Goal: Task Accomplishment & Management: Use online tool/utility

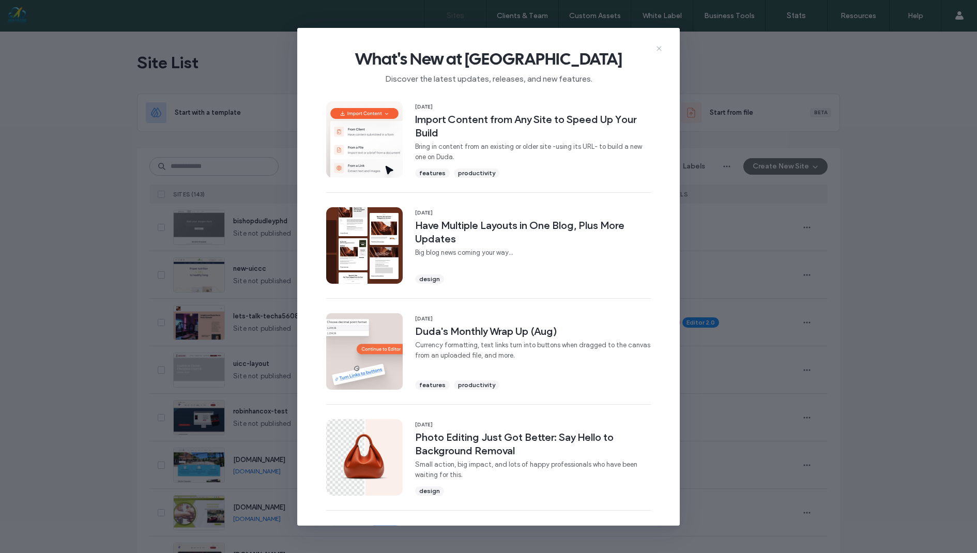
click at [656, 44] on icon at bounding box center [659, 48] width 8 height 8
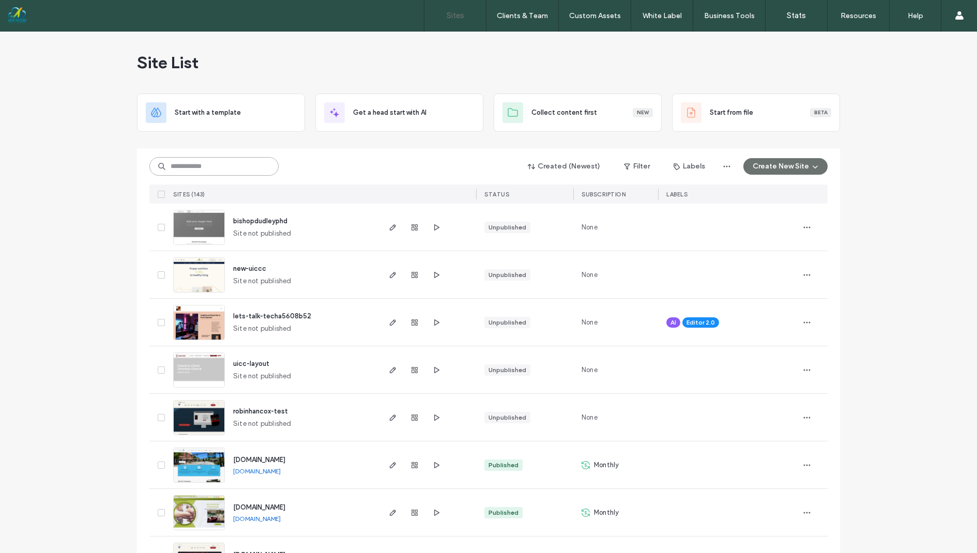
click at [193, 168] on input at bounding box center [213, 166] width 129 height 19
type input "*"
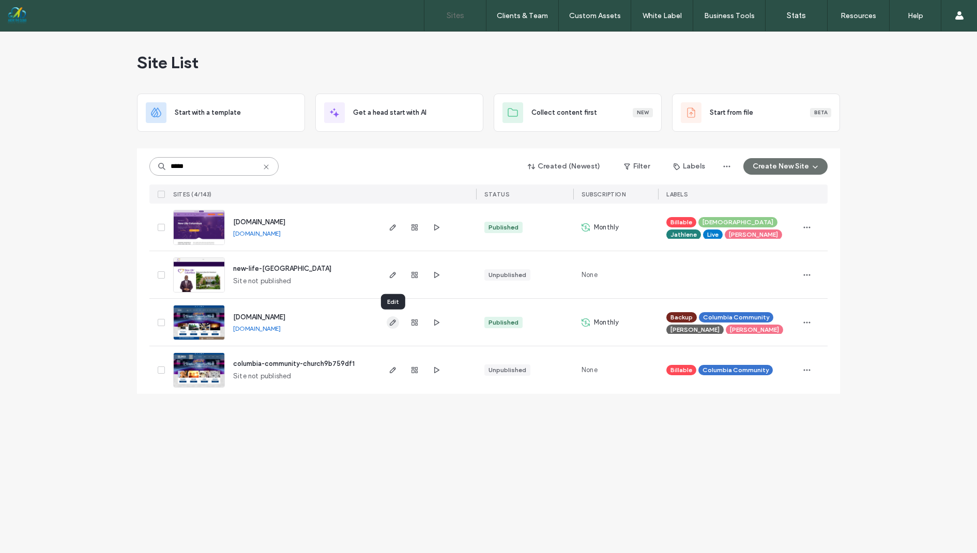
type input "*****"
click at [393, 323] on icon "button" at bounding box center [393, 323] width 8 height 8
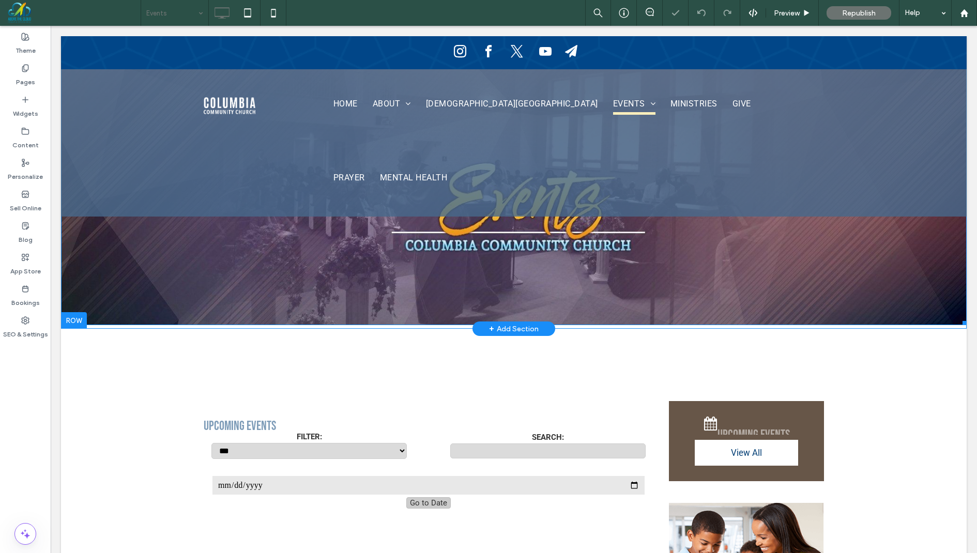
type input "**********"
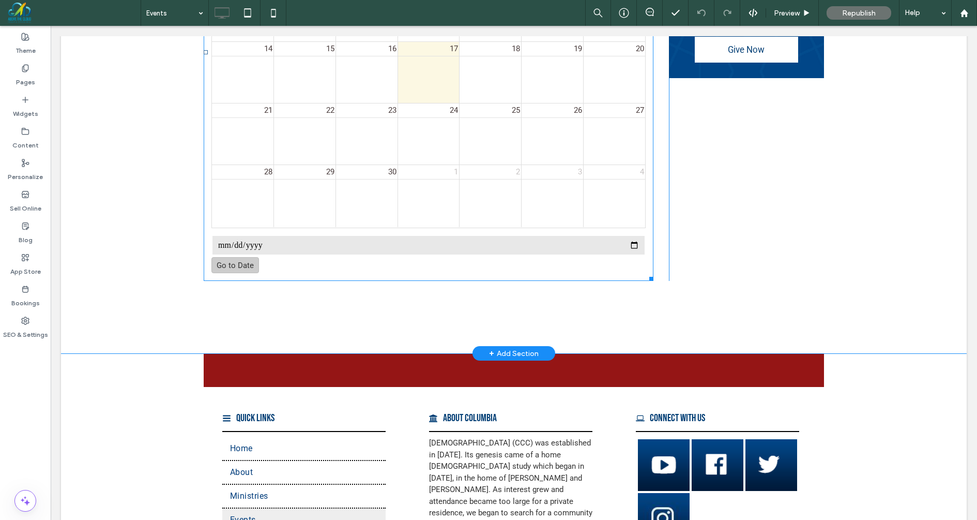
scroll to position [670, 0]
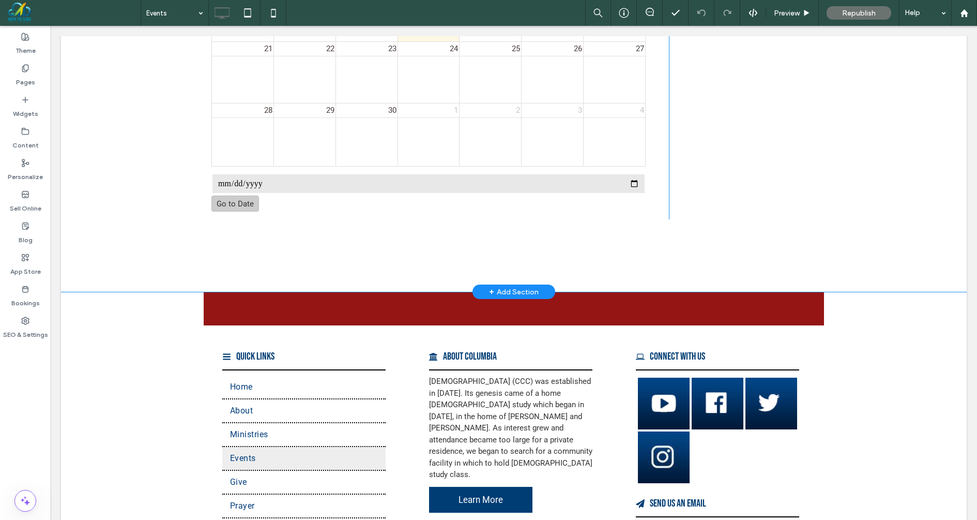
click at [517, 286] on div "+ Add Section" at bounding box center [514, 291] width 50 height 11
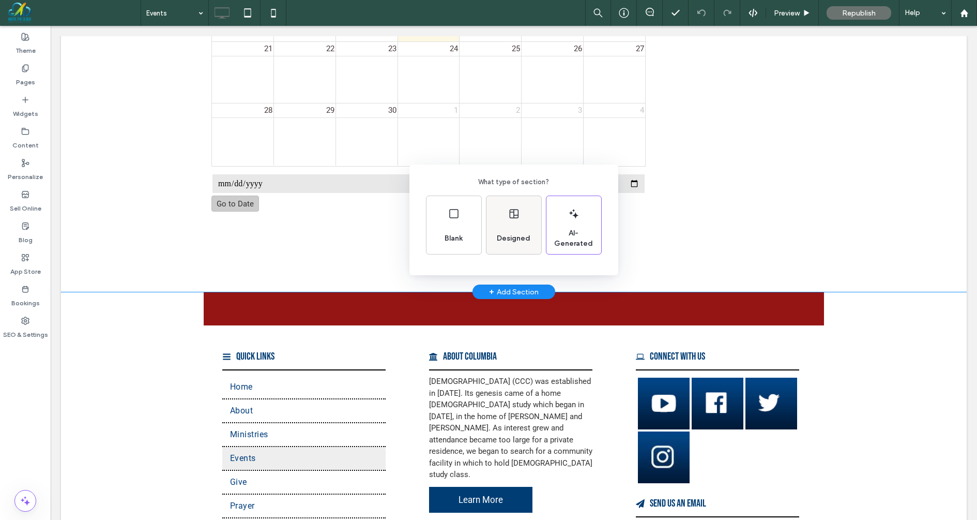
click at [506, 228] on div "Designed" at bounding box center [514, 238] width 42 height 23
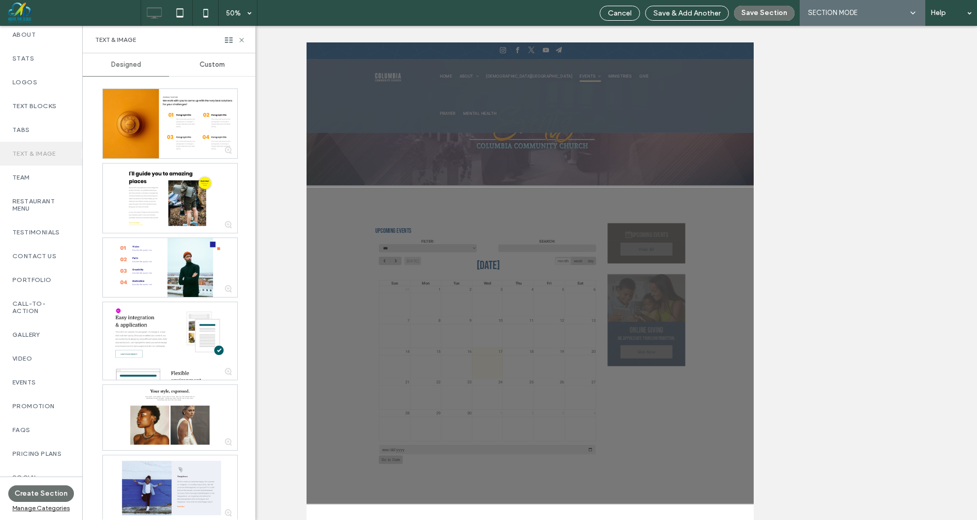
scroll to position [210, 0]
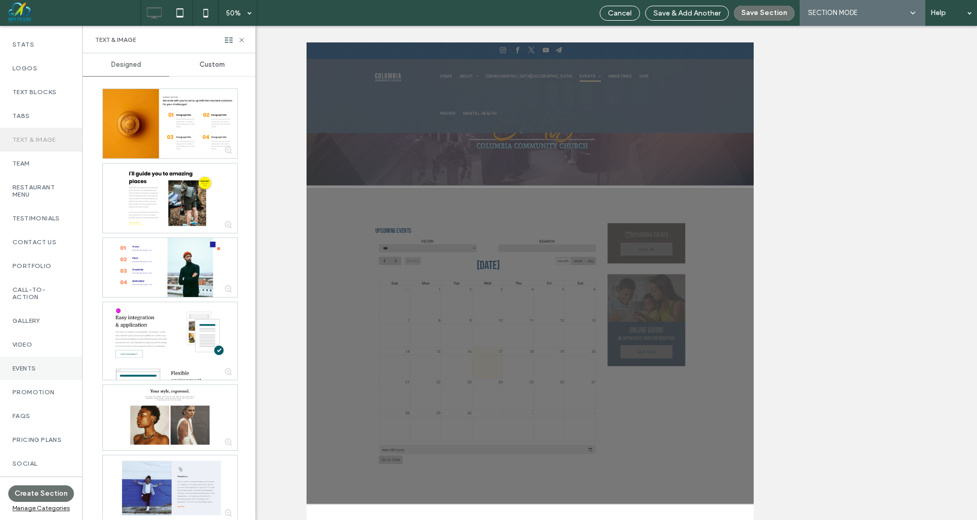
click at [40, 365] on label "Events" at bounding box center [40, 368] width 57 height 7
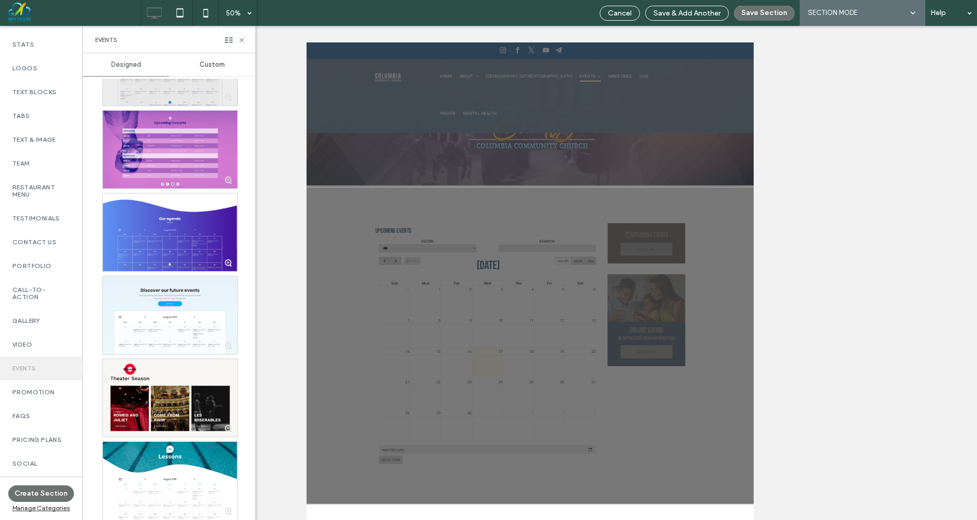
scroll to position [315, 0]
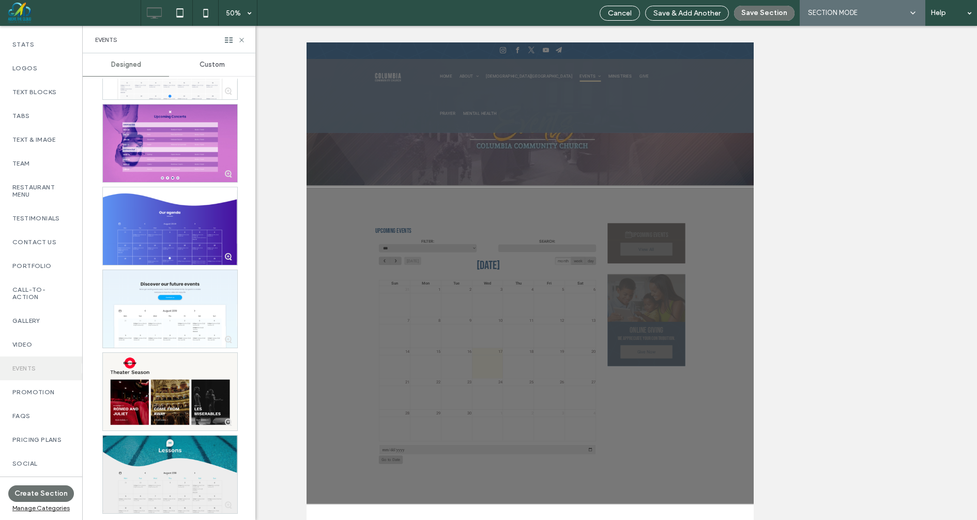
click at [190, 446] on div at bounding box center [170, 474] width 134 height 78
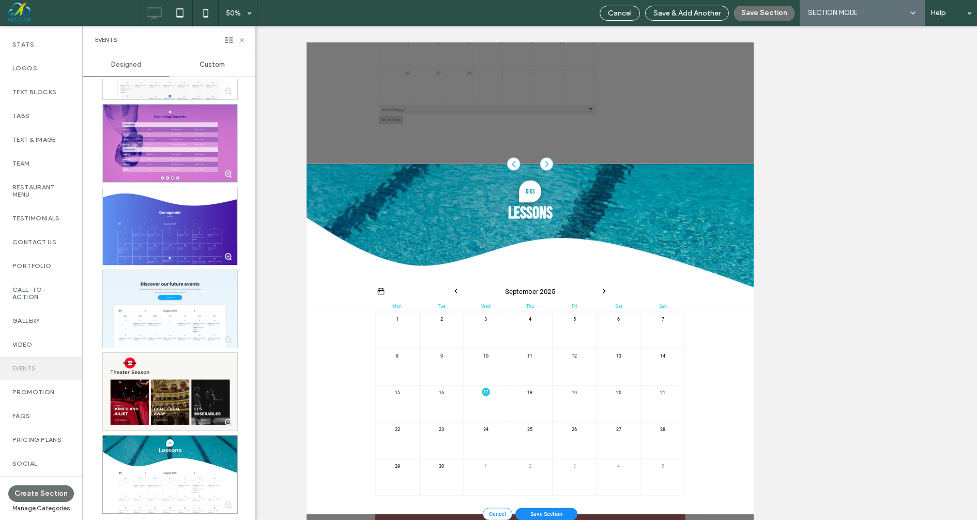
scroll to position [679, 0]
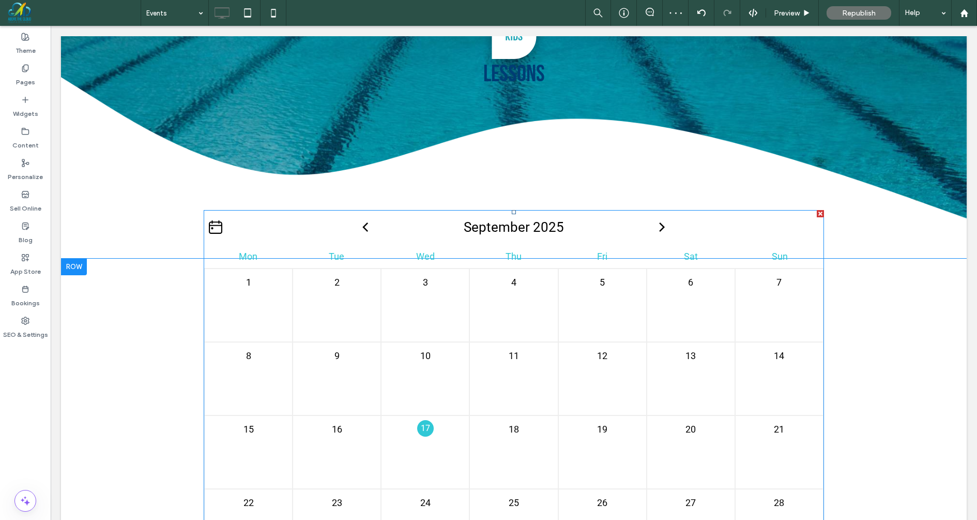
scroll to position [969, 0]
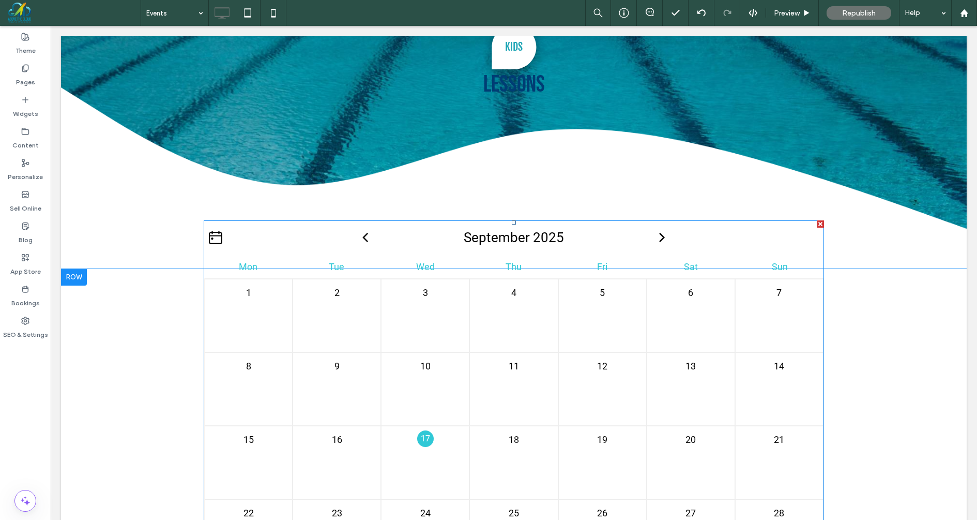
click at [218, 235] on icon at bounding box center [215, 237] width 13 height 13
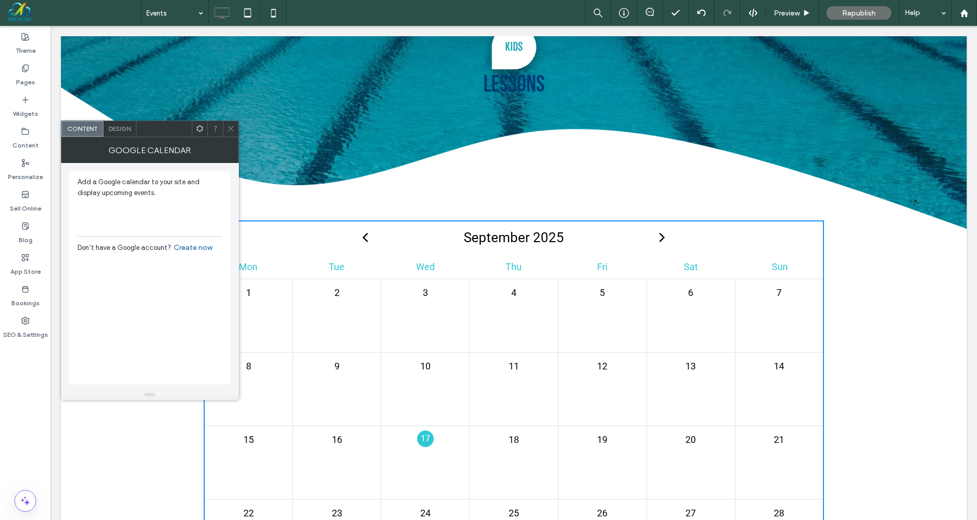
click at [233, 132] on icon at bounding box center [231, 129] width 8 height 8
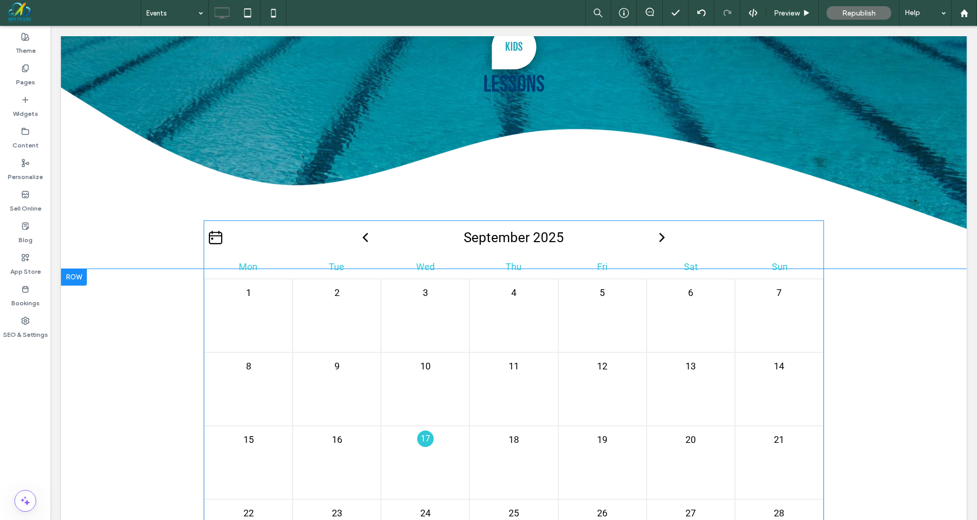
click at [219, 234] on icon at bounding box center [215, 237] width 13 height 13
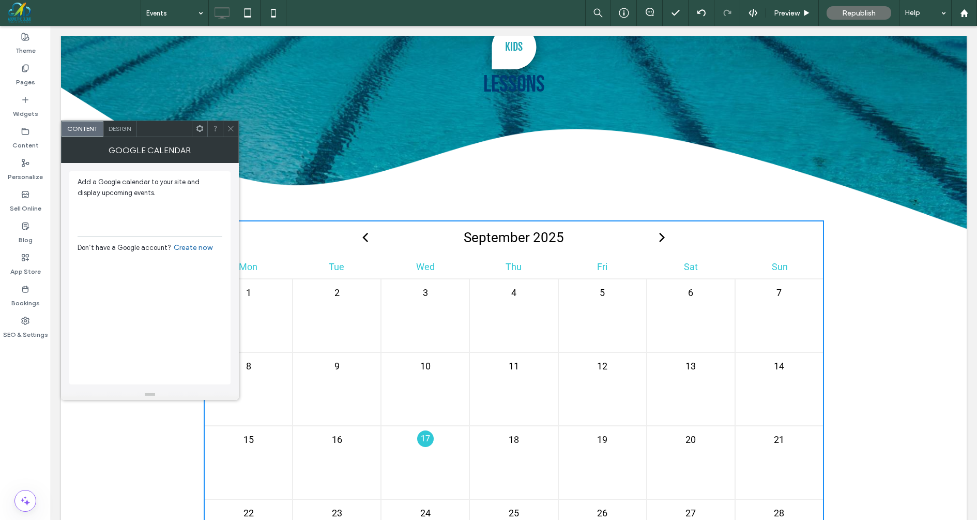
click at [120, 128] on span "Design" at bounding box center [120, 129] width 22 height 8
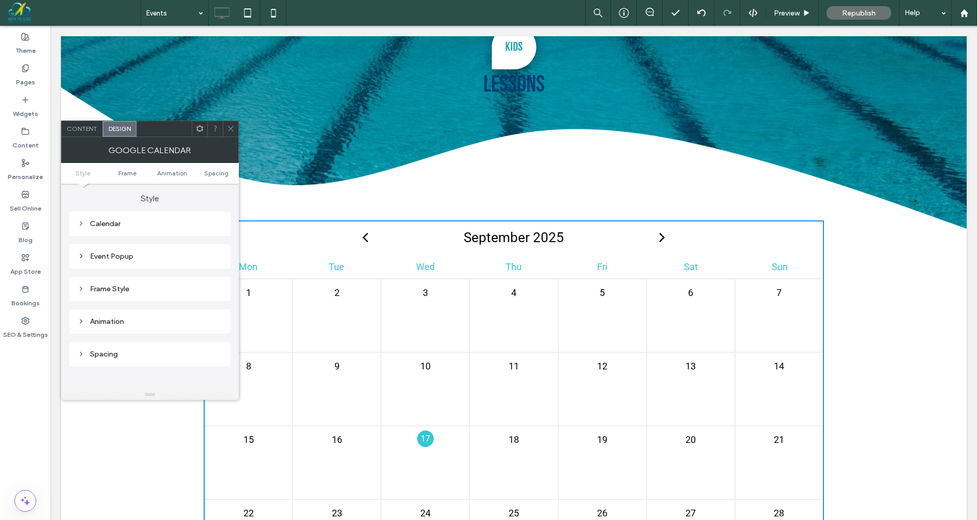
click at [105, 224] on div "Calendar" at bounding box center [150, 223] width 145 height 9
click at [124, 268] on label "Days of the week" at bounding box center [146, 269] width 137 height 21
click at [176, 246] on label "Header - month & icon" at bounding box center [146, 243] width 137 height 21
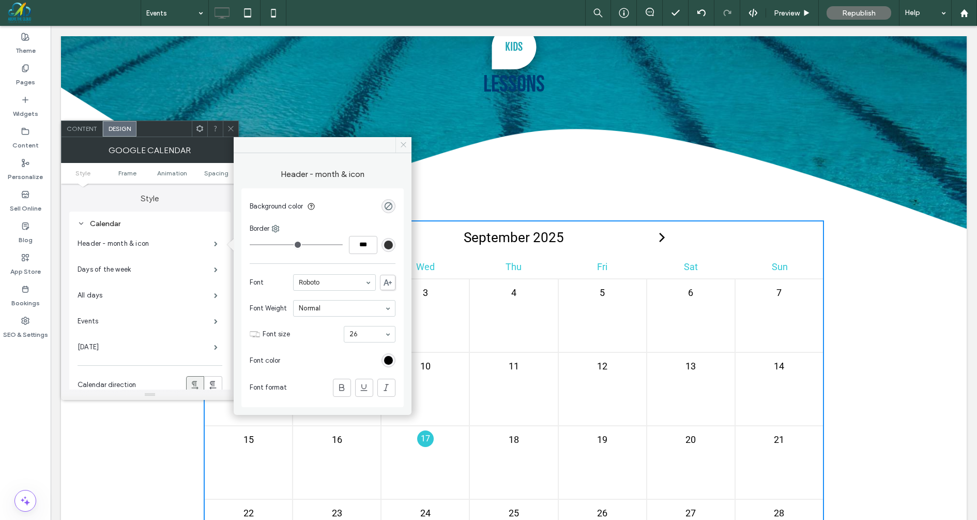
click at [406, 141] on icon at bounding box center [404, 145] width 8 height 8
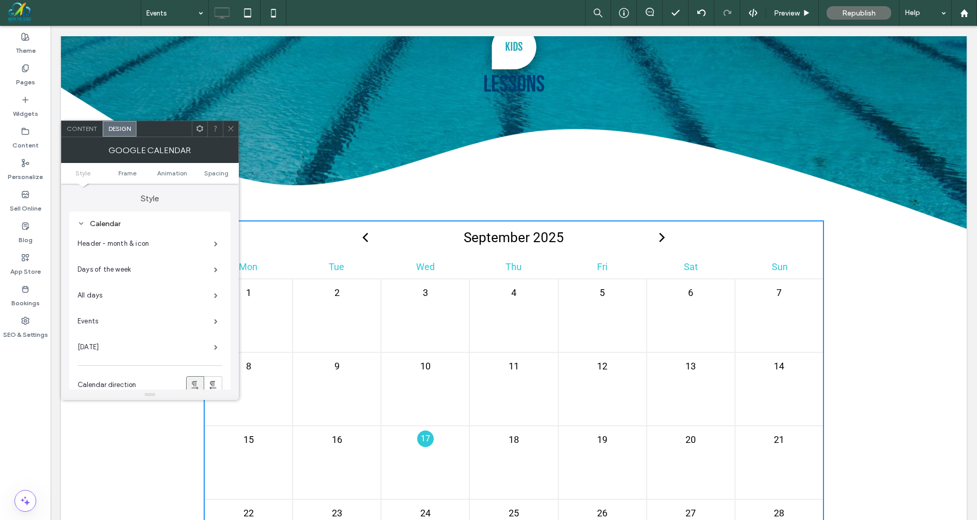
click at [81, 128] on span "Content" at bounding box center [82, 129] width 31 height 8
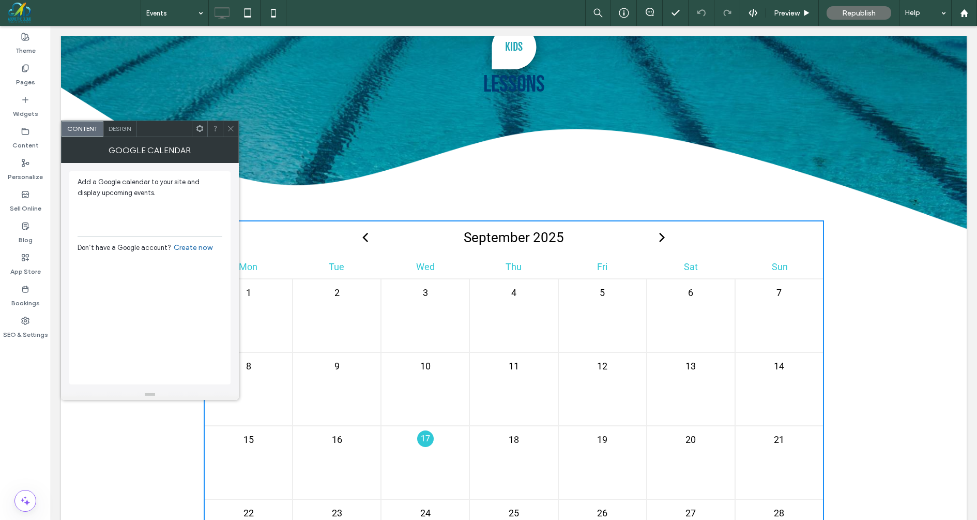
click at [204, 136] on div at bounding box center [200, 129] width 16 height 16
click at [115, 126] on span "Design" at bounding box center [120, 129] width 22 height 8
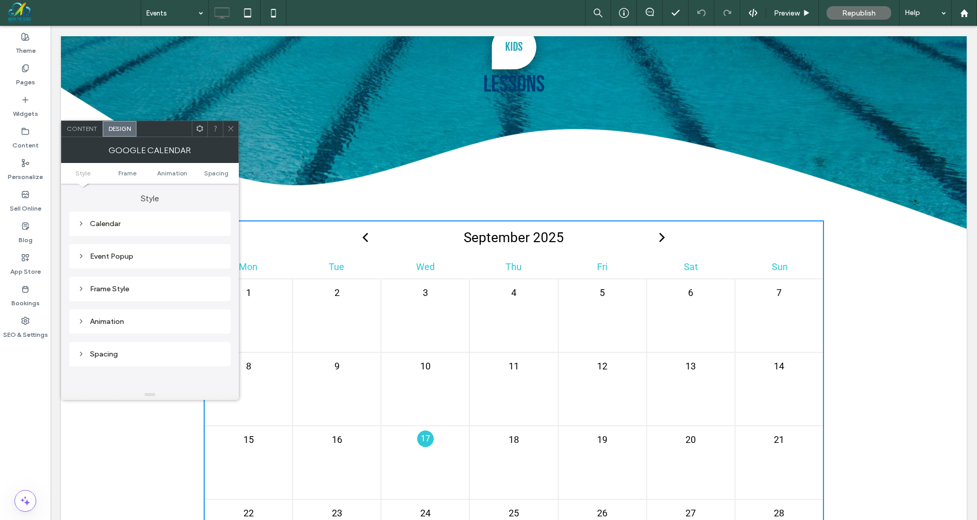
click at [100, 219] on div "Calendar" at bounding box center [150, 223] width 145 height 9
click at [99, 295] on label "All days" at bounding box center [146, 295] width 137 height 21
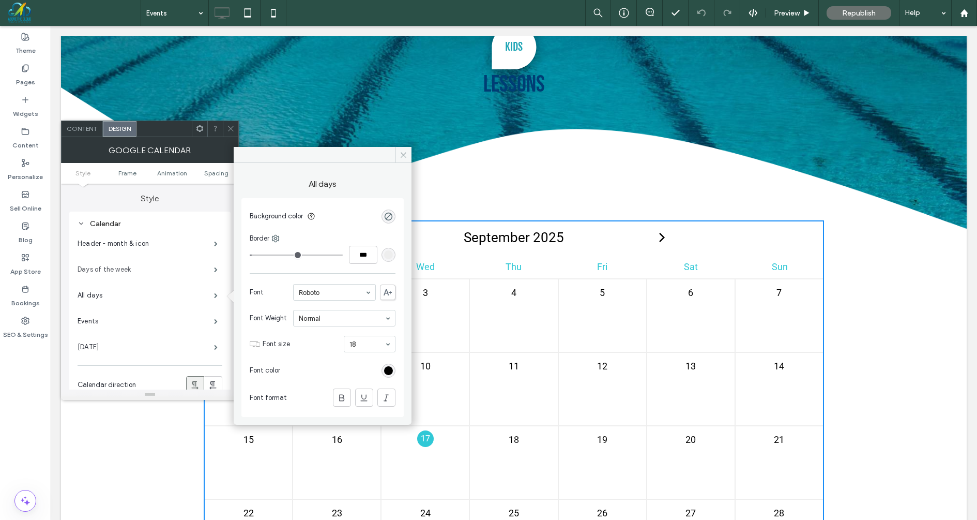
click at [99, 272] on label "Days of the week" at bounding box center [146, 269] width 137 height 21
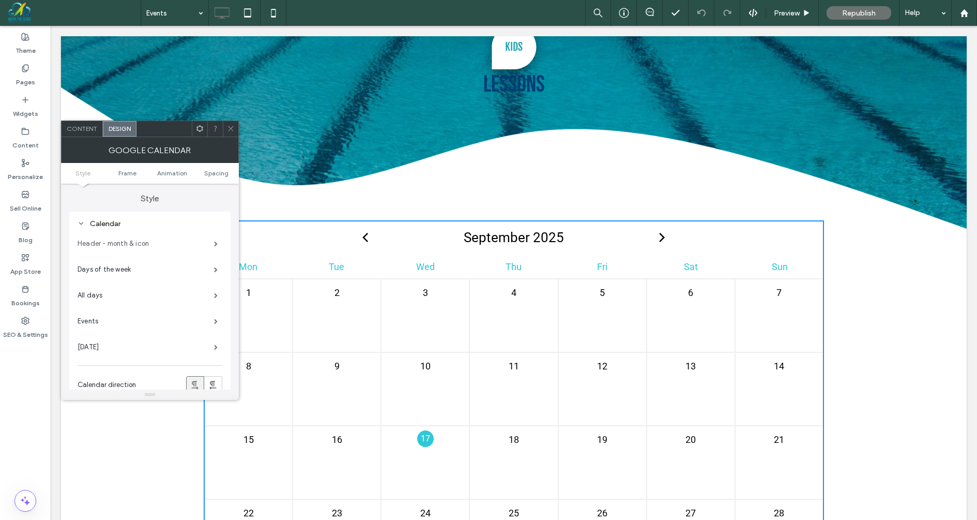
click at [122, 241] on label "Header - month & icon" at bounding box center [146, 243] width 137 height 21
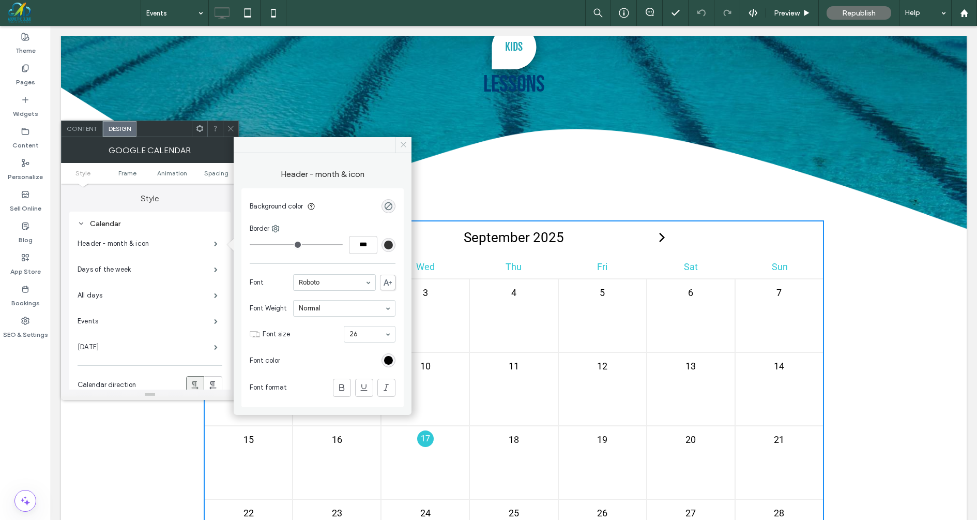
click at [404, 143] on icon at bounding box center [404, 145] width 8 height 8
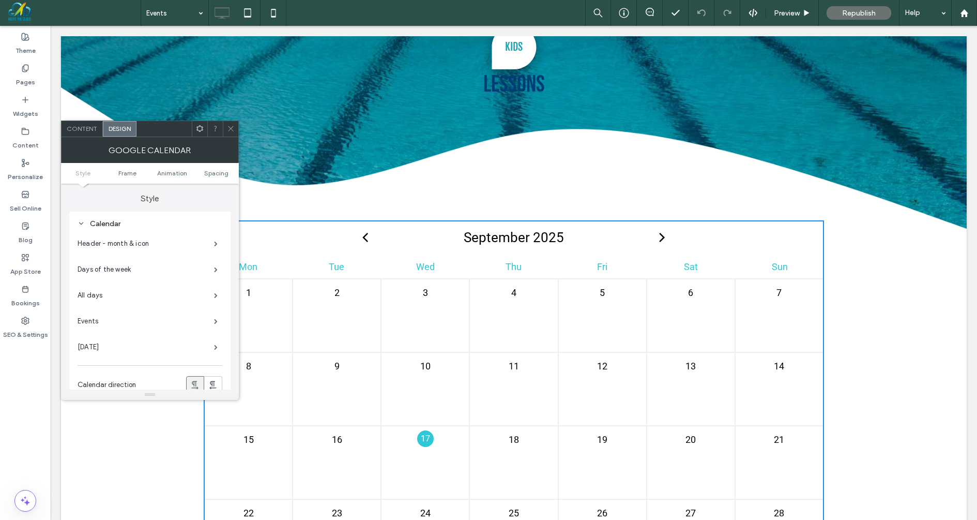
click at [233, 127] on icon at bounding box center [231, 129] width 8 height 8
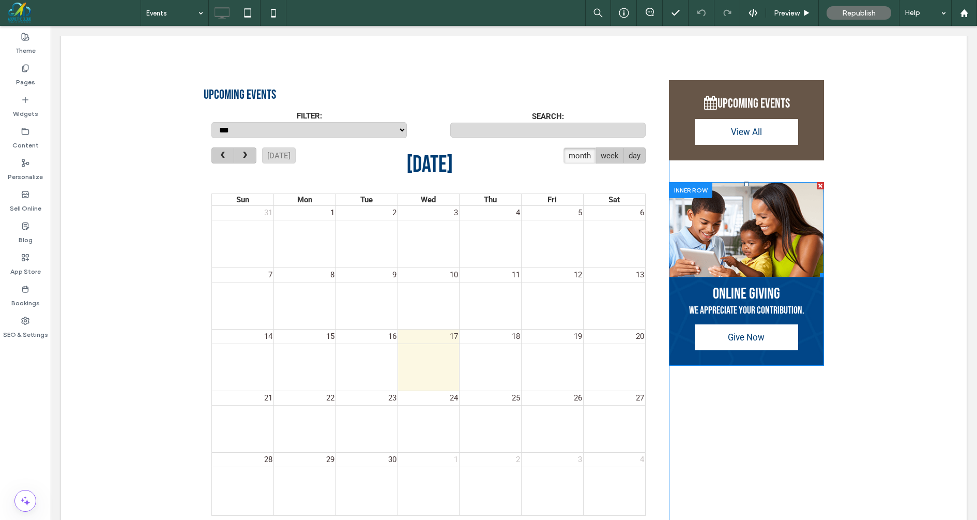
scroll to position [319, 0]
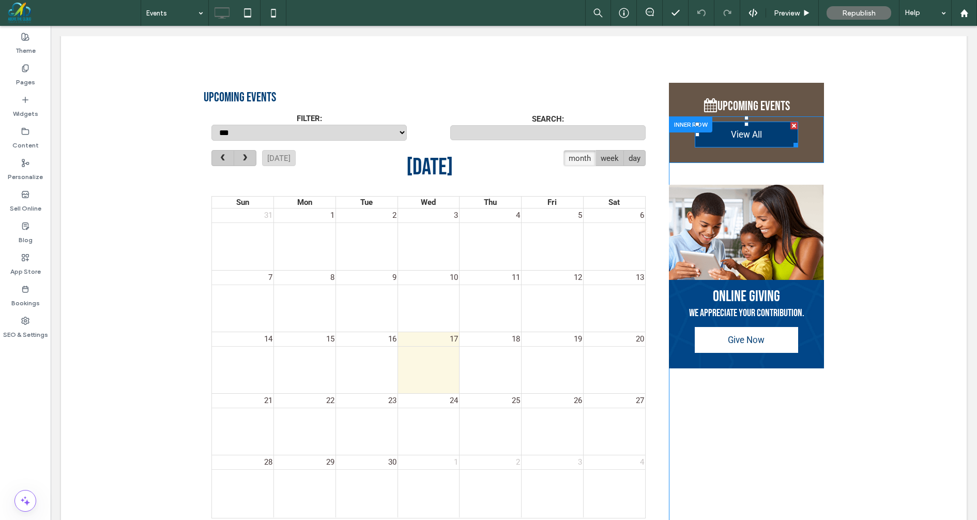
click at [768, 136] on link "View All" at bounding box center [746, 135] width 103 height 26
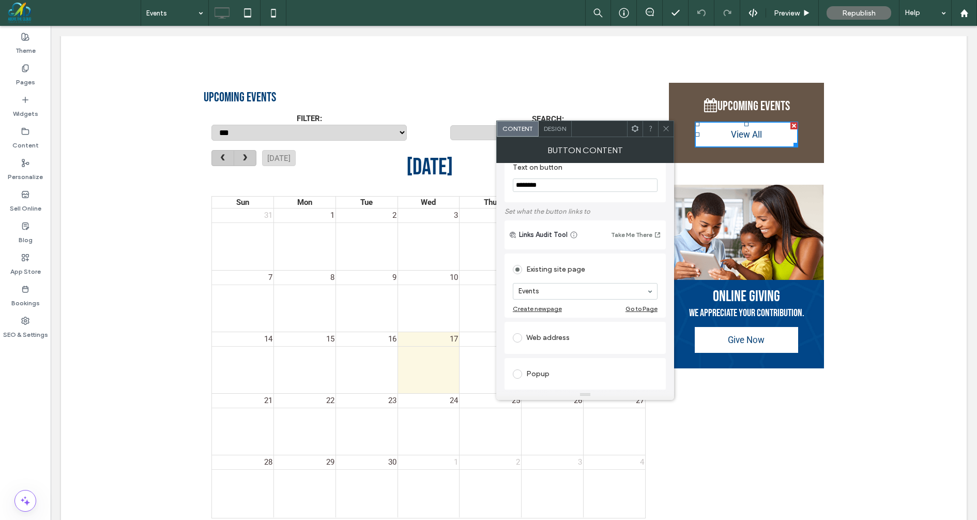
scroll to position [0, 0]
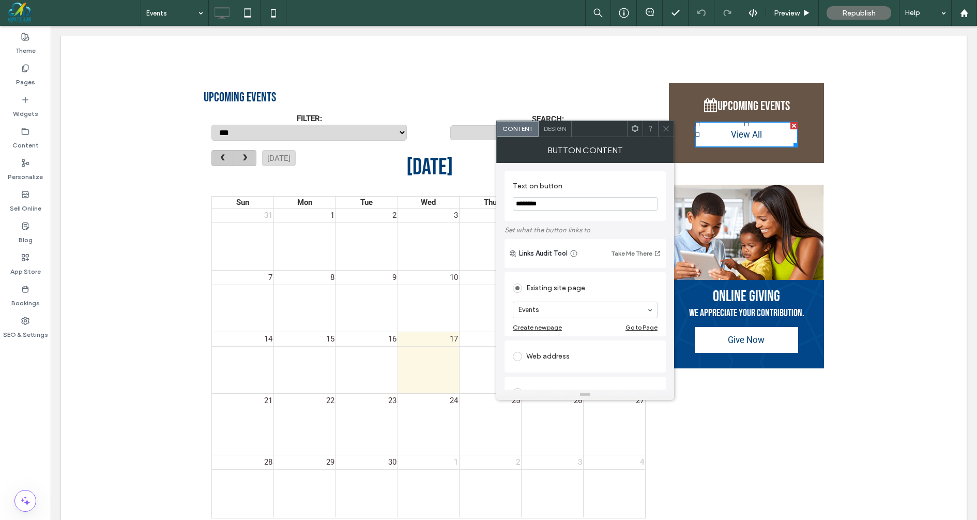
click at [666, 126] on icon at bounding box center [666, 129] width 8 height 8
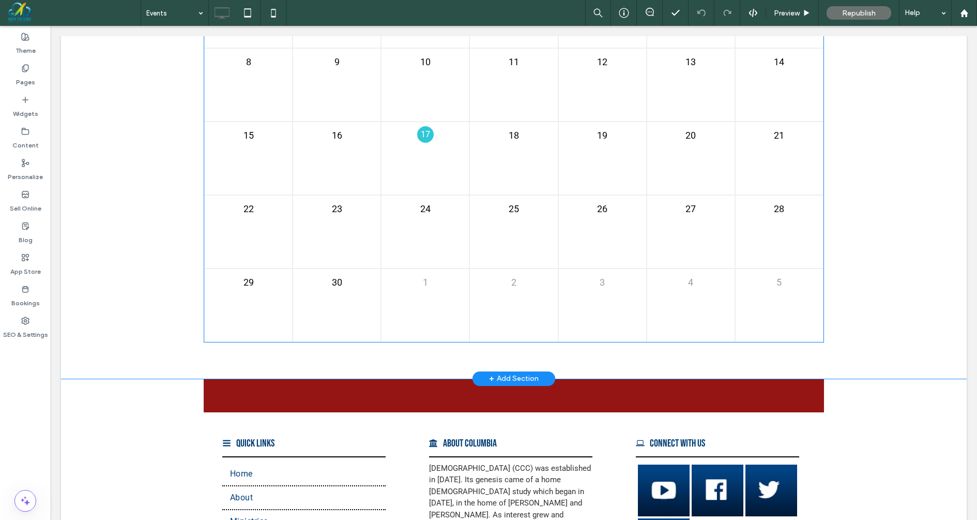
scroll to position [1296, 0]
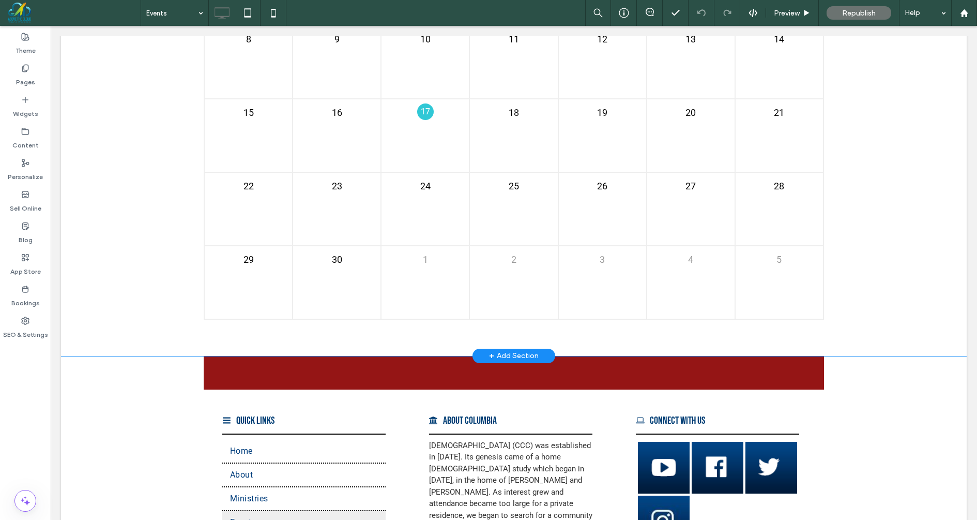
click at [519, 353] on div "+ Add Section" at bounding box center [514, 355] width 50 height 11
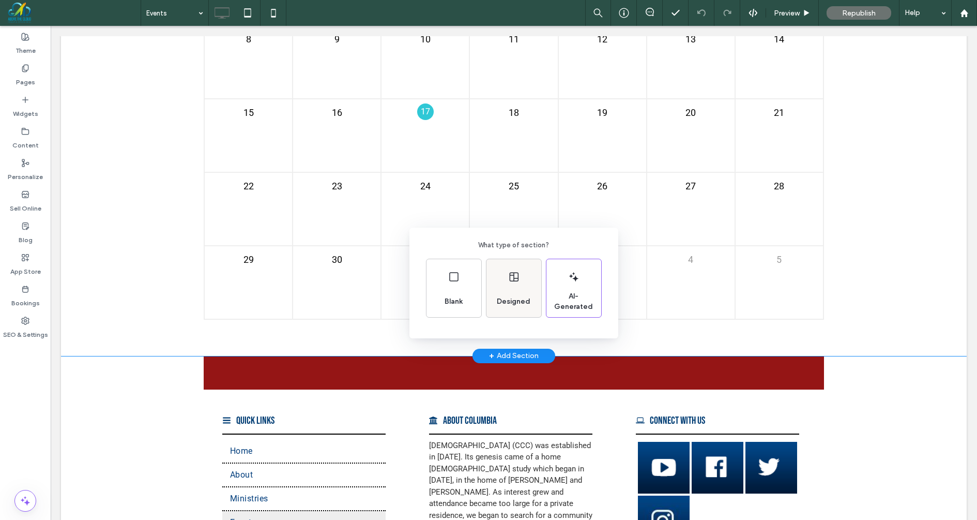
click at [508, 285] on div "Designed" at bounding box center [514, 288] width 55 height 58
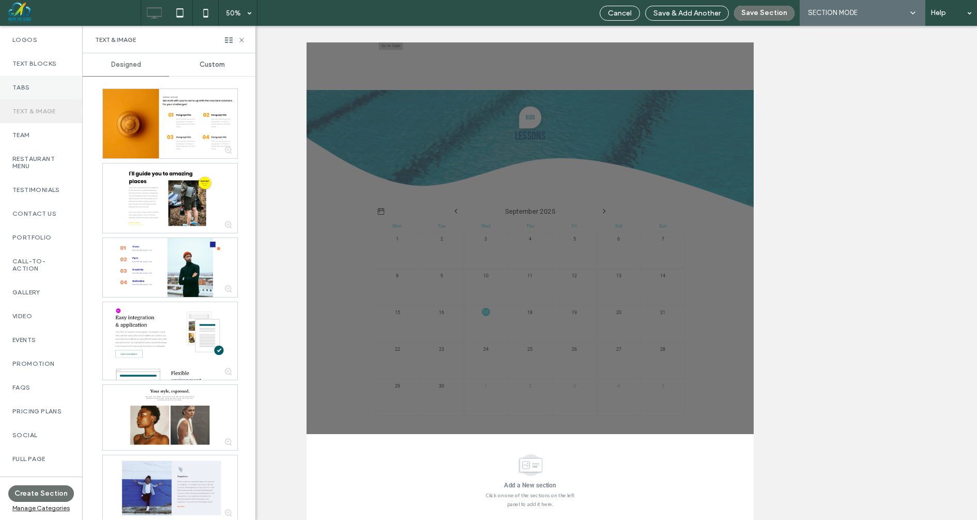
scroll to position [260, 0]
click at [33, 321] on label "Events" at bounding box center [40, 318] width 57 height 7
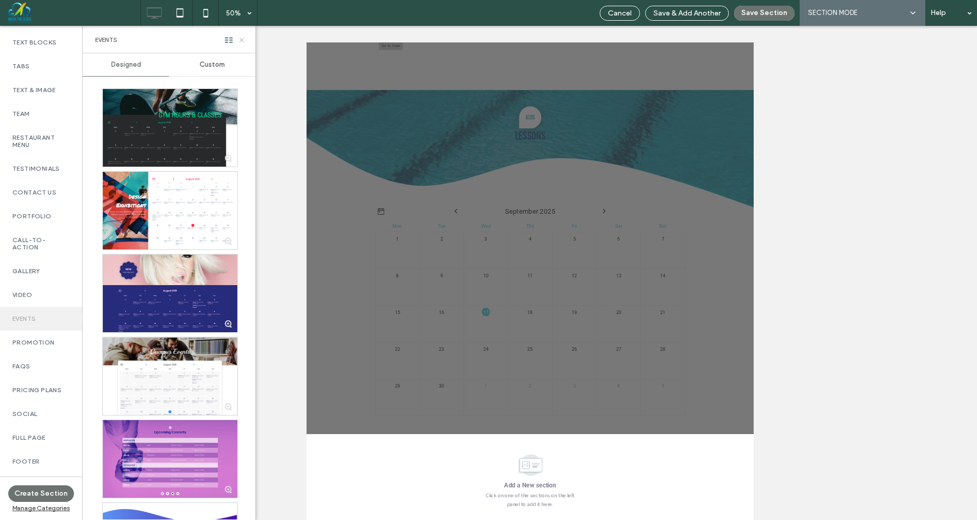
click at [241, 36] on icon at bounding box center [242, 40] width 8 height 8
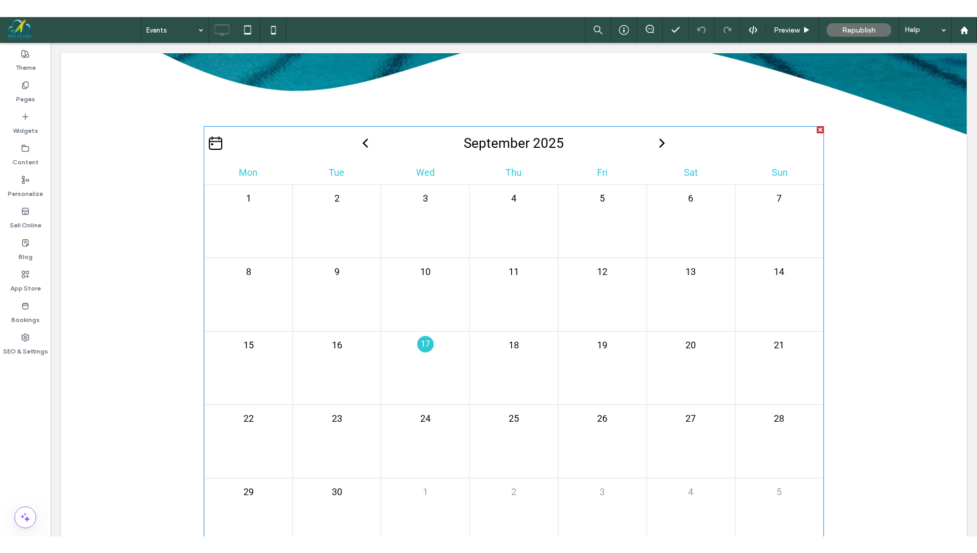
scroll to position [1078, 0]
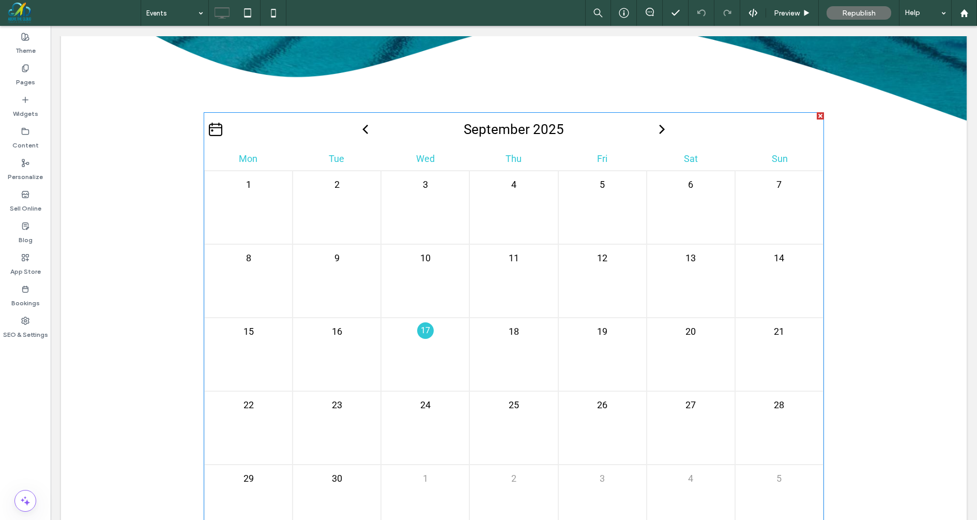
click at [215, 130] on icon at bounding box center [215, 129] width 13 height 13
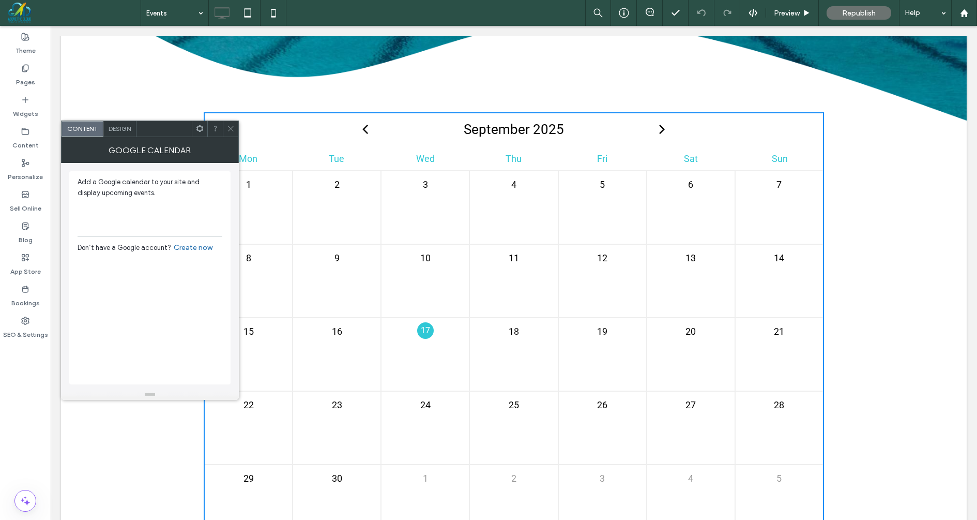
click at [193, 246] on link "Create now" at bounding box center [193, 247] width 39 height 9
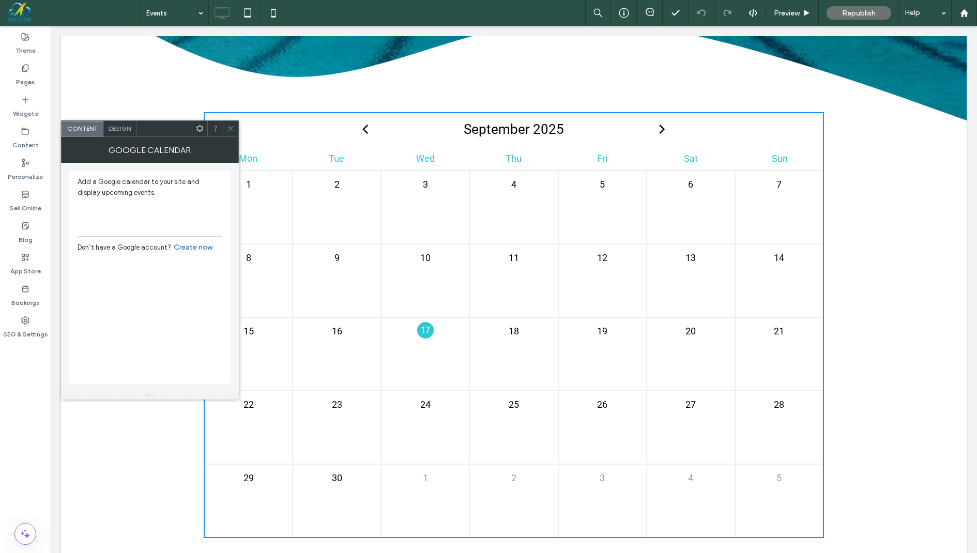
click at [231, 125] on icon at bounding box center [231, 129] width 8 height 8
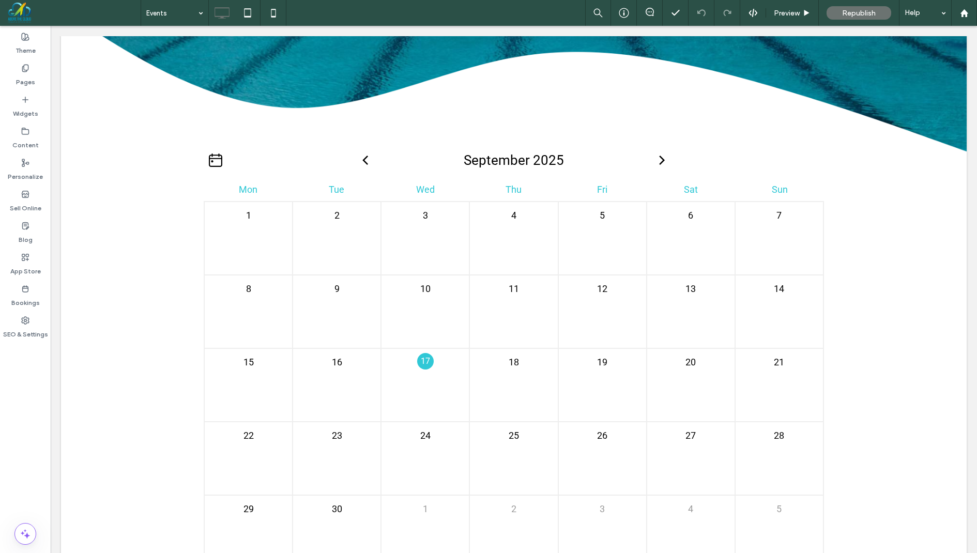
scroll to position [1073, 0]
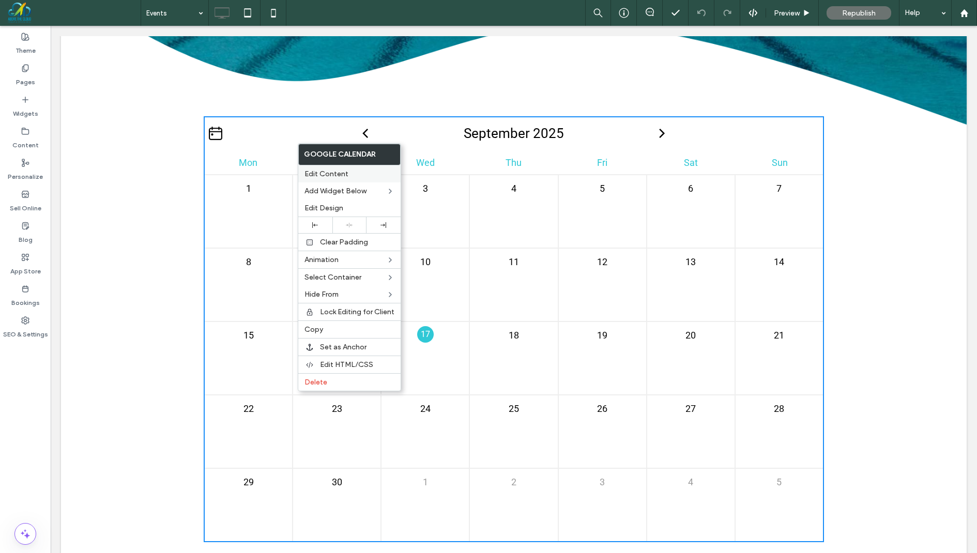
click at [327, 172] on span "Edit Content" at bounding box center [327, 174] width 44 height 9
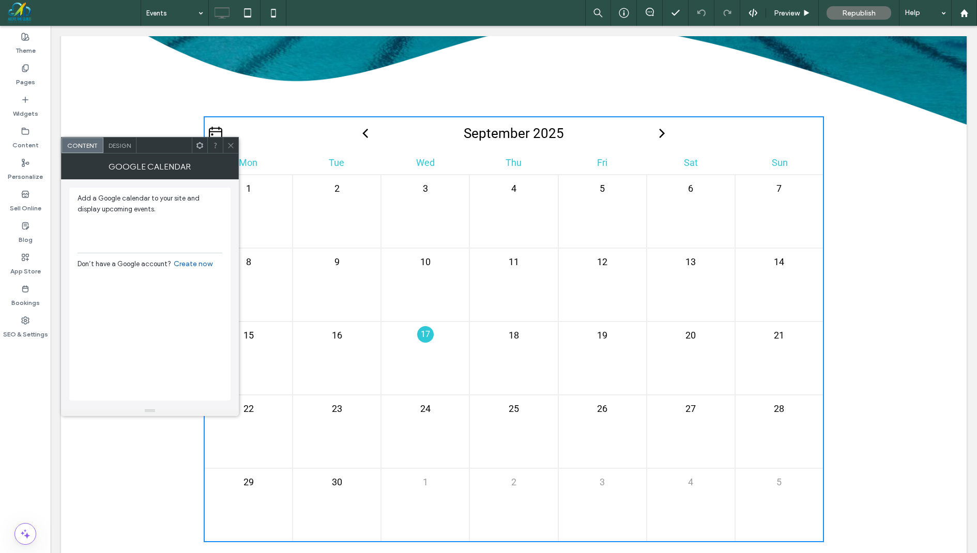
click at [234, 147] on icon at bounding box center [231, 146] width 8 height 8
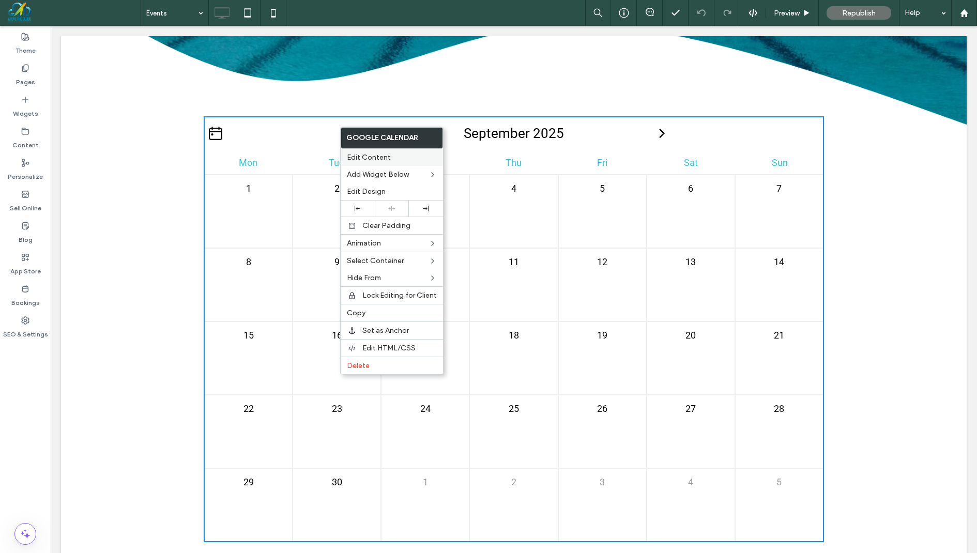
click at [382, 151] on div "Edit Content" at bounding box center [392, 157] width 102 height 17
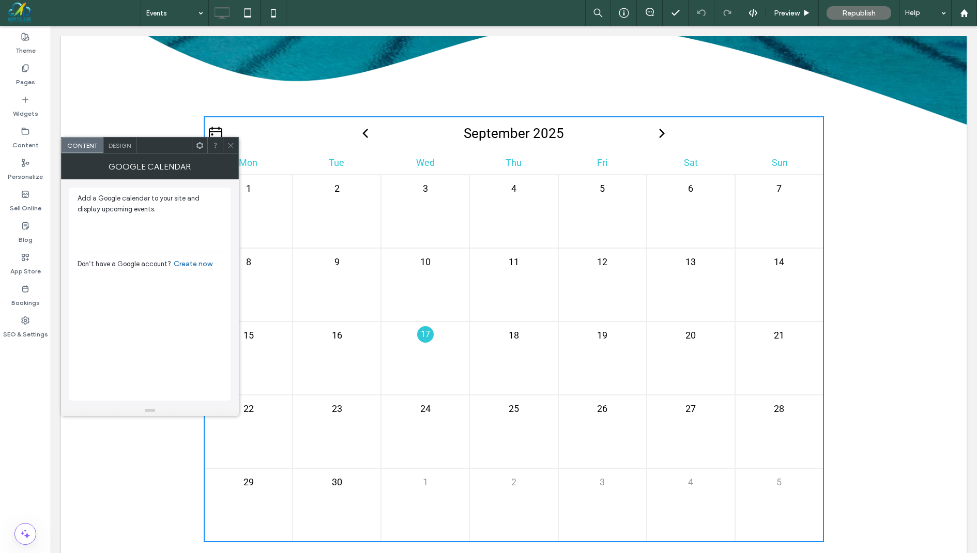
click at [232, 145] on icon at bounding box center [231, 146] width 8 height 8
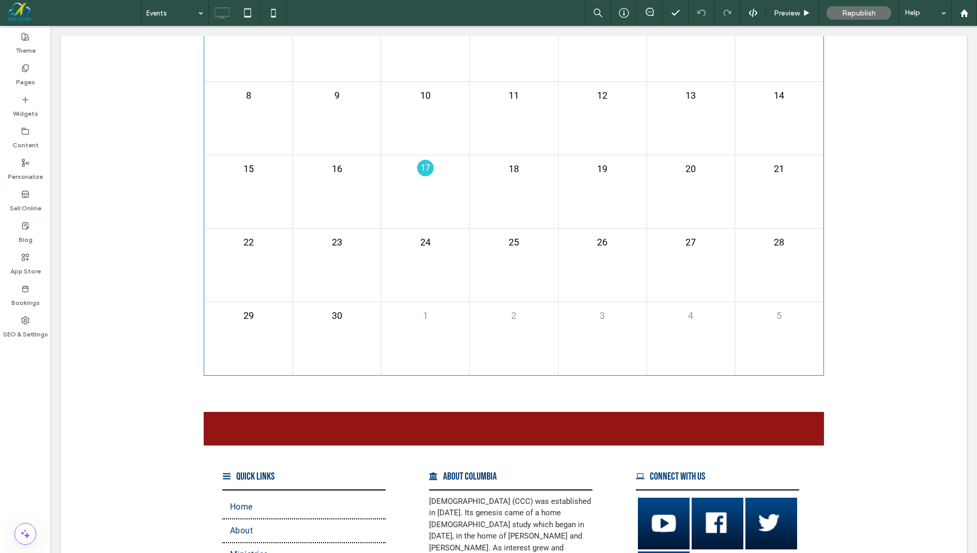
scroll to position [1227, 0]
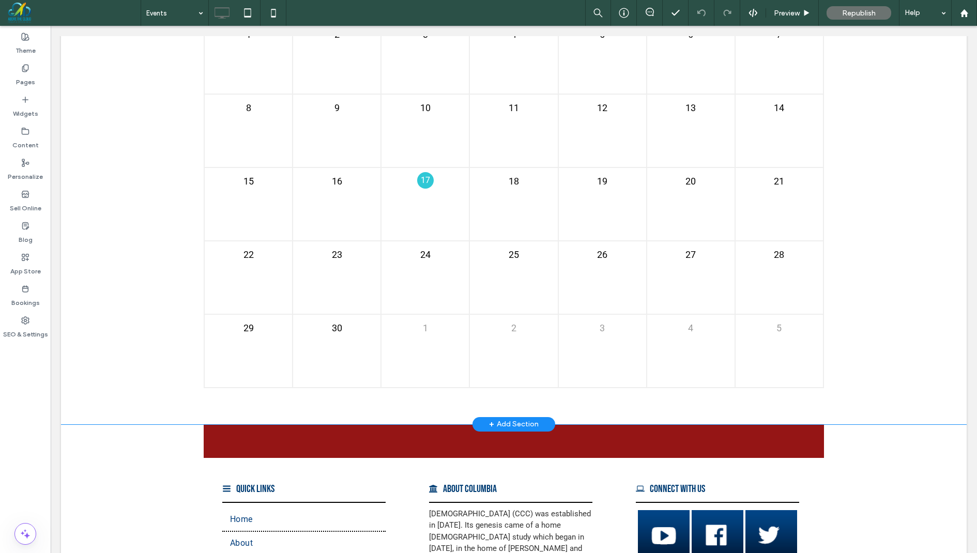
click at [504, 421] on div "+ Add Section" at bounding box center [514, 424] width 50 height 11
click at [165, 289] on div "What type of section? Blank Designed AI-Generated" at bounding box center [488, 302] width 977 height 604
click at [508, 419] on div "+ Add Section" at bounding box center [514, 424] width 50 height 11
click at [144, 262] on div "What type of section? Blank Designed AI-Generated" at bounding box center [488, 302] width 977 height 604
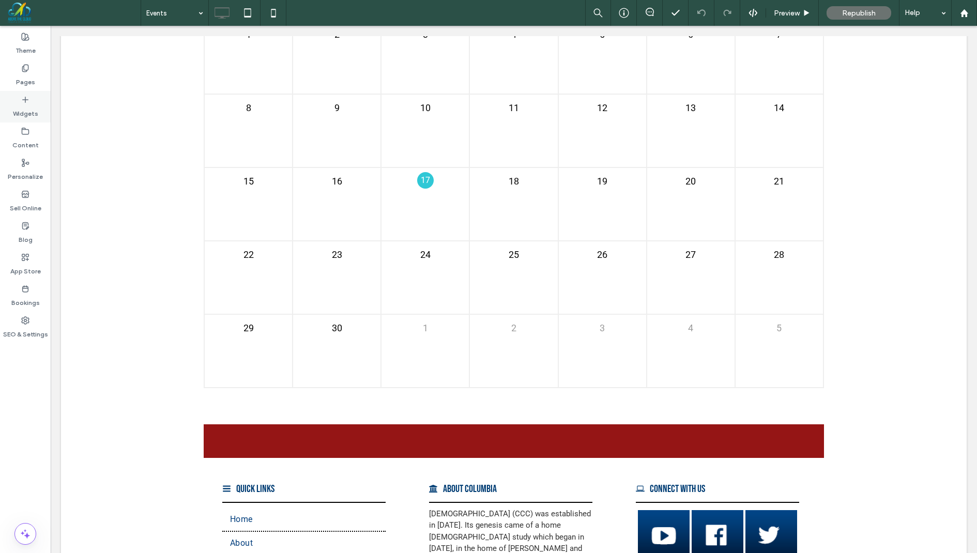
click at [24, 101] on icon at bounding box center [25, 100] width 8 height 8
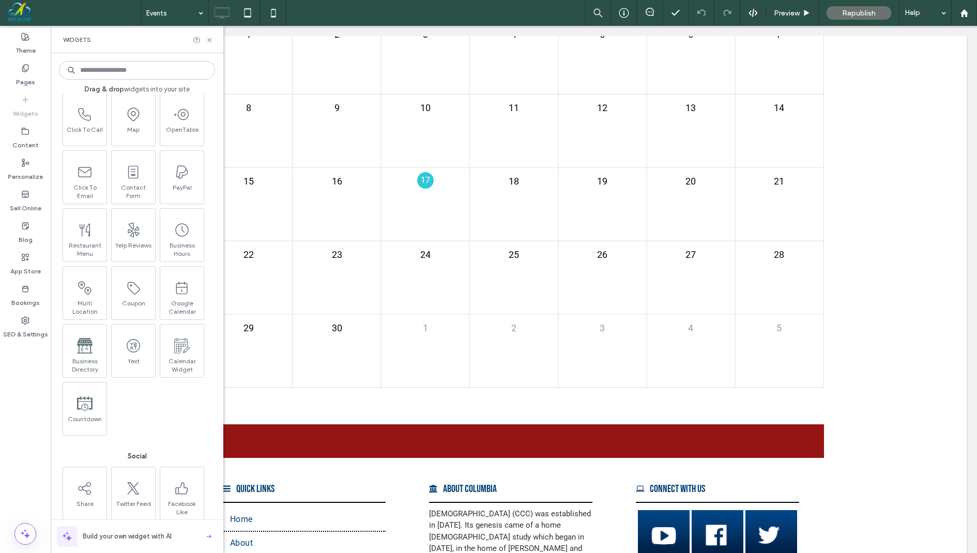
scroll to position [1309, 0]
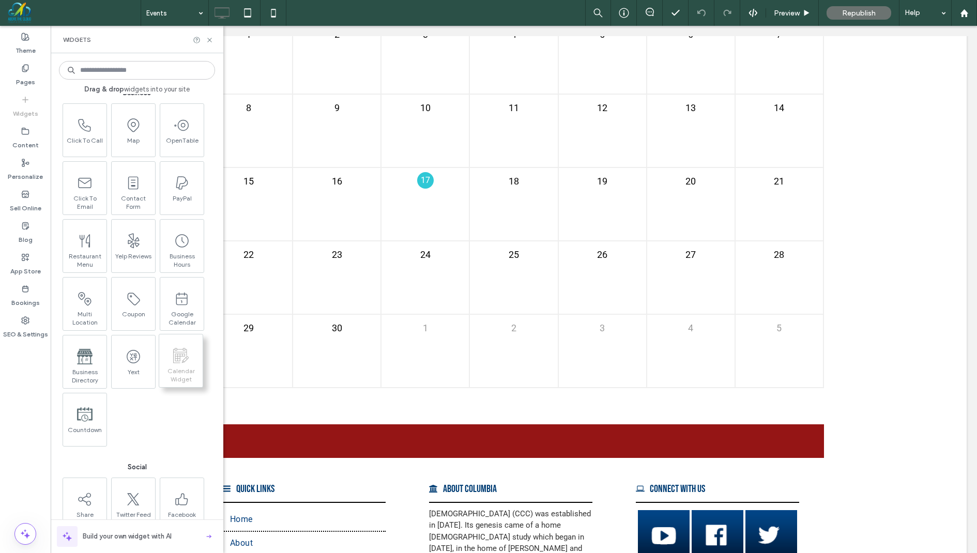
click at [187, 359] on icon at bounding box center [181, 356] width 16 height 16
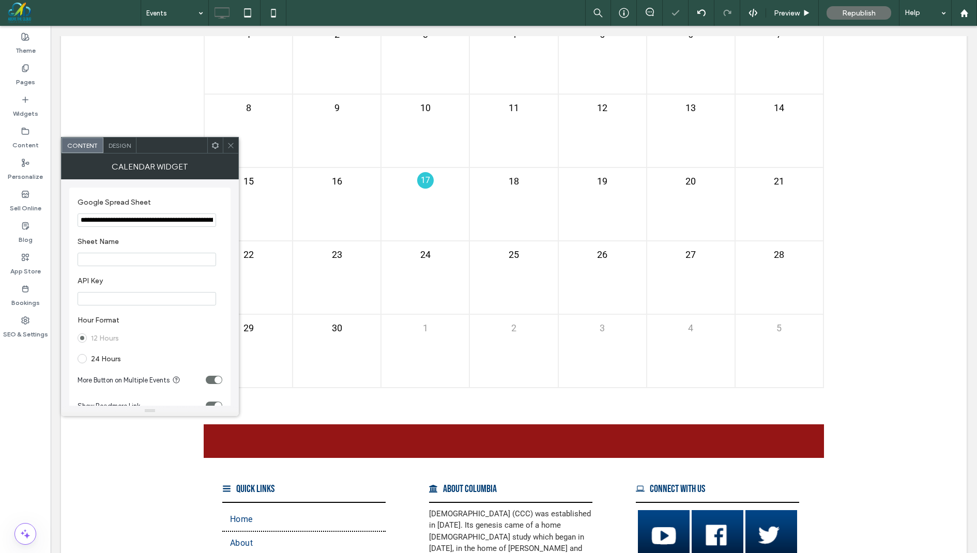
type input "**********"
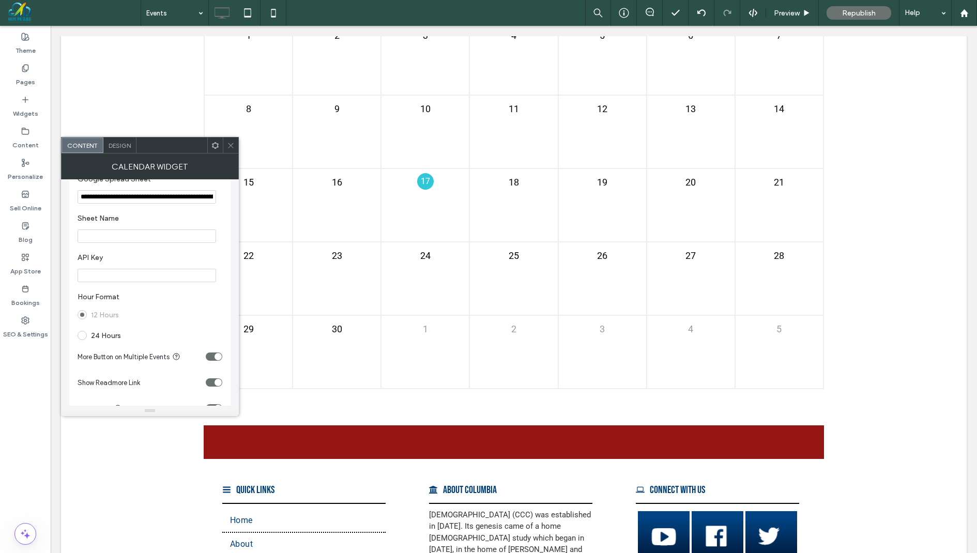
scroll to position [29, 0]
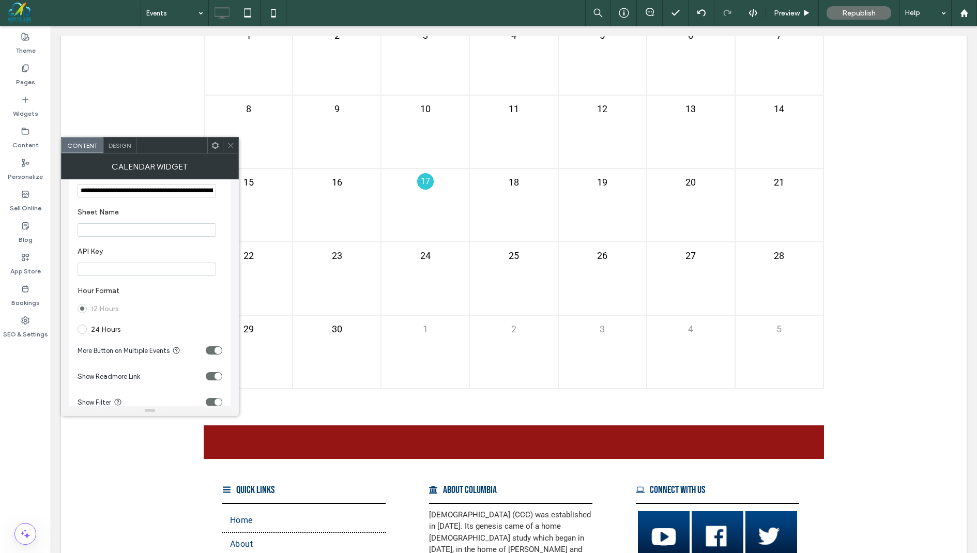
click at [124, 139] on div "Design" at bounding box center [119, 146] width 33 height 16
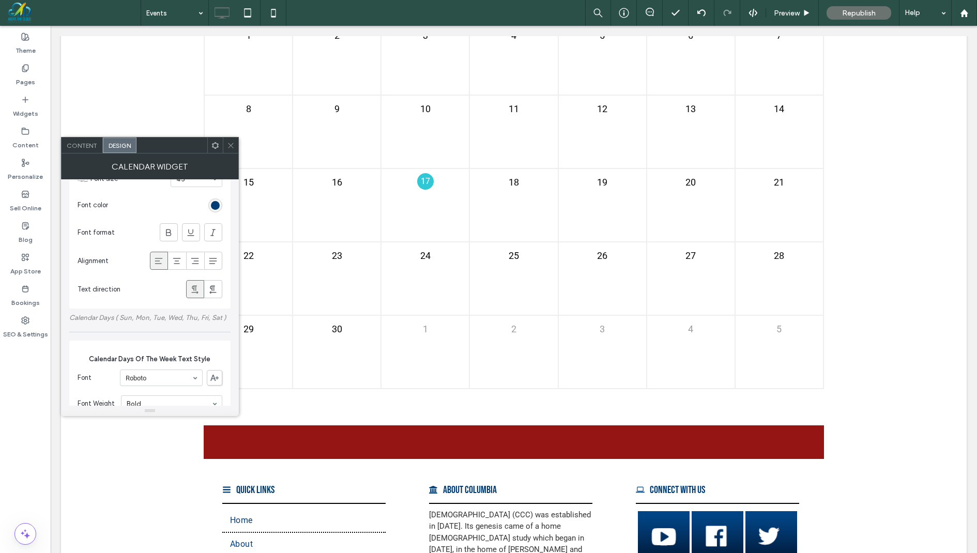
scroll to position [187, 0]
click at [127, 315] on span "Calendar Days ( Sun, Mon, Tue, Wed, Thu, Fri, Sat )" at bounding box center [147, 317] width 157 height 8
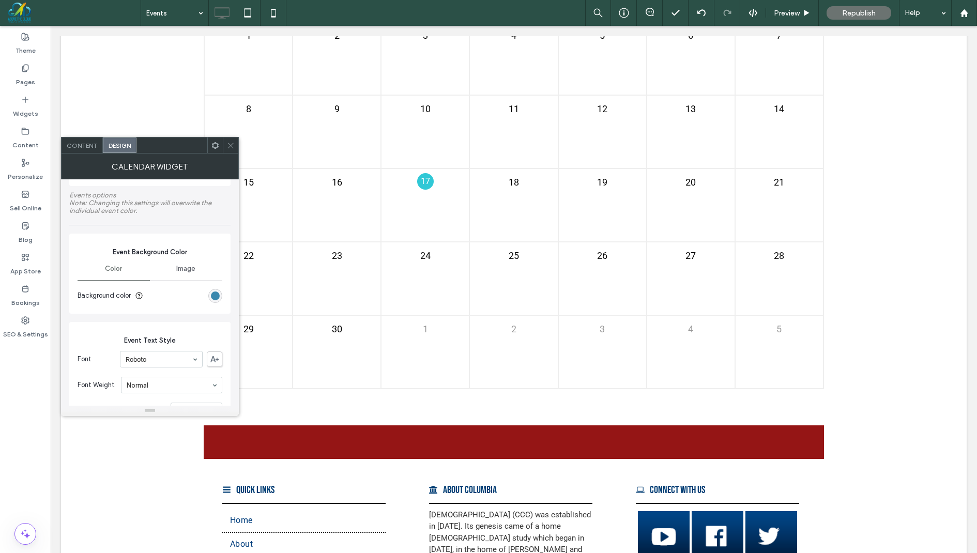
scroll to position [914, 0]
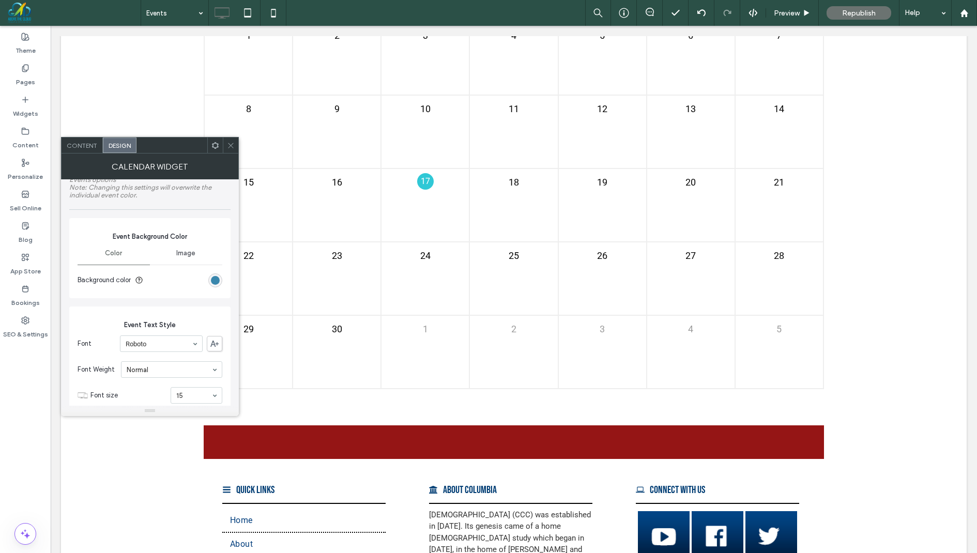
click at [231, 140] on span at bounding box center [231, 146] width 8 height 16
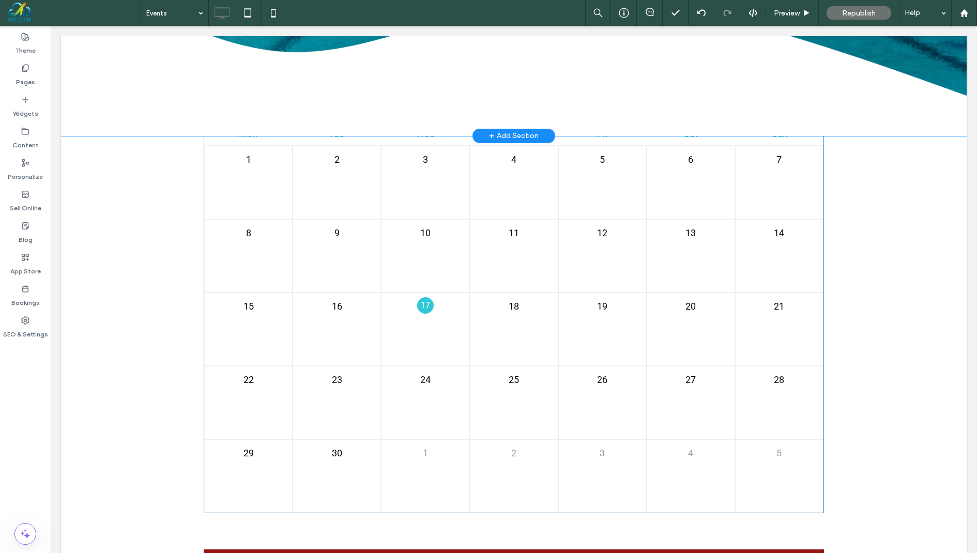
scroll to position [1887, 0]
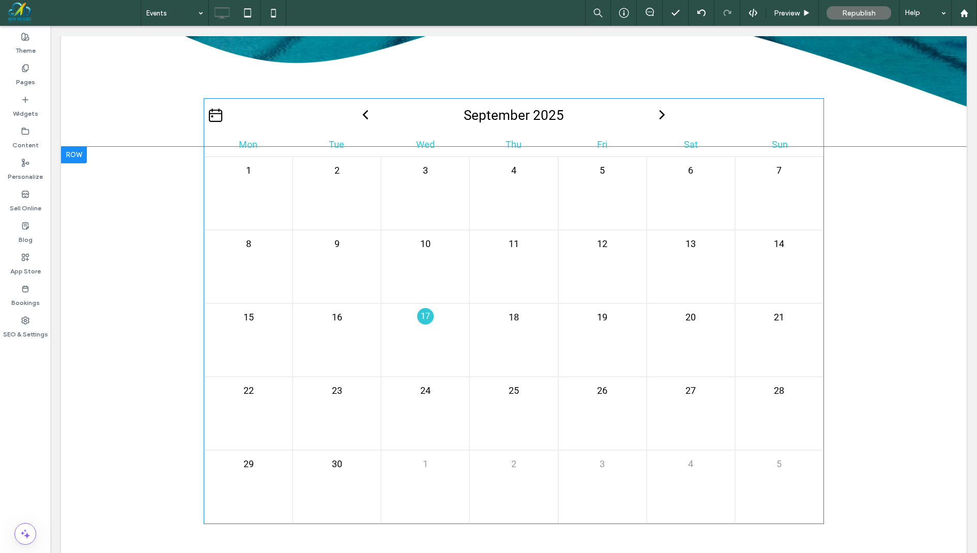
click at [246, 141] on div "Mon" at bounding box center [248, 145] width 88 height 14
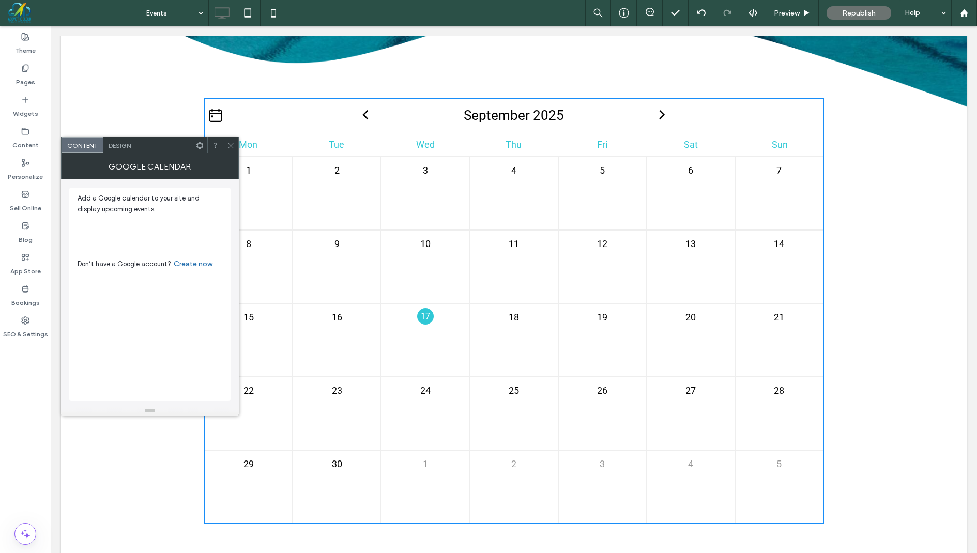
click at [232, 144] on use at bounding box center [230, 145] width 5 height 5
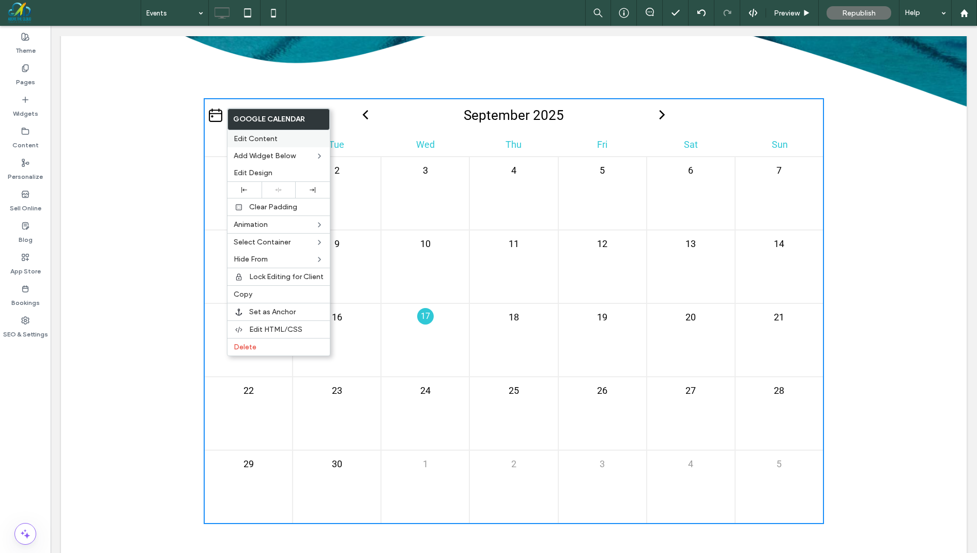
click at [256, 138] on span "Edit Content" at bounding box center [256, 138] width 44 height 9
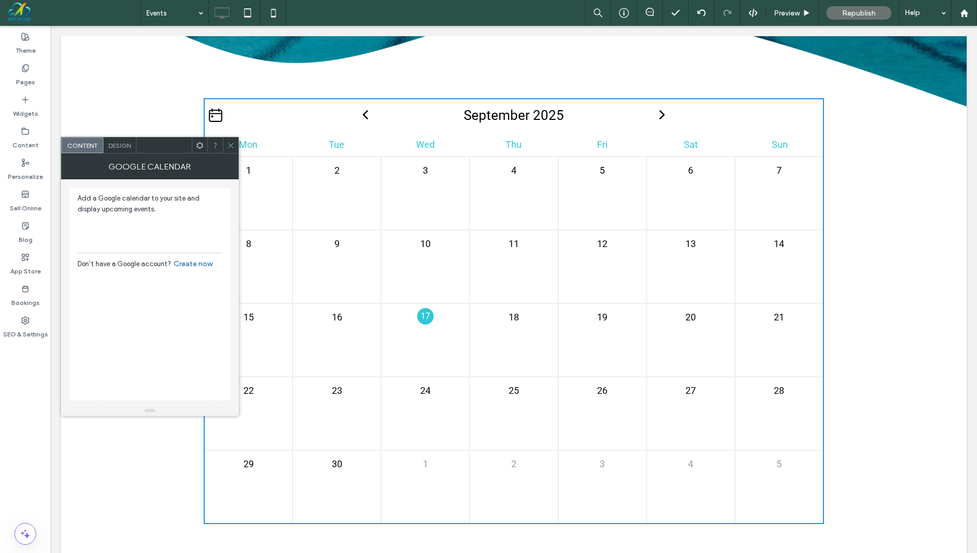
click at [110, 144] on span "Design" at bounding box center [120, 146] width 22 height 8
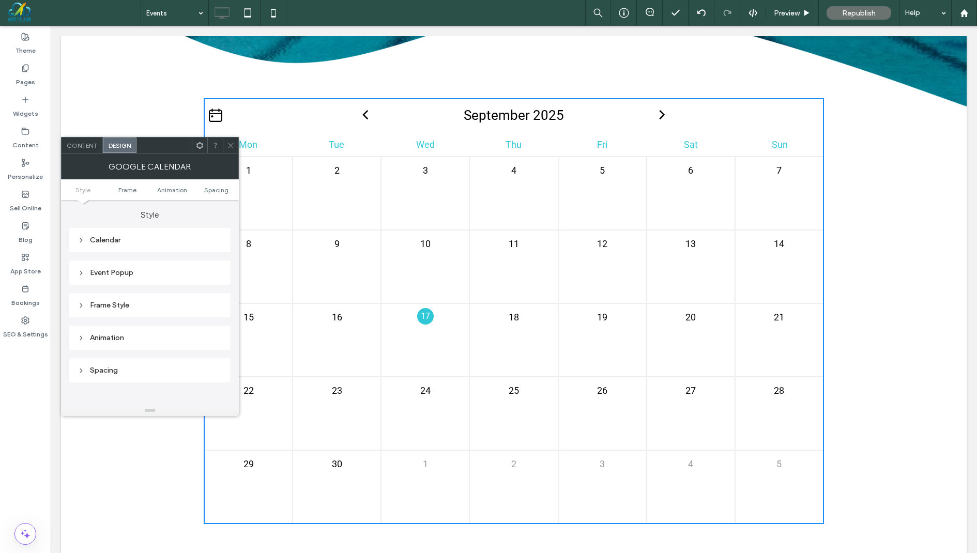
click at [129, 237] on div "Calendar" at bounding box center [150, 240] width 145 height 9
click at [132, 260] on label "Header - month & icon" at bounding box center [146, 260] width 137 height 21
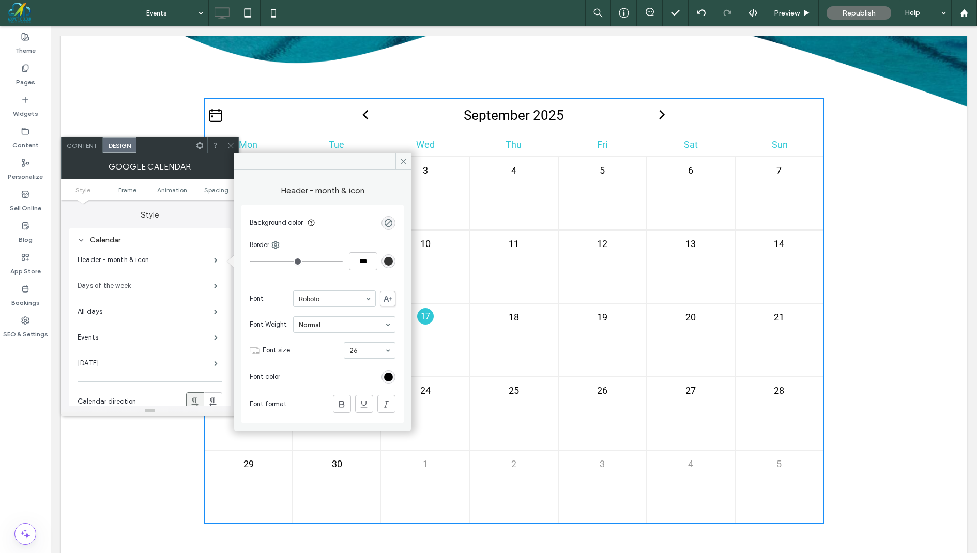
click at [142, 288] on label "Days of the week" at bounding box center [146, 286] width 137 height 21
click at [198, 309] on label "All days" at bounding box center [146, 311] width 137 height 21
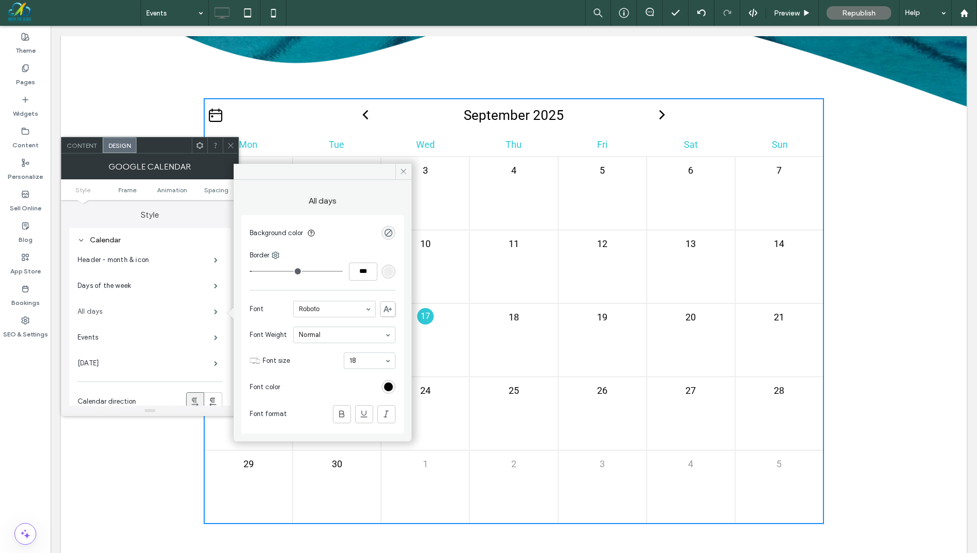
click at [170, 310] on label "All days" at bounding box center [146, 311] width 137 height 21
click at [169, 339] on label "Events" at bounding box center [146, 337] width 137 height 21
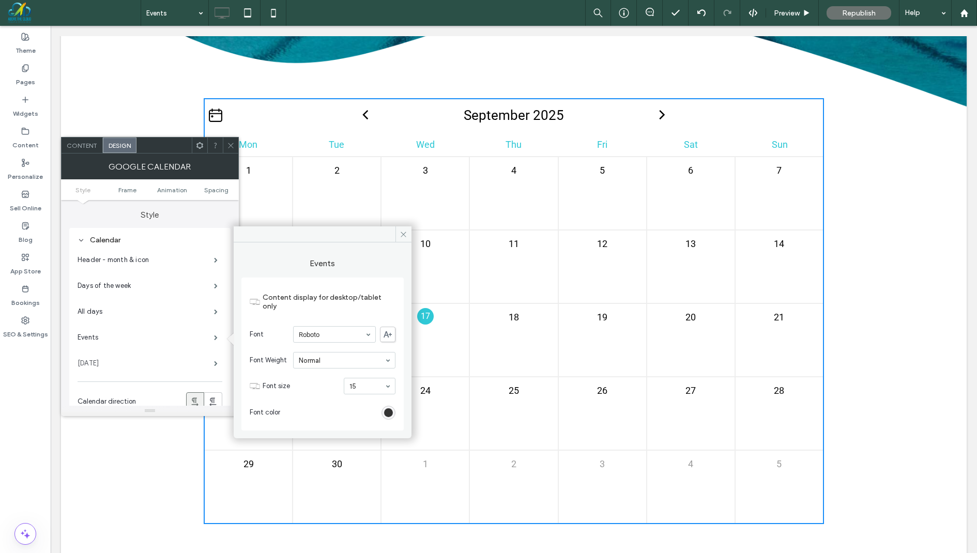
click at [164, 356] on label "Today" at bounding box center [146, 363] width 137 height 21
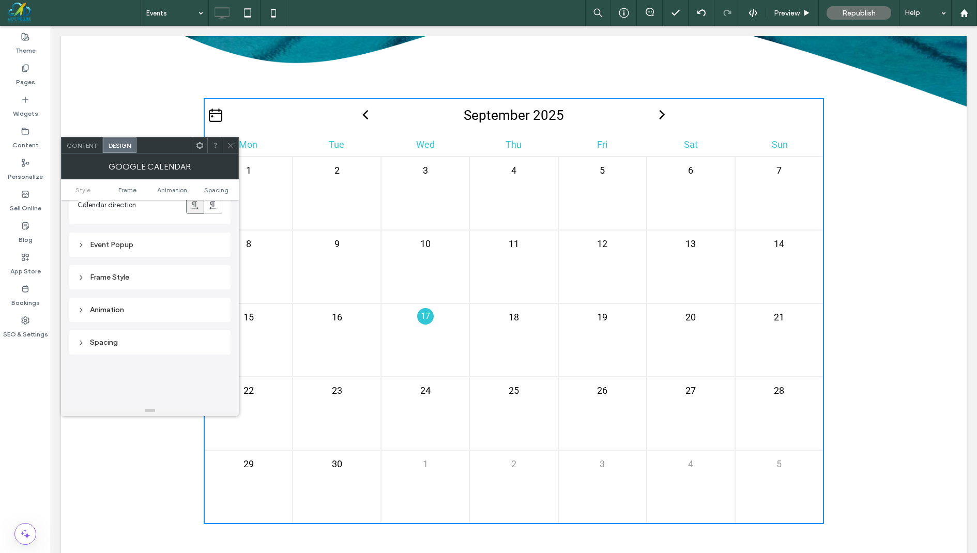
scroll to position [187, 0]
click at [153, 254] on div "Event Popup" at bounding box center [150, 254] width 145 height 9
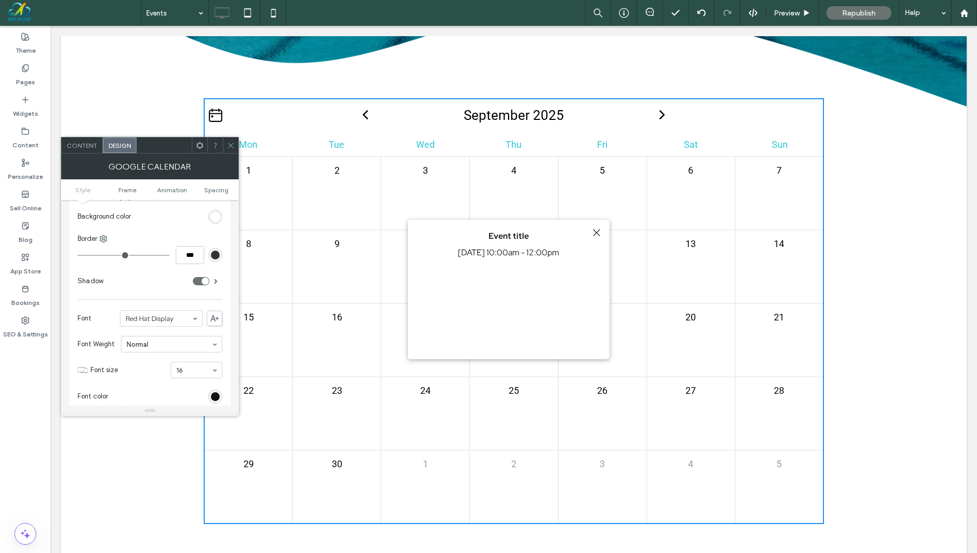
scroll to position [248, 0]
click at [232, 147] on icon at bounding box center [231, 146] width 8 height 8
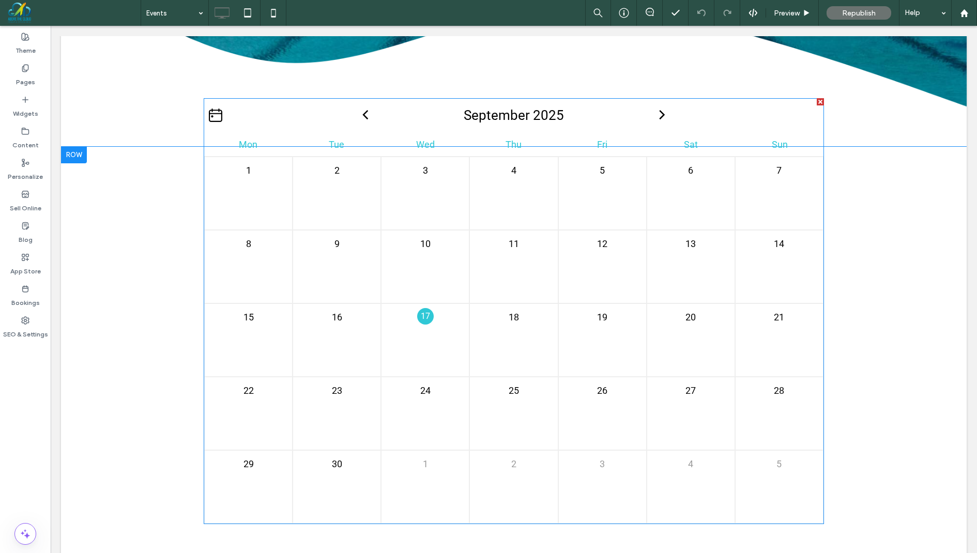
click at [219, 113] on icon at bounding box center [215, 115] width 13 height 13
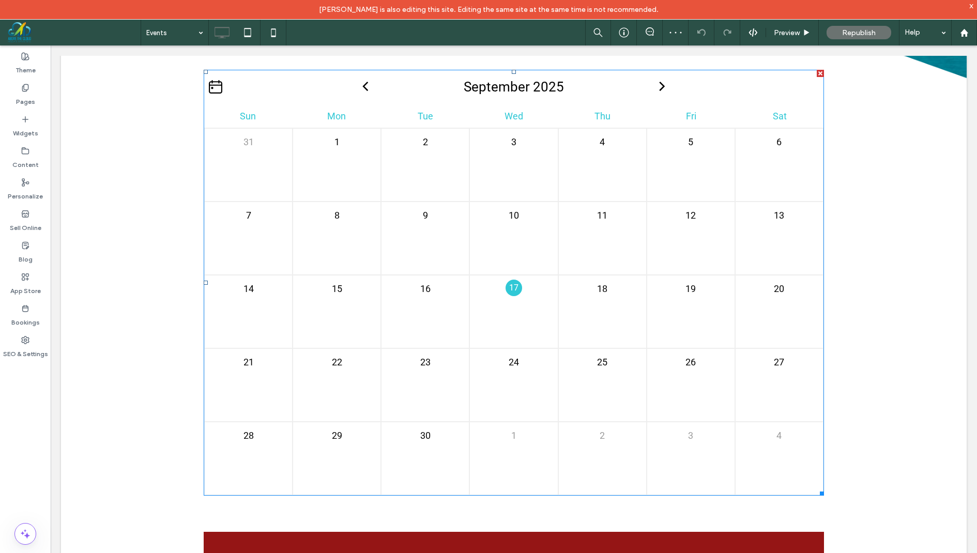
scroll to position [1869, 0]
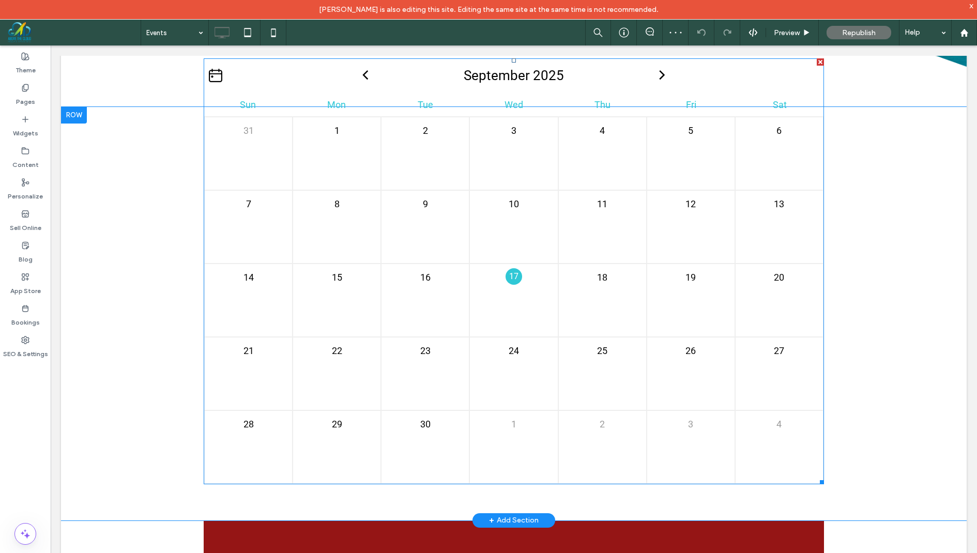
click at [515, 274] on p "17" at bounding box center [514, 276] width 17 height 17
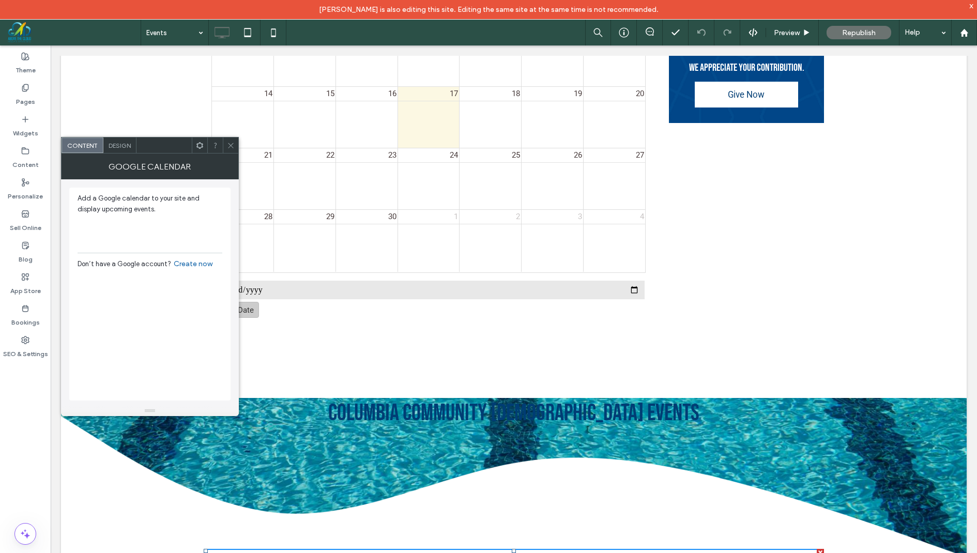
scroll to position [1435, 0]
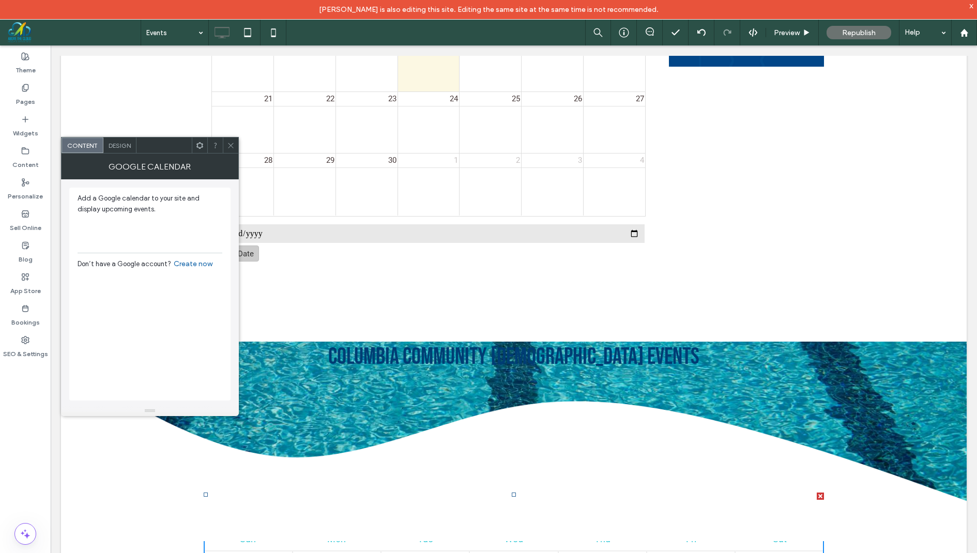
click at [302, 413] on img at bounding box center [514, 450] width 906 height 181
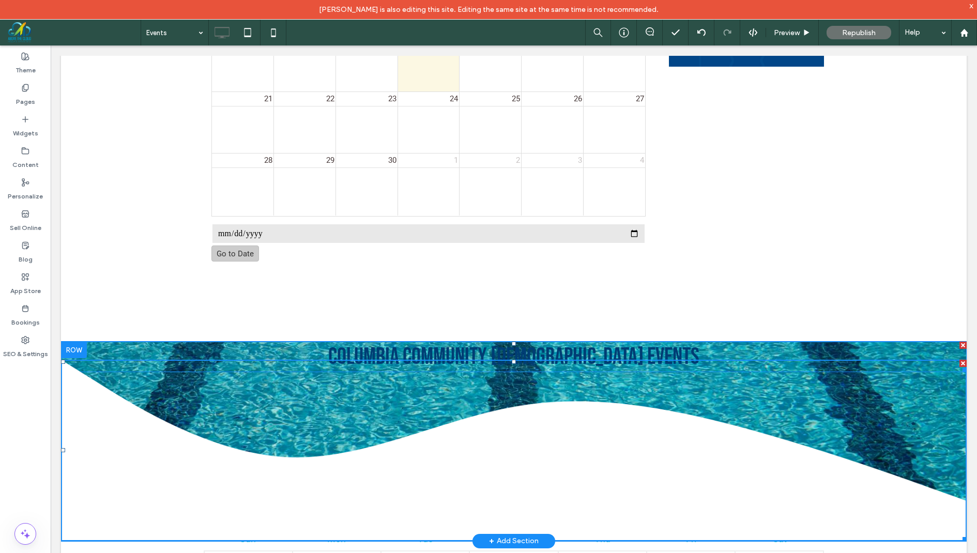
click at [183, 345] on h2 "Columbia Community Church Events" at bounding box center [514, 357] width 906 height 28
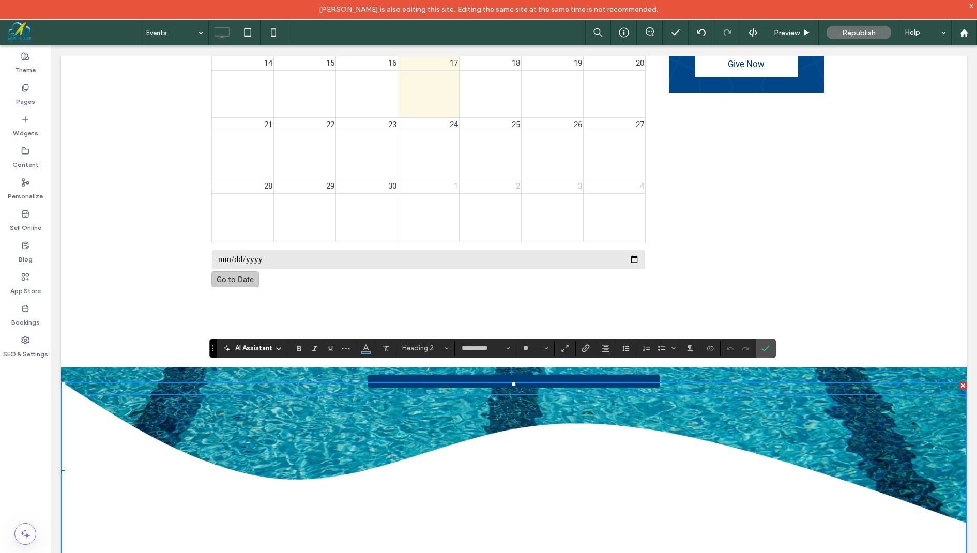
scroll to position [1373, 0]
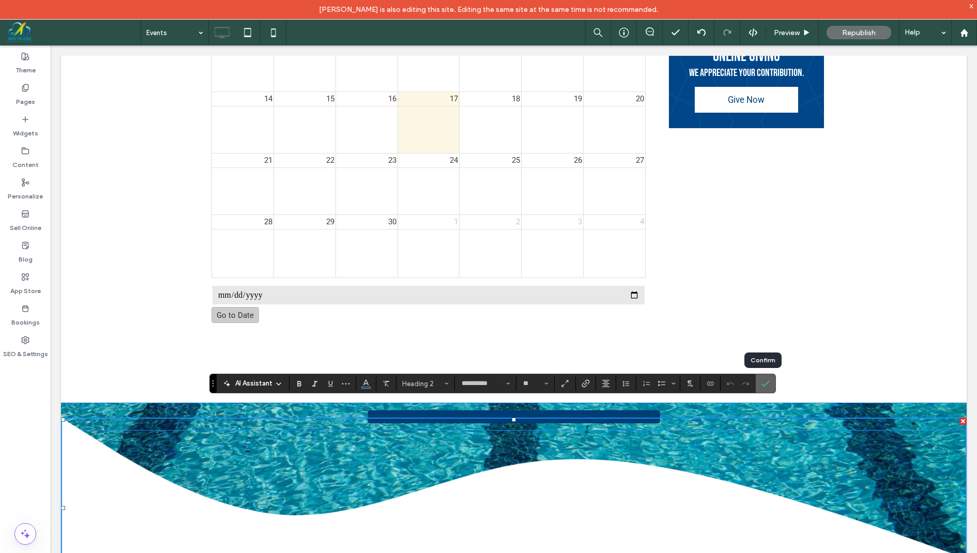
click at [762, 387] on icon "Confirm" at bounding box center [766, 384] width 8 height 8
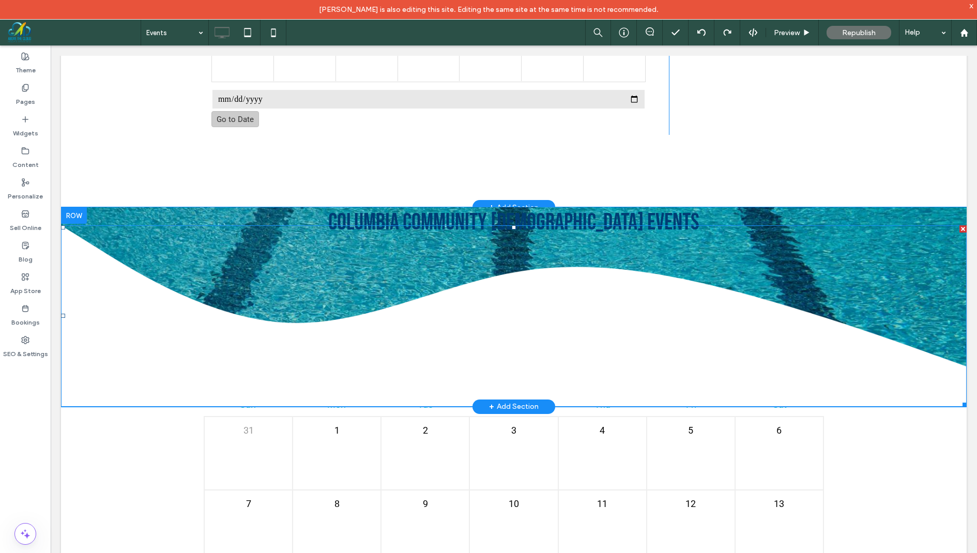
scroll to position [1591, 0]
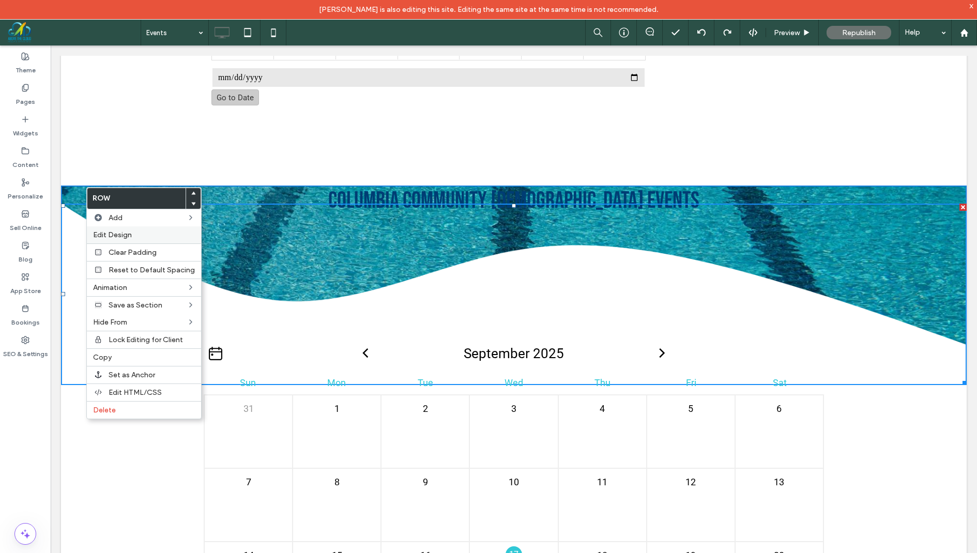
click at [140, 237] on label "Edit Design" at bounding box center [144, 235] width 102 height 9
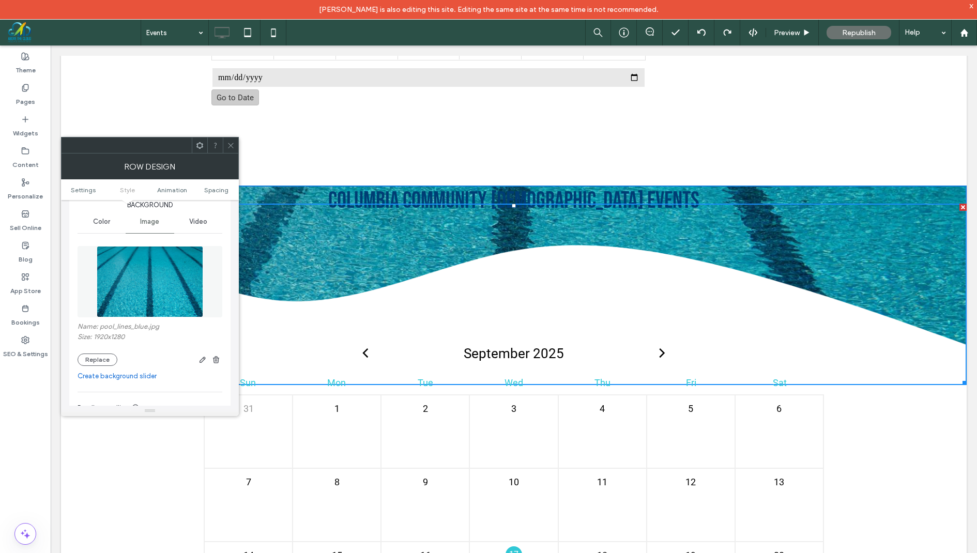
scroll to position [133, 0]
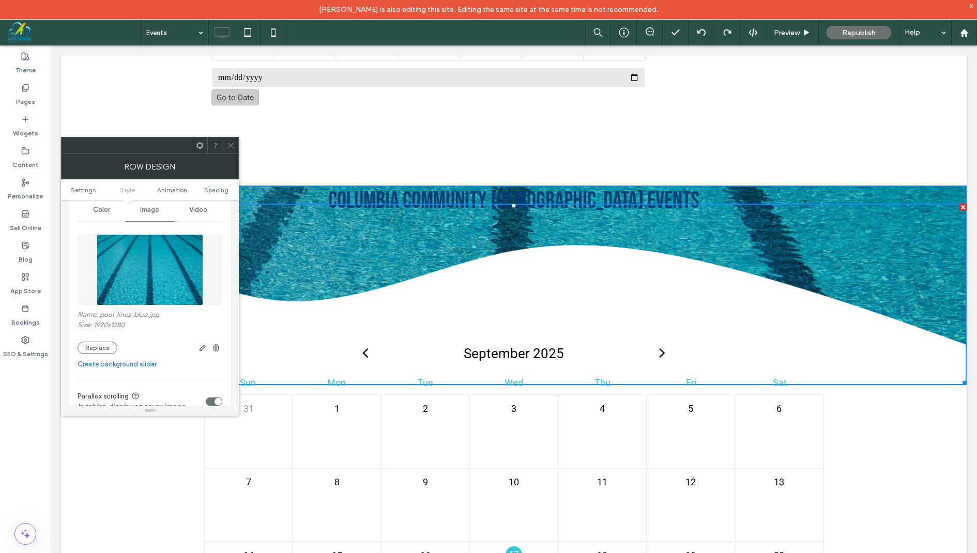
click at [231, 151] on span at bounding box center [231, 146] width 8 height 16
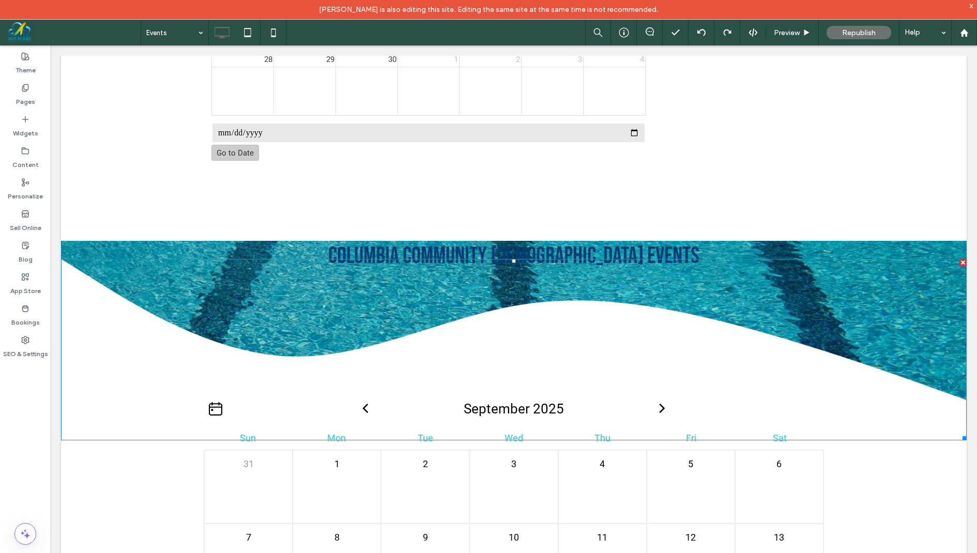
scroll to position [1529, 0]
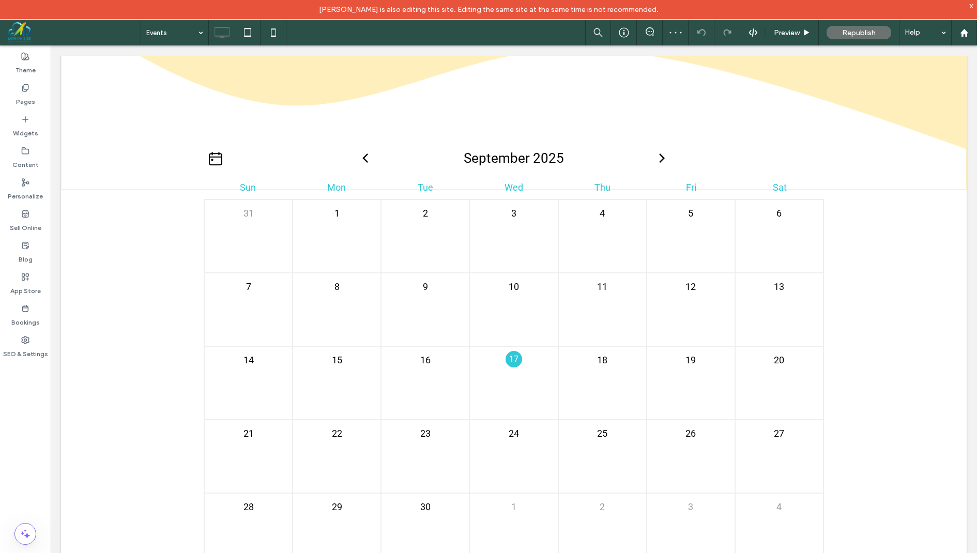
scroll to position [1786, 0]
click at [779, 29] on span "Preview" at bounding box center [787, 32] width 26 height 9
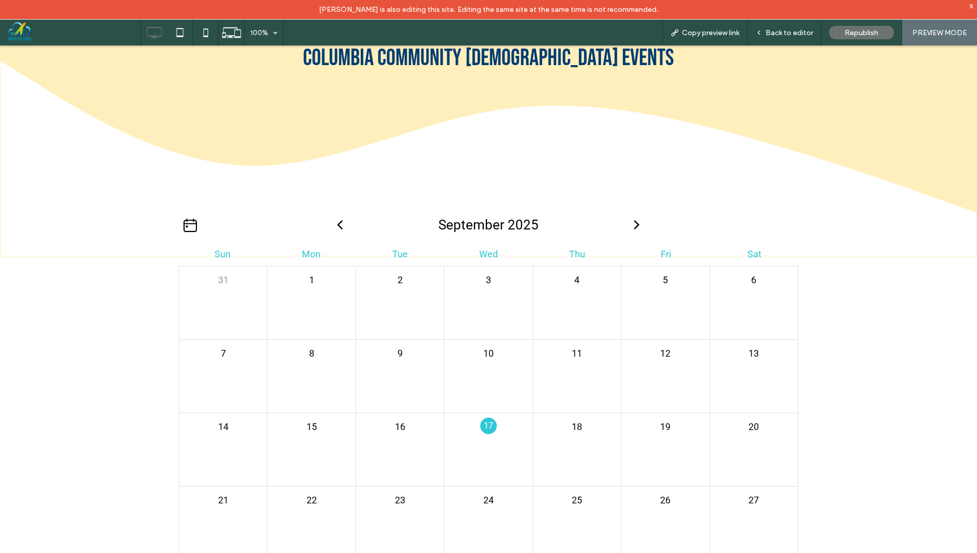
scroll to position [1797, 0]
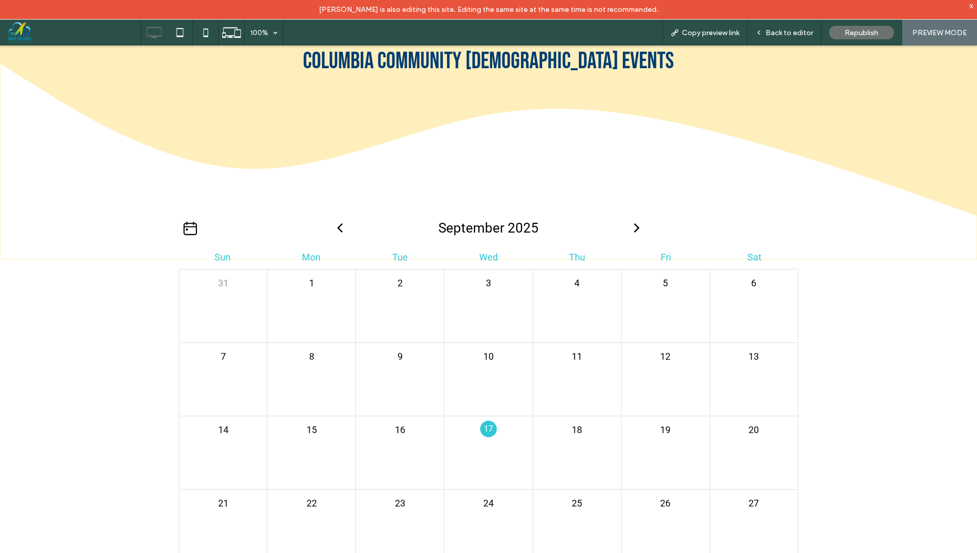
click at [190, 225] on icon at bounding box center [190, 228] width 13 height 13
click at [765, 34] on div "Back to editor" at bounding box center [784, 32] width 73 height 9
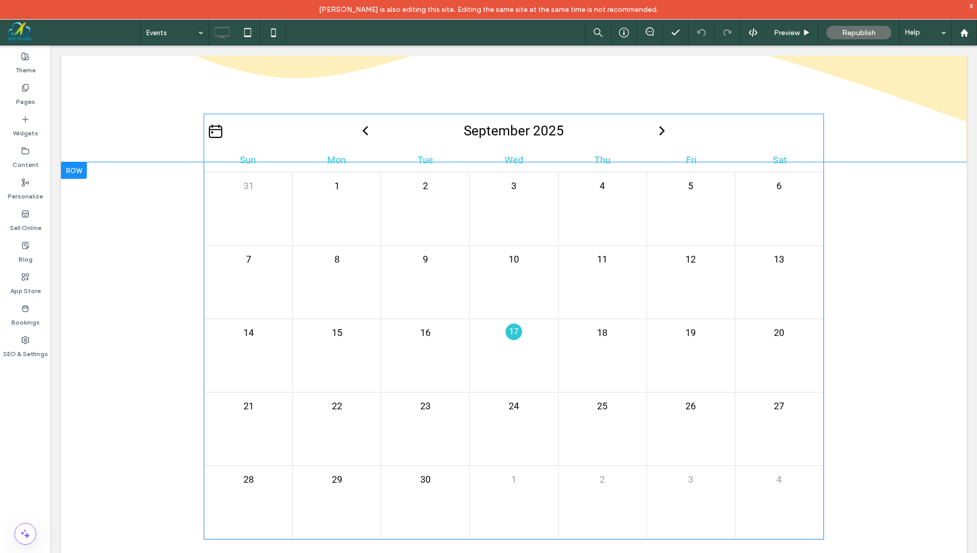
scroll to position [1802, 0]
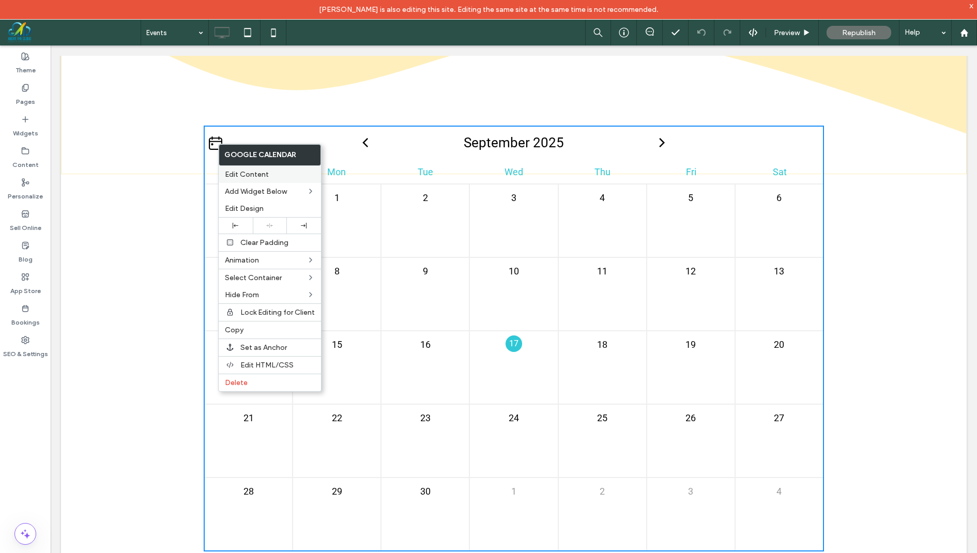
click at [265, 177] on span "Edit Content" at bounding box center [247, 174] width 44 height 9
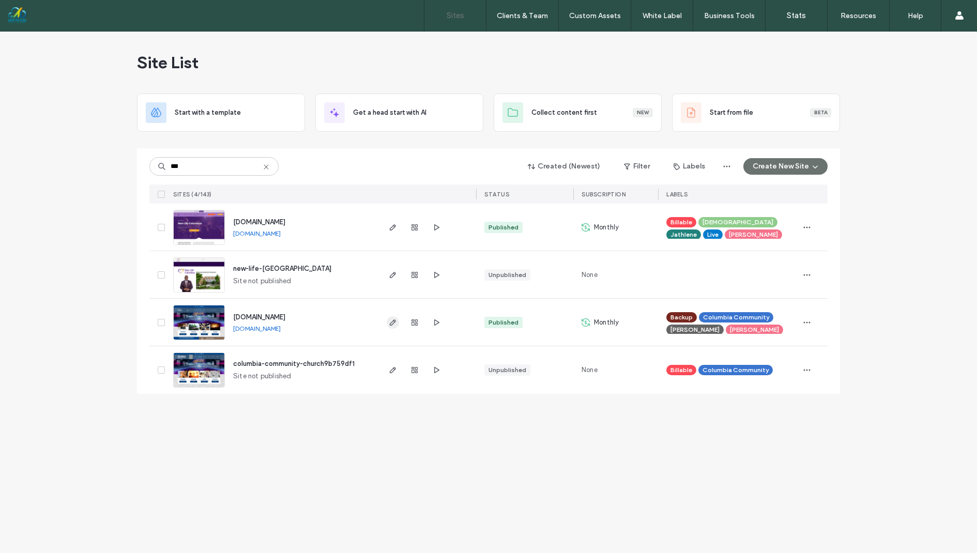
type input "***"
click at [390, 324] on use "button" at bounding box center [393, 323] width 6 height 6
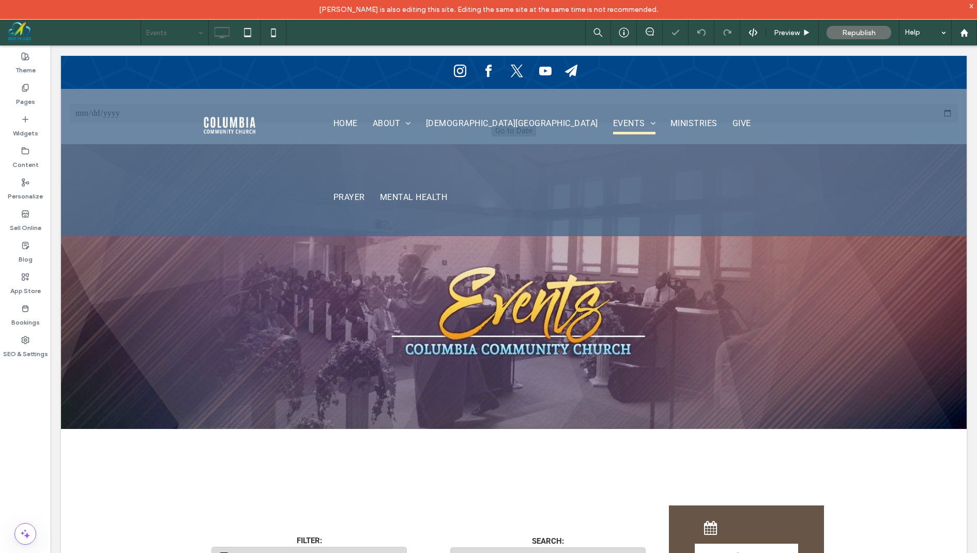
type input "**********"
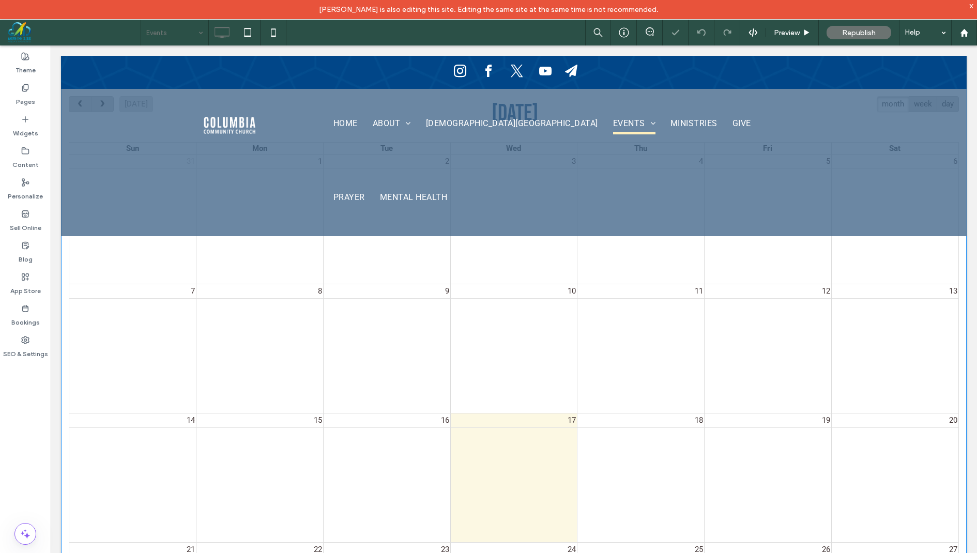
type input "**********"
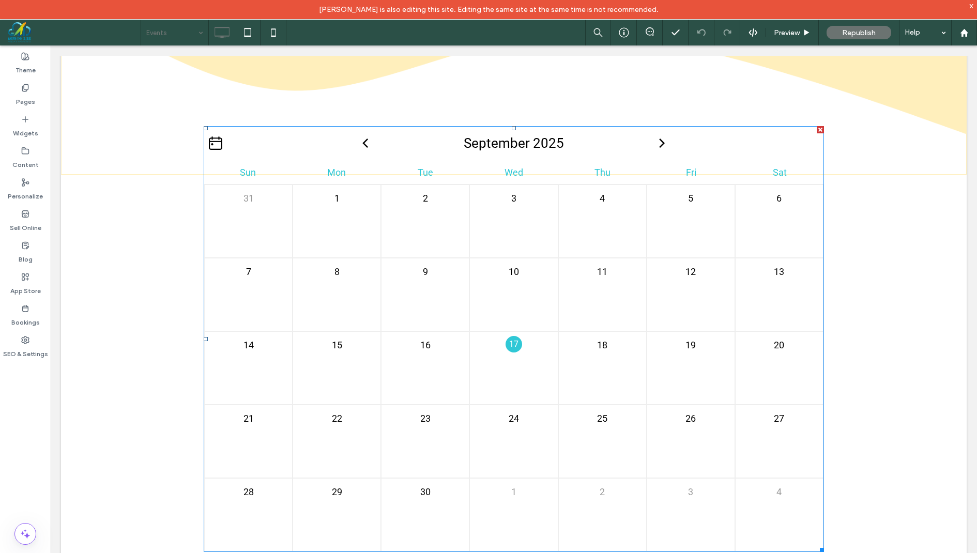
scroll to position [1810, 0]
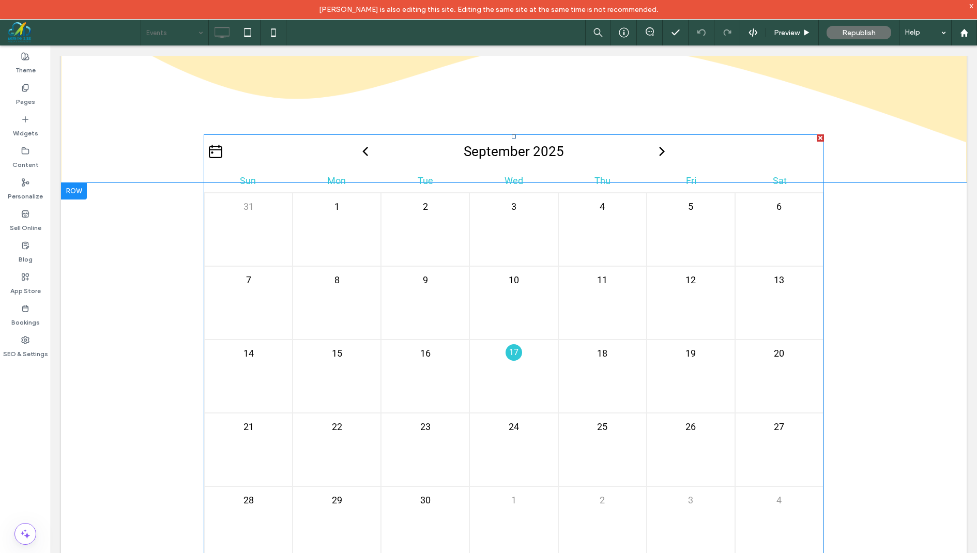
click at [214, 145] on icon at bounding box center [215, 151] width 13 height 13
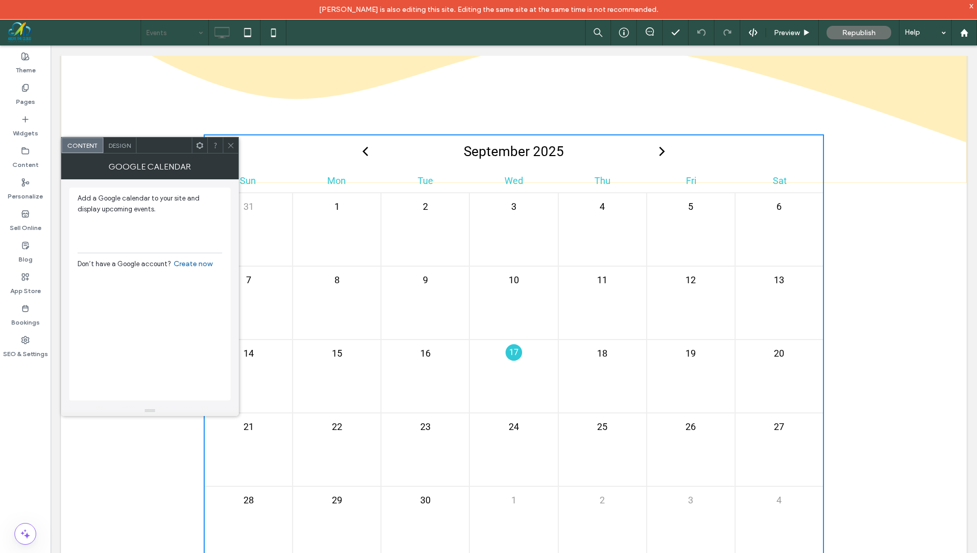
click at [225, 150] on div at bounding box center [231, 146] width 16 height 16
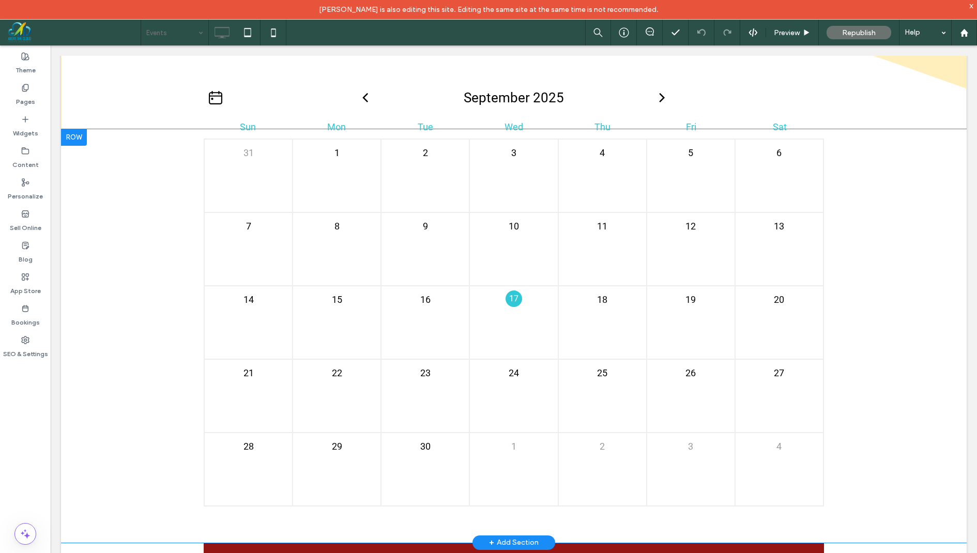
scroll to position [1840, 0]
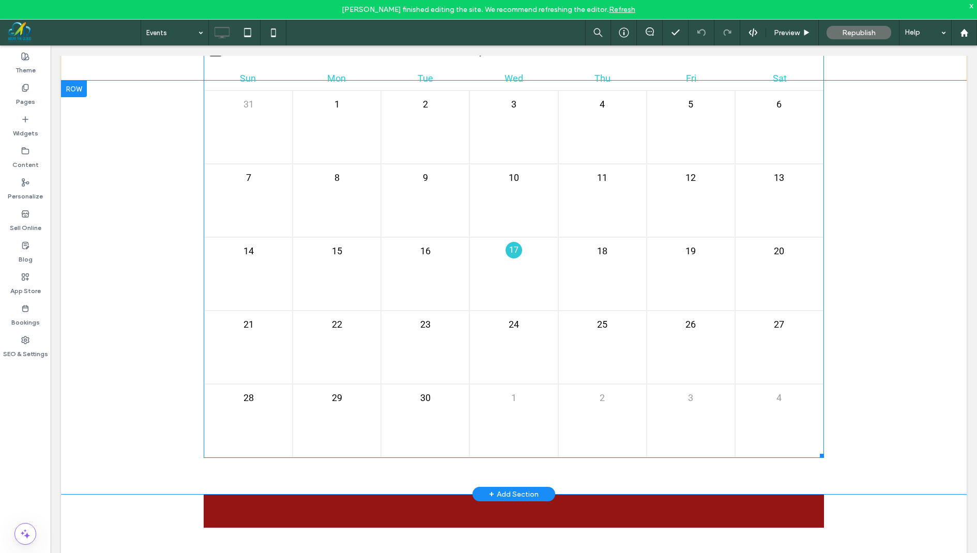
click at [341, 101] on p "1" at bounding box center [337, 104] width 19 height 19
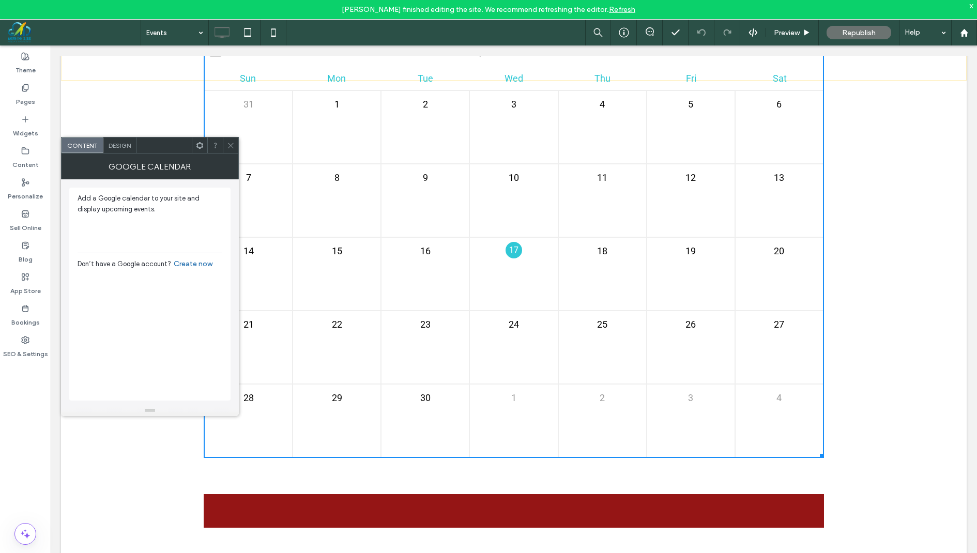
scroll to position [1913, 0]
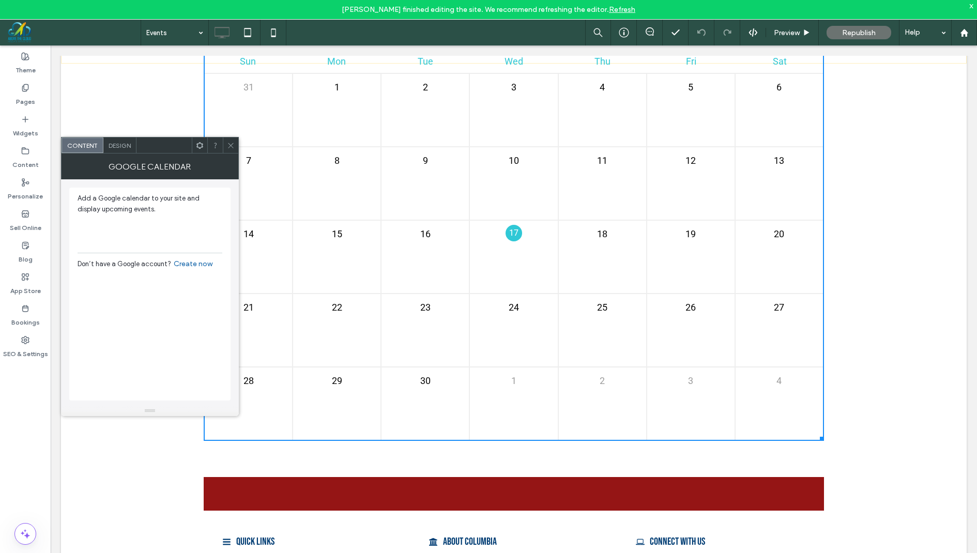
click at [233, 147] on use at bounding box center [230, 145] width 5 height 5
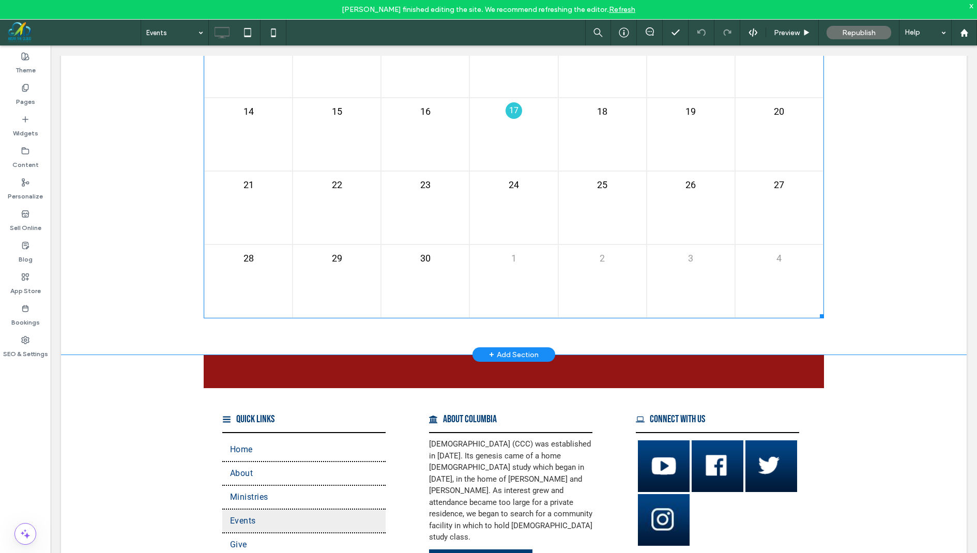
scroll to position [2034, 0]
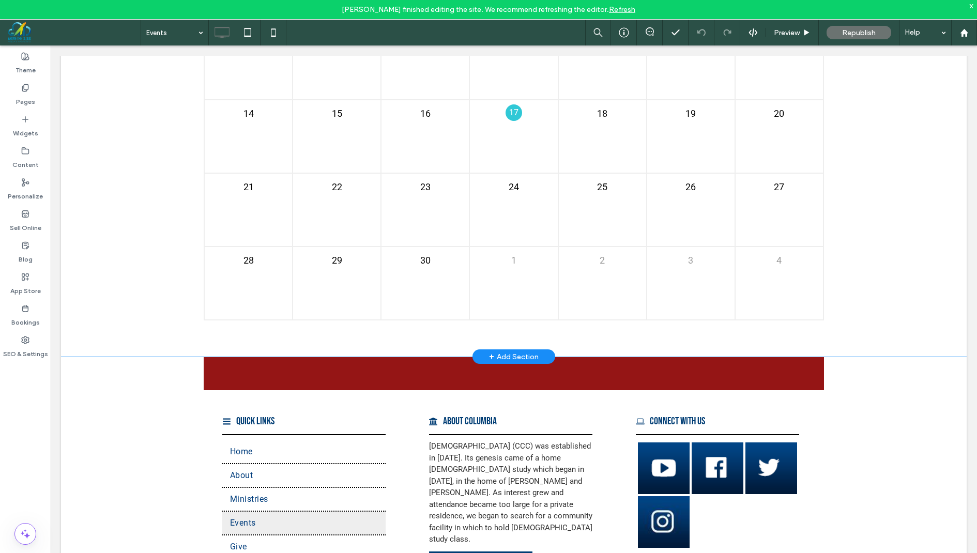
click at [510, 352] on div "+ Add Section" at bounding box center [514, 356] width 50 height 11
click at [23, 123] on div "What type of section? Blank Designed AI-Generated" at bounding box center [488, 302] width 977 height 604
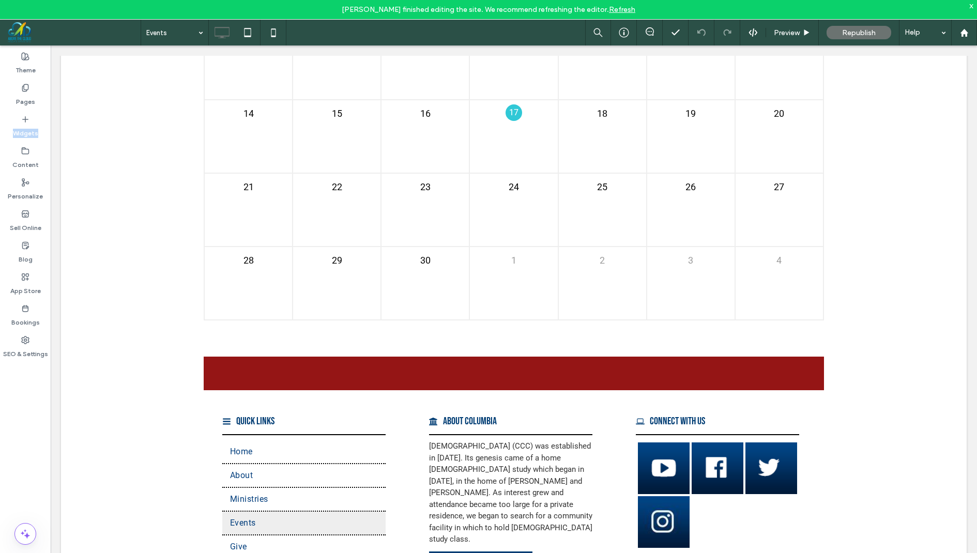
click at [23, 123] on icon at bounding box center [25, 119] width 8 height 8
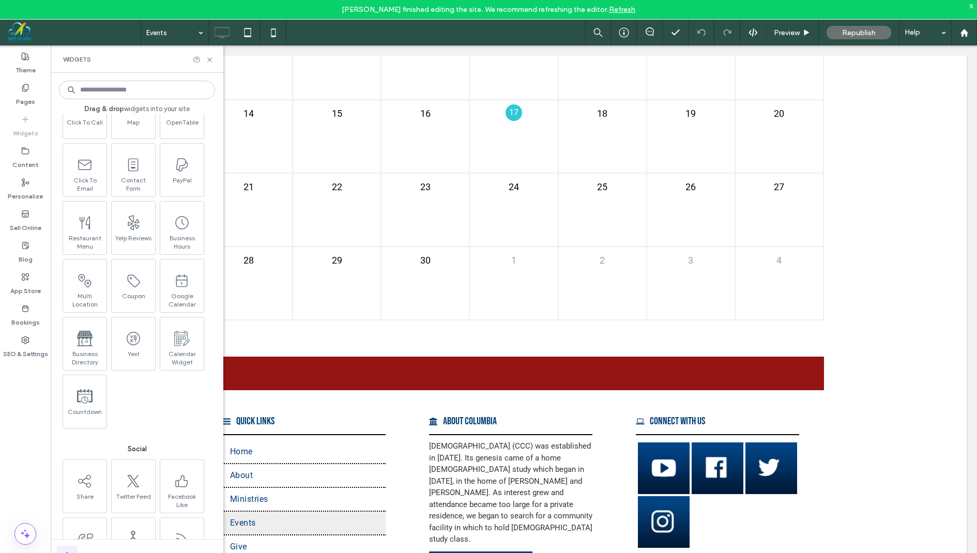
scroll to position [1353, 0]
click at [183, 347] on span "Calendar Widget" at bounding box center [180, 350] width 43 height 14
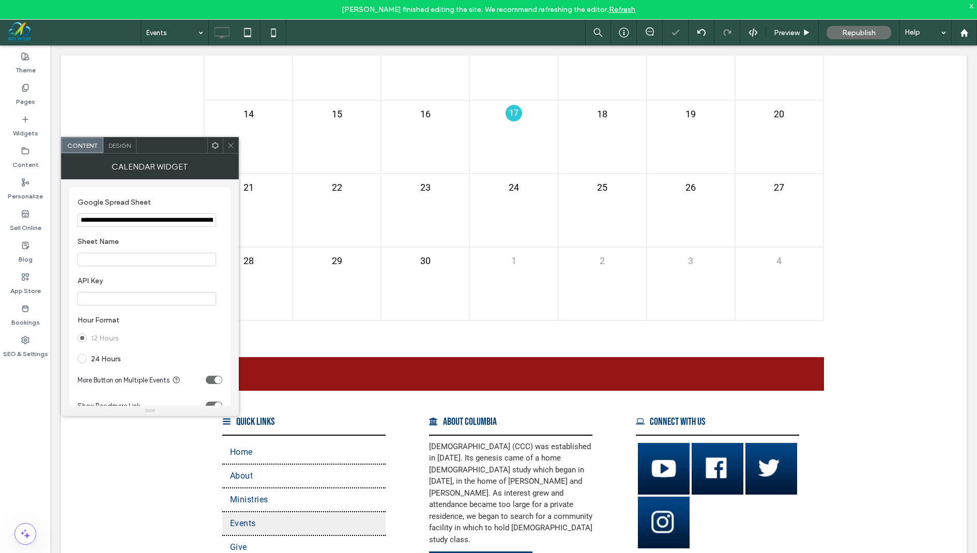
type input "**********"
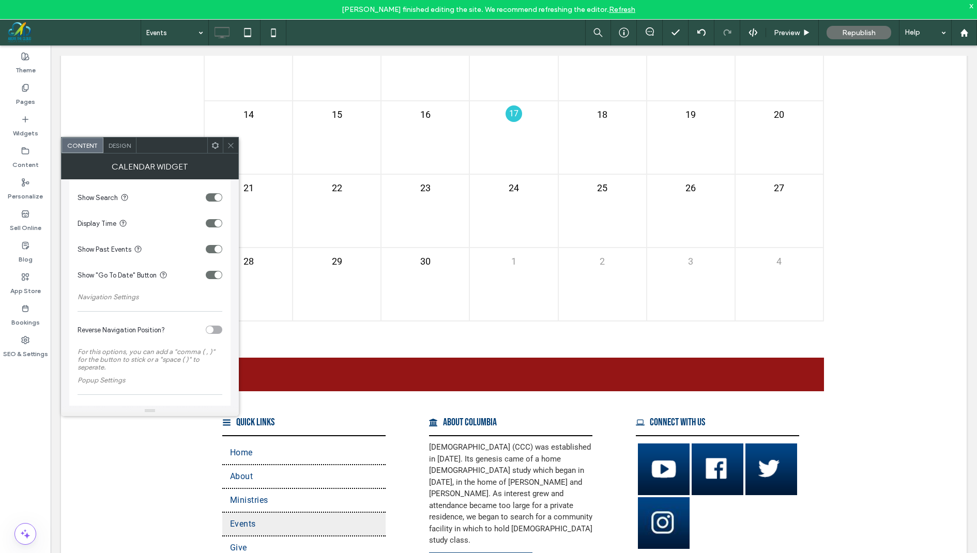
scroll to position [0, 0]
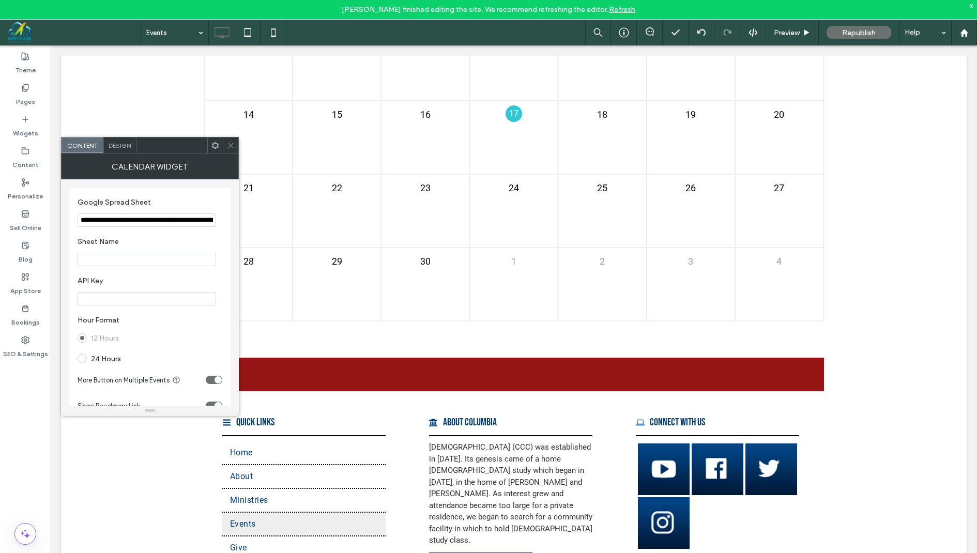
click at [125, 218] on input "**********" at bounding box center [147, 220] width 139 height 13
click at [231, 147] on icon at bounding box center [231, 146] width 8 height 8
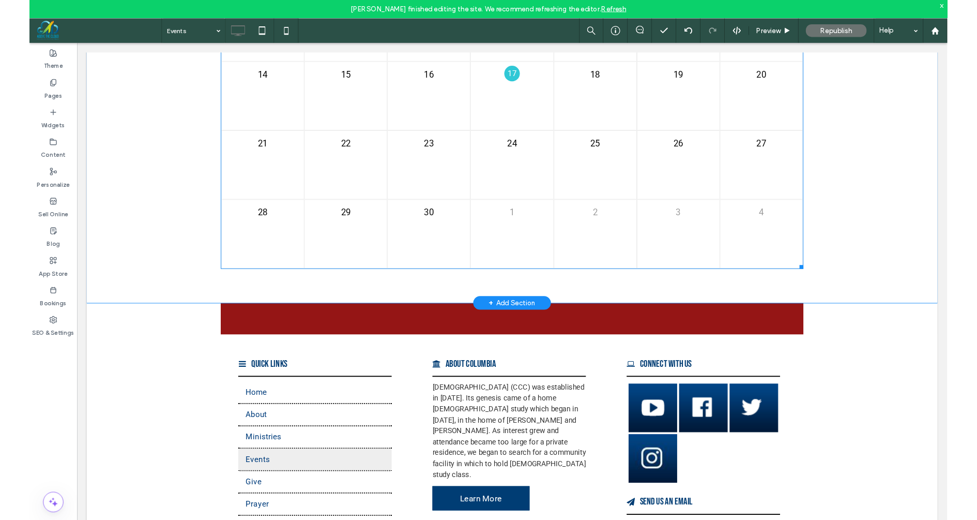
scroll to position [2883, 0]
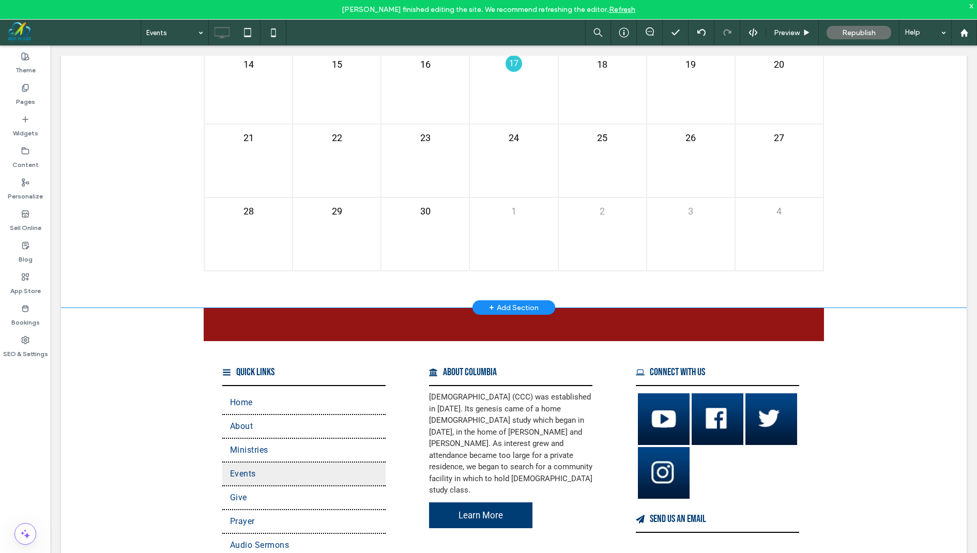
click at [501, 300] on div "+ Add Section" at bounding box center [514, 307] width 83 height 14
click at [18, 115] on div "What type of section? Blank Designed AI-Generated" at bounding box center [488, 302] width 977 height 604
click at [27, 122] on icon at bounding box center [25, 119] width 8 height 8
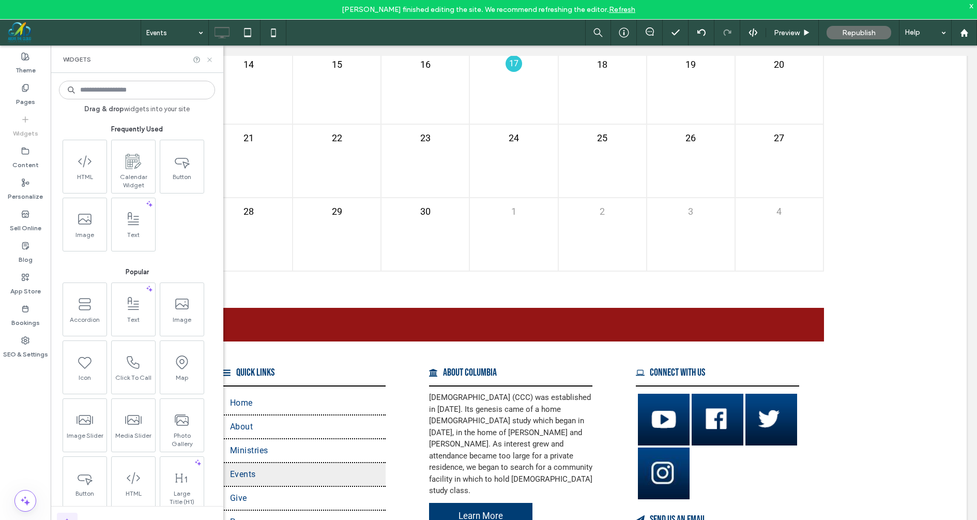
click at [208, 57] on icon at bounding box center [210, 60] width 8 height 8
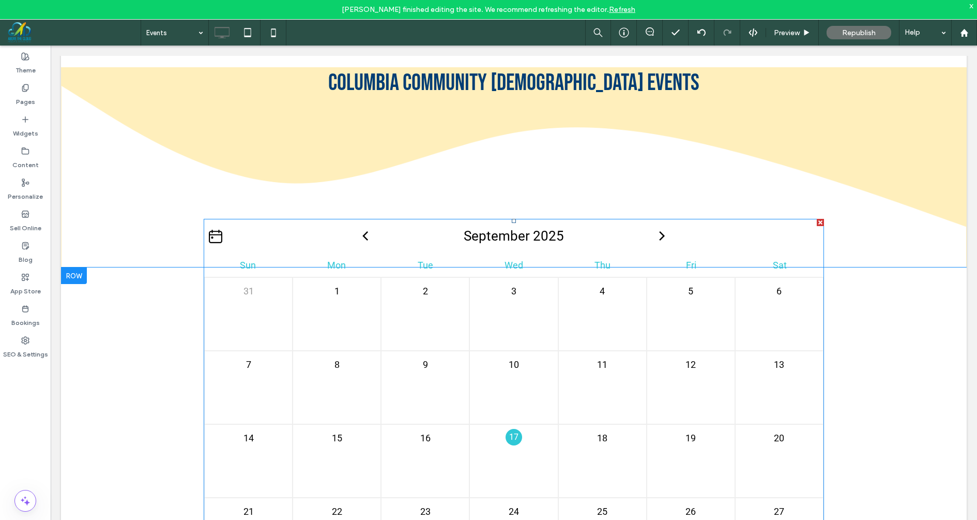
scroll to position [2523, 0]
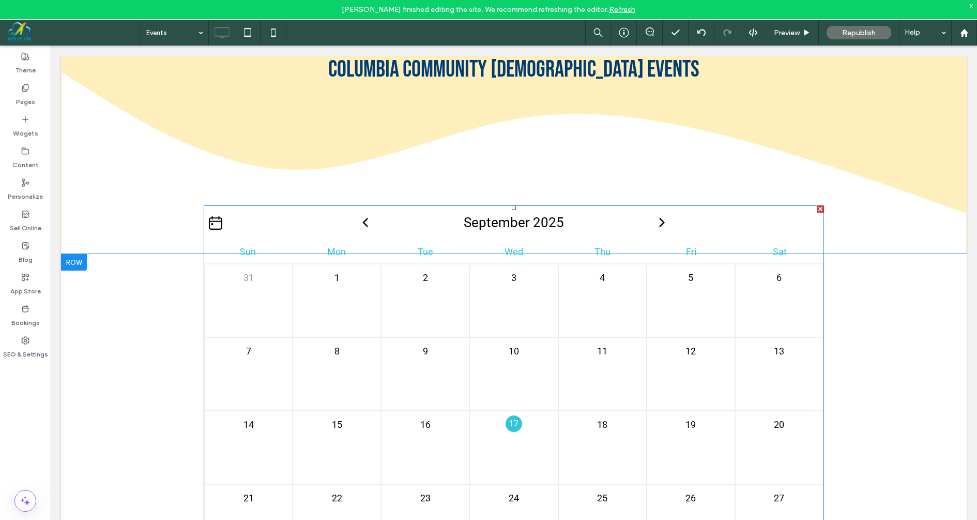
click at [223, 210] on div "September 2025" at bounding box center [514, 222] width 620 height 35
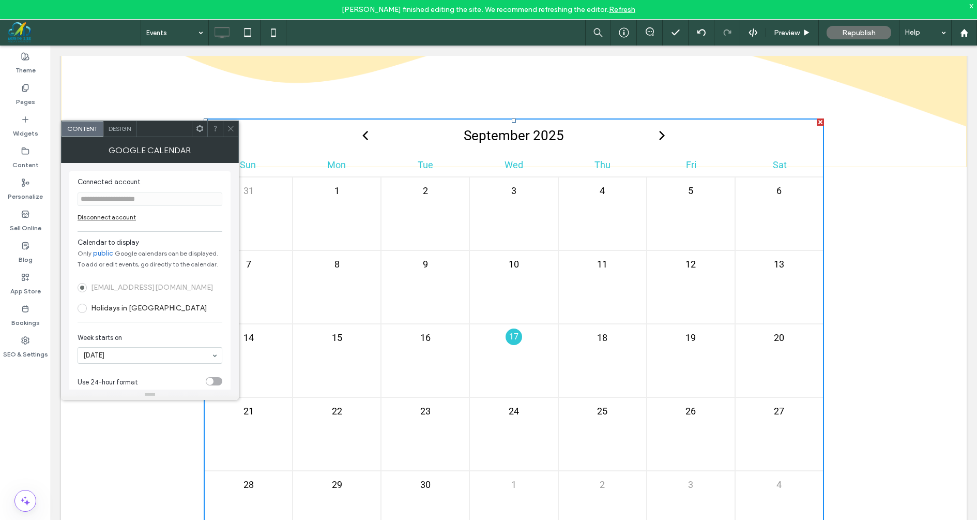
scroll to position [16, 0]
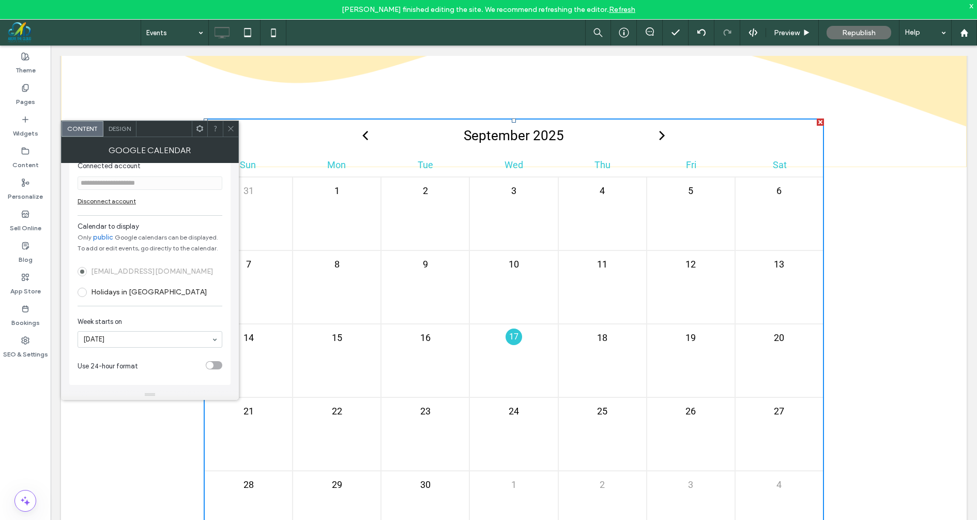
click at [99, 235] on link "public" at bounding box center [103, 237] width 20 height 10
click at [123, 128] on span "Design" at bounding box center [120, 129] width 22 height 8
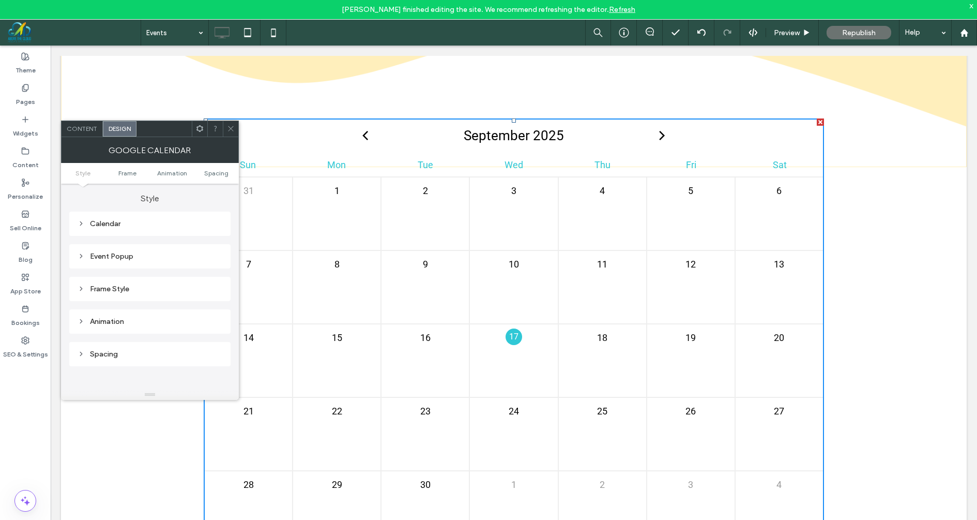
click at [232, 129] on icon at bounding box center [231, 129] width 8 height 8
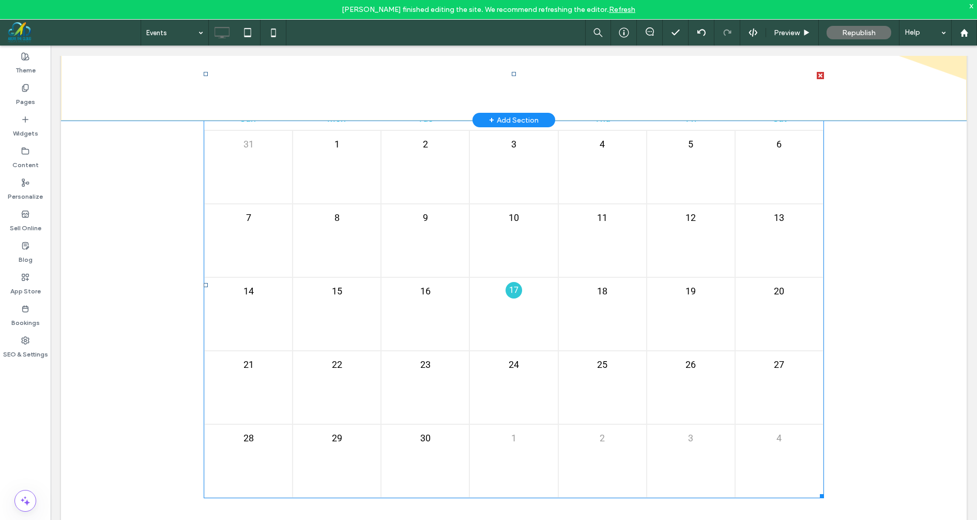
scroll to position [2655, 0]
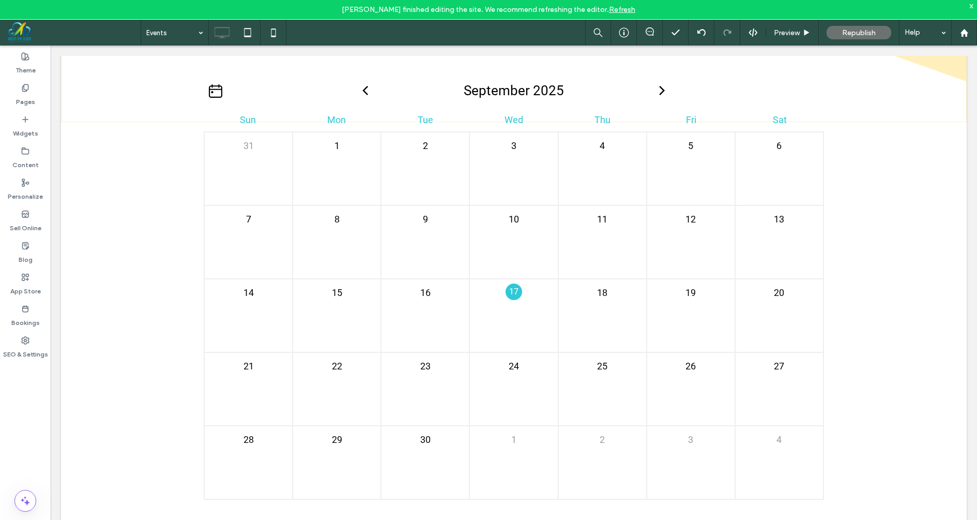
click at [610, 8] on link "Refresh" at bounding box center [622, 9] width 26 height 9
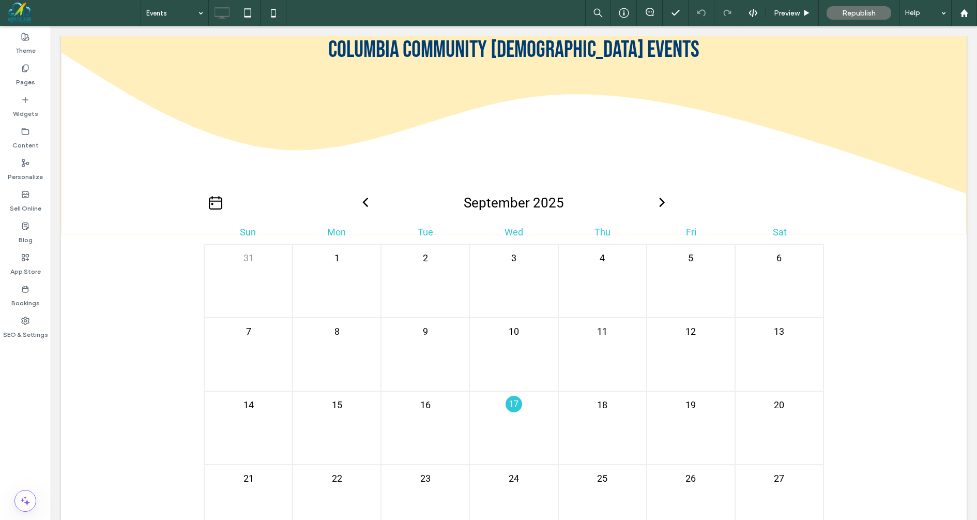
scroll to position [2547, 0]
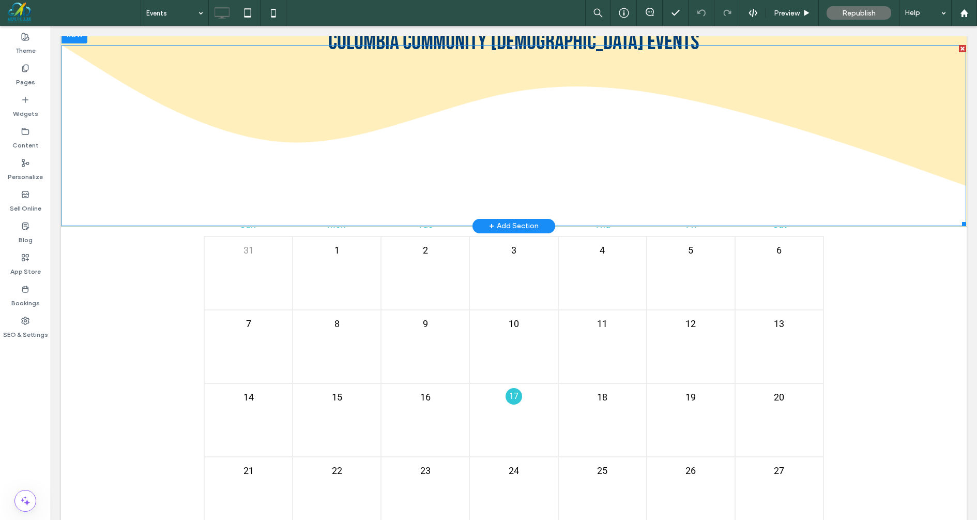
click at [214, 194] on img at bounding box center [514, 135] width 905 height 181
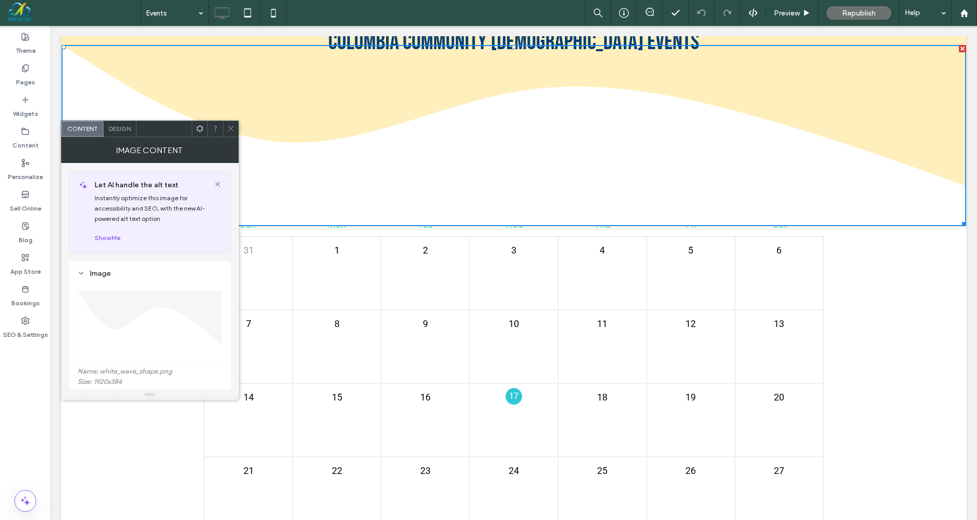
click at [116, 118] on img at bounding box center [514, 135] width 905 height 181
click at [116, 129] on span "Design" at bounding box center [120, 129] width 22 height 8
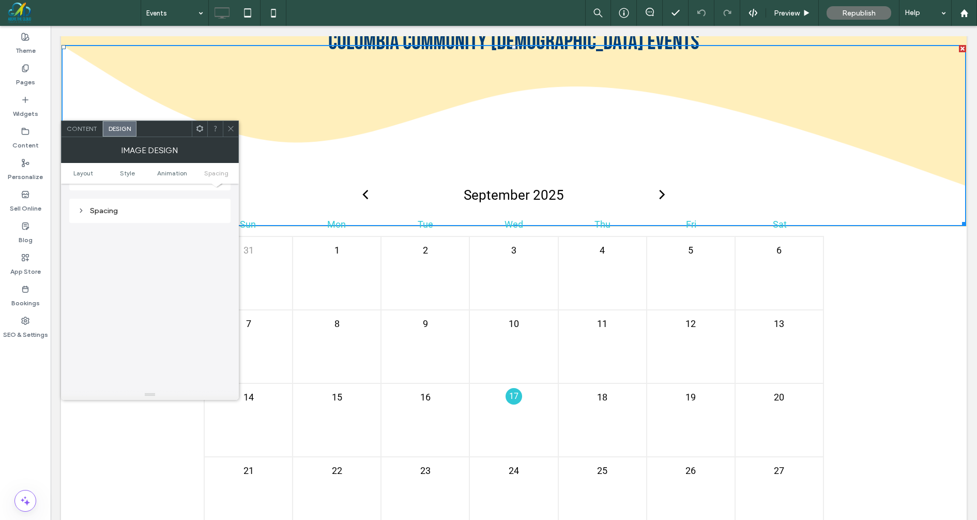
scroll to position [521, 0]
click at [200, 130] on use at bounding box center [199, 128] width 7 height 7
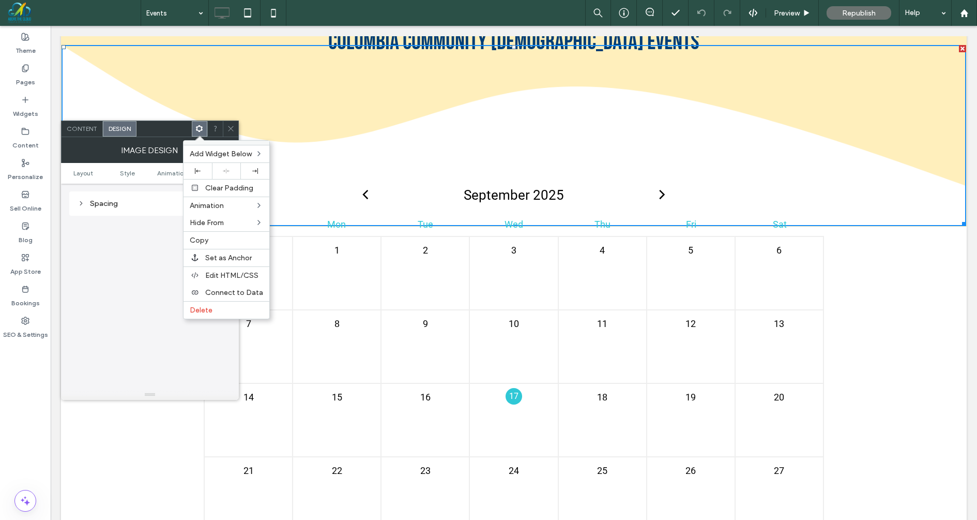
click at [77, 123] on div "Content" at bounding box center [82, 129] width 41 height 16
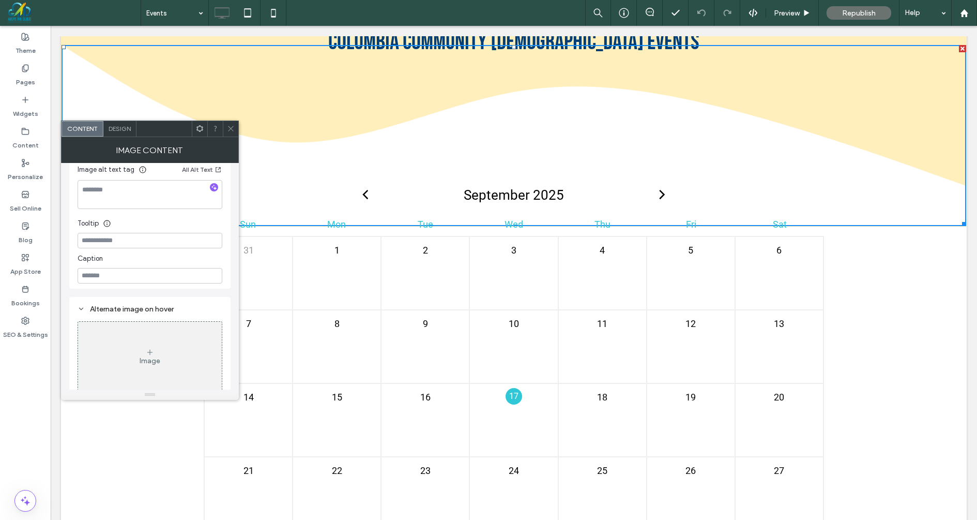
scroll to position [287, 0]
click at [233, 135] on span at bounding box center [231, 129] width 8 height 16
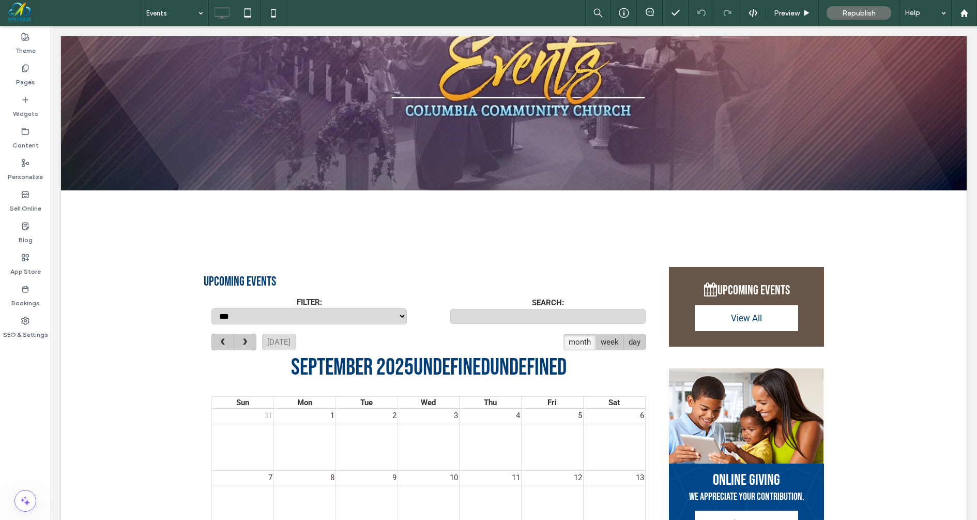
scroll to position [1727, 0]
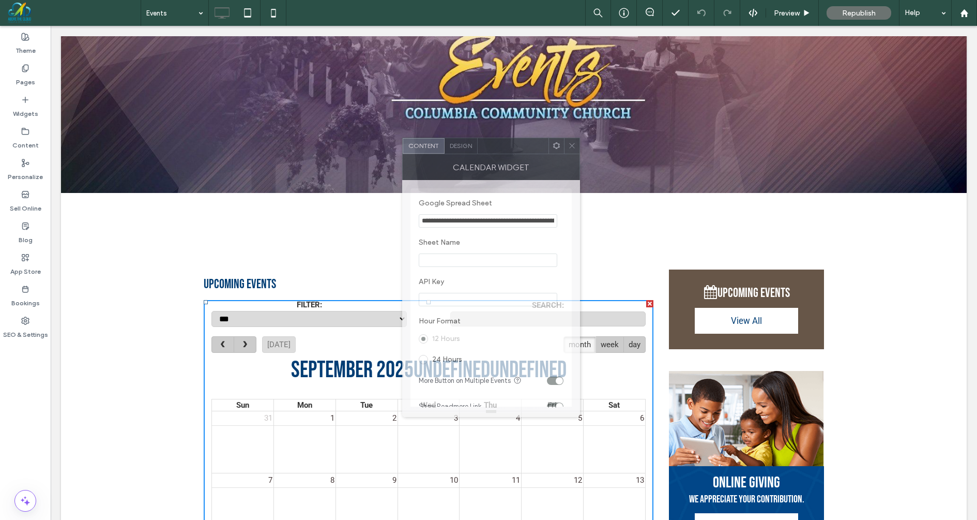
drag, startPoint x: 775, startPoint y: 134, endPoint x: 501, endPoint y: 132, distance: 274.6
click at [501, 138] on div at bounding box center [513, 146] width 71 height 16
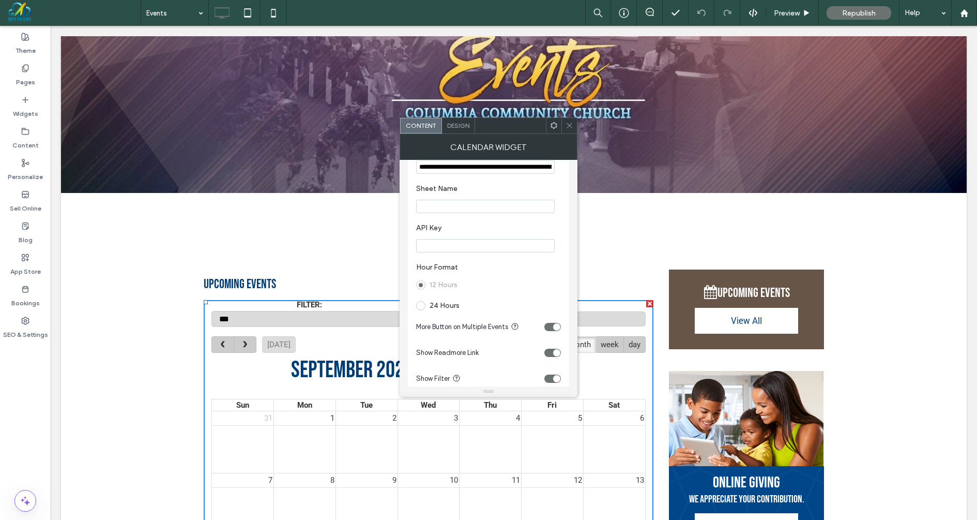
scroll to position [0, 0]
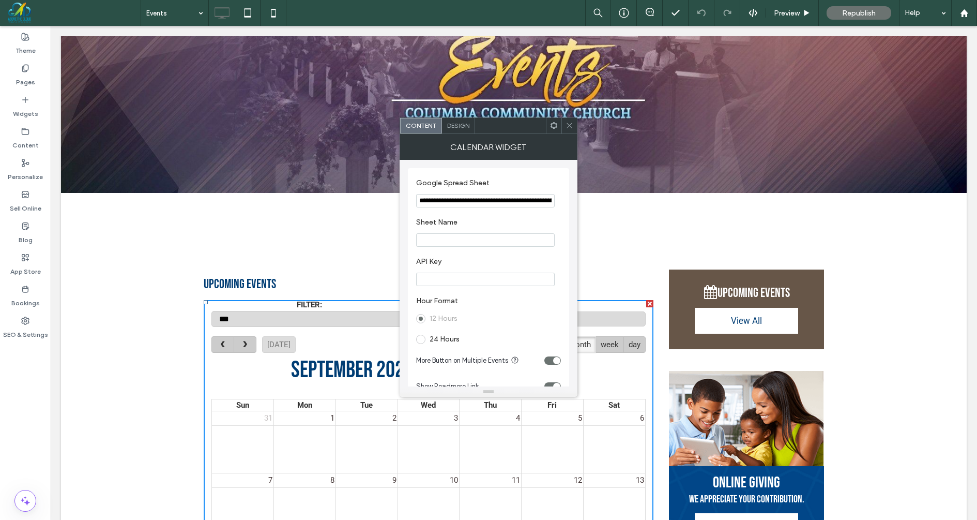
click at [493, 201] on input "**********" at bounding box center [485, 200] width 139 height 13
click at [569, 124] on icon at bounding box center [570, 126] width 8 height 8
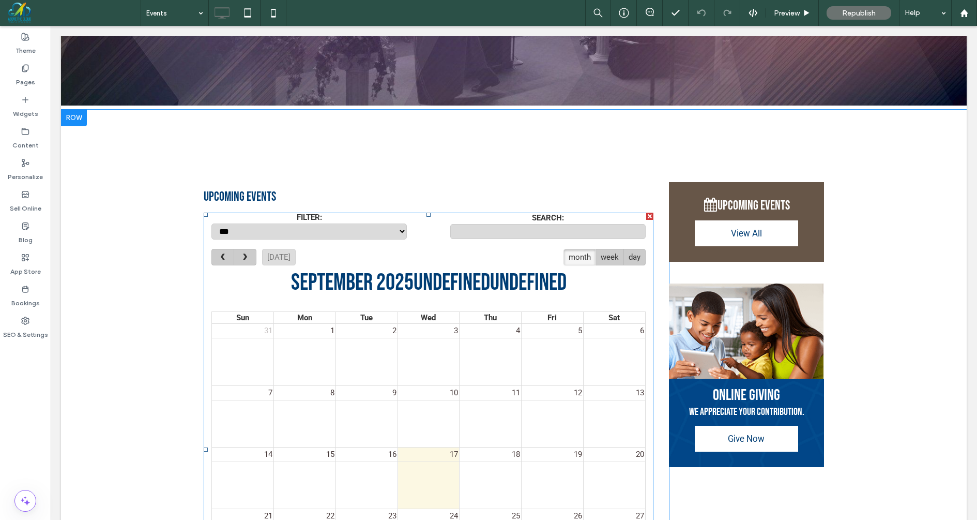
scroll to position [1846, 0]
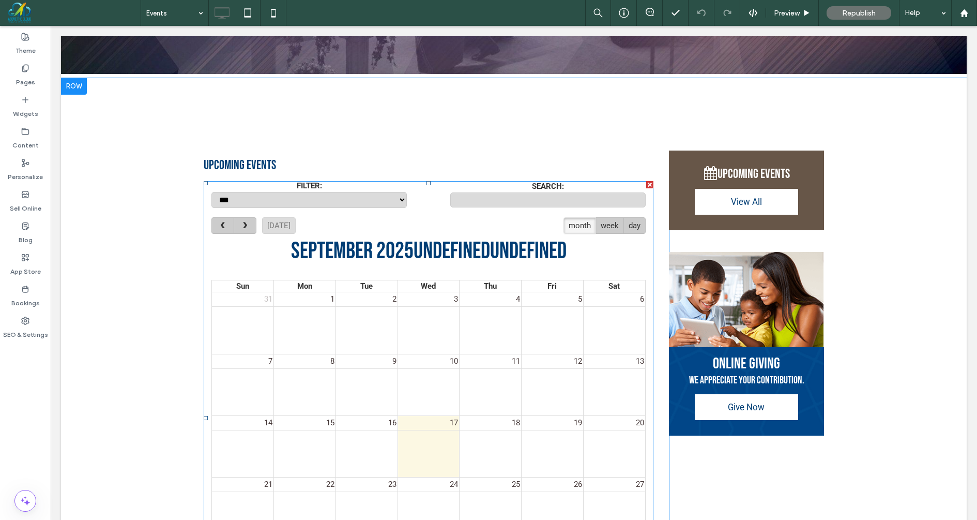
click at [208, 183] on span at bounding box center [429, 418] width 450 height 474
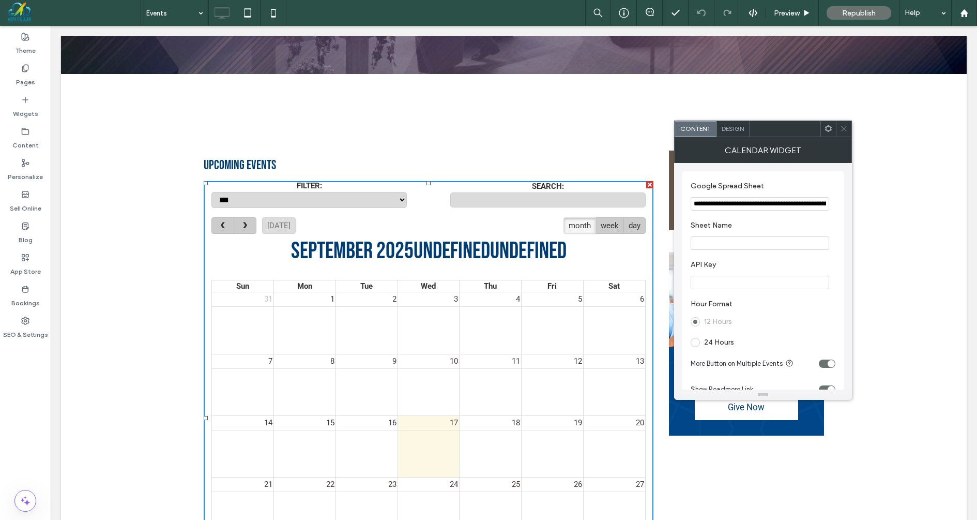
click at [209, 185] on div "FILTER: *** SEARCH:" at bounding box center [429, 195] width 450 height 28
click at [220, 244] on div "[DATE] month week day September 2025undefinedundefined" at bounding box center [428, 244] width 434 height 55
click at [210, 183] on div "FILTER: *** SEARCH:" at bounding box center [429, 195] width 450 height 28
click at [142, 146] on div "**********" at bounding box center [514, 402] width 906 height 649
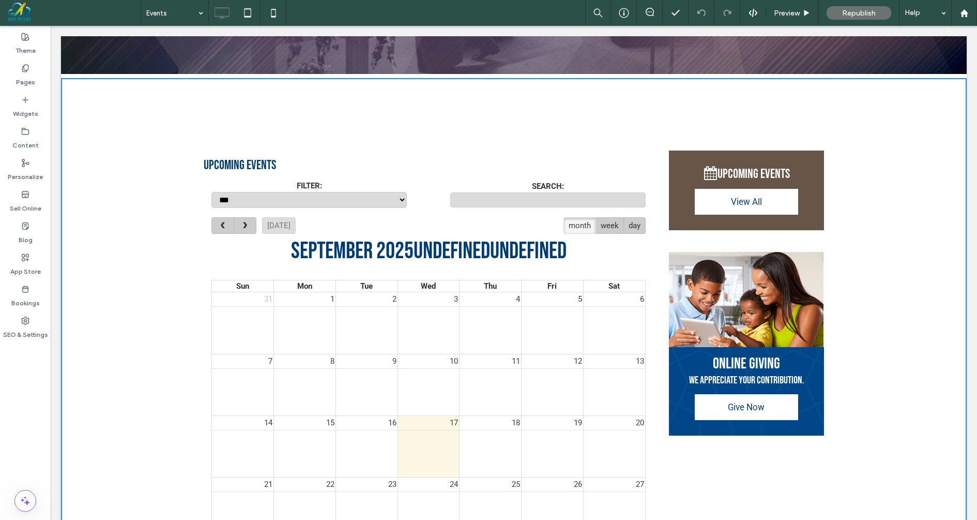
click at [223, 181] on div "FILTER:" at bounding box center [308, 185] width 195 height 9
click at [242, 161] on span "UPCOMING EVENTS" at bounding box center [240, 165] width 72 height 16
click at [757, 203] on span "View All" at bounding box center [746, 201] width 38 height 21
click at [738, 203] on span "View All" at bounding box center [746, 201] width 38 height 21
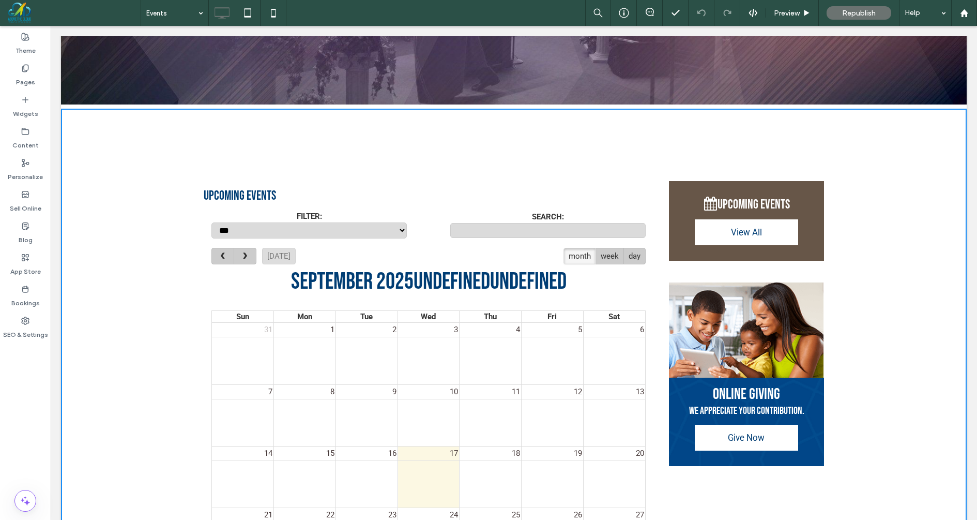
scroll to position [1837, 0]
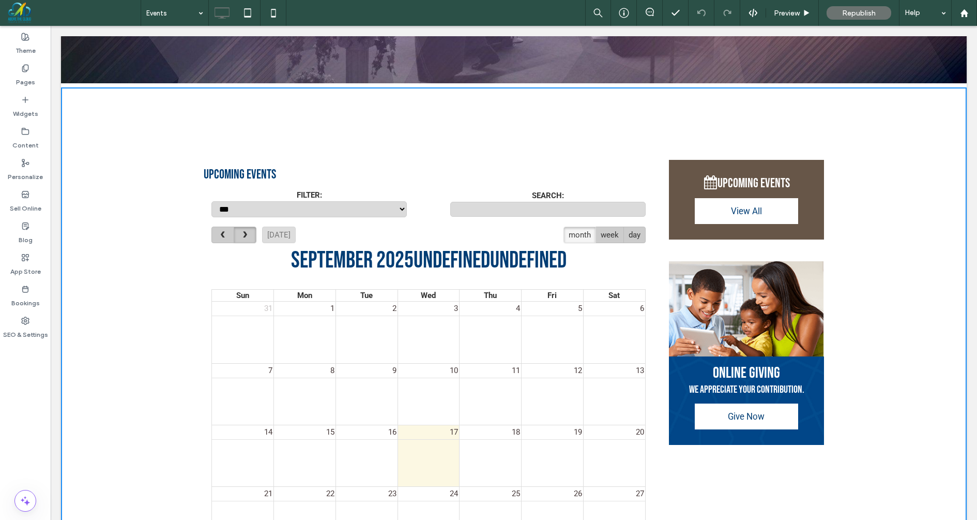
click at [236, 236] on button "next" at bounding box center [245, 234] width 23 height 17
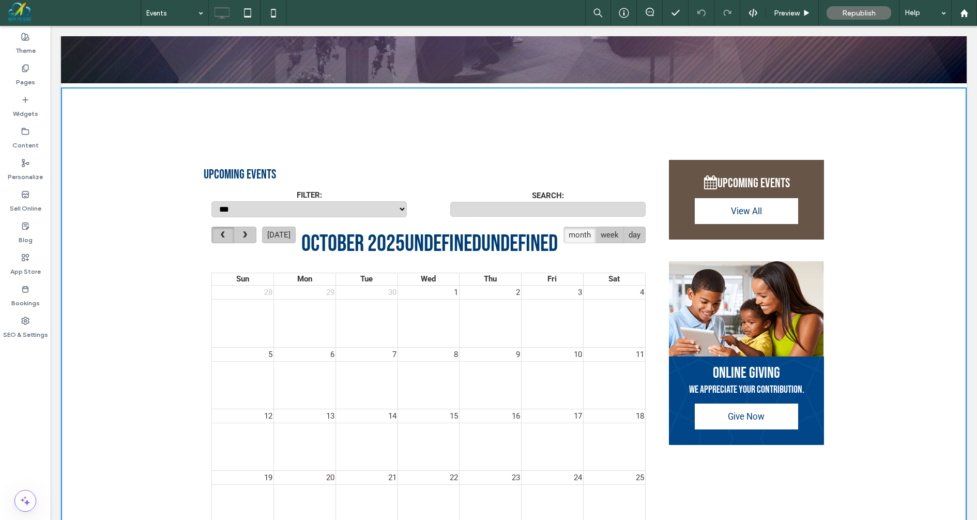
click at [221, 232] on span "prev" at bounding box center [222, 235] width 9 height 8
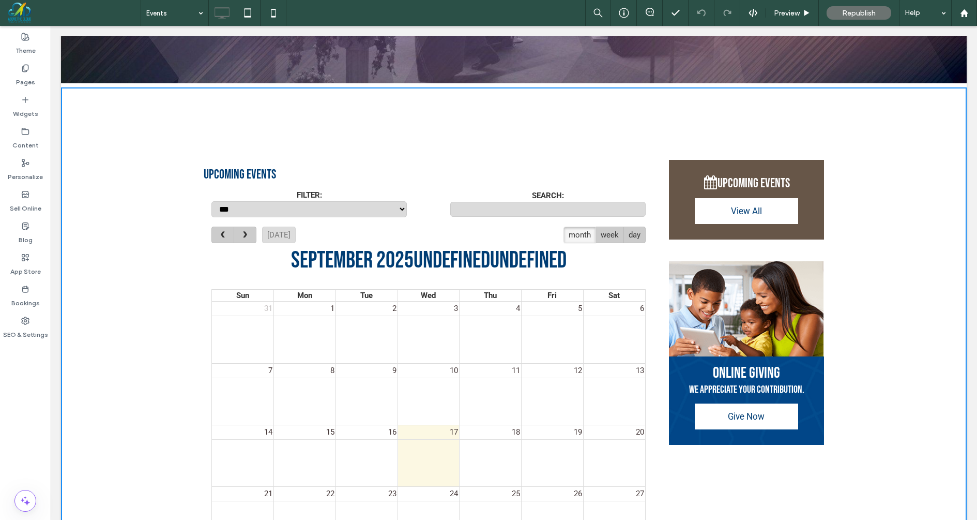
click at [221, 232] on span "prev" at bounding box center [222, 235] width 9 height 8
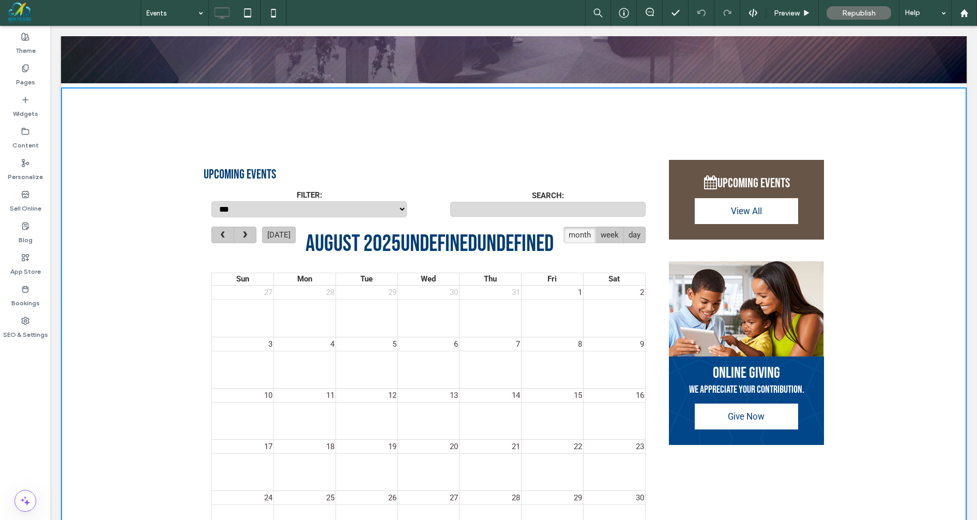
click at [221, 232] on span "prev" at bounding box center [222, 235] width 9 height 8
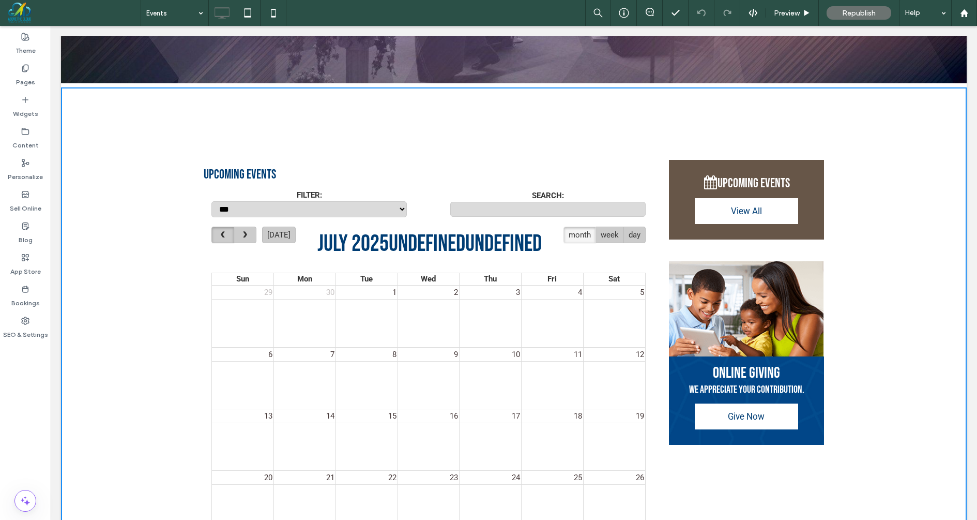
click at [221, 232] on span "prev" at bounding box center [222, 235] width 9 height 8
click at [244, 232] on span "next" at bounding box center [244, 235] width 9 height 8
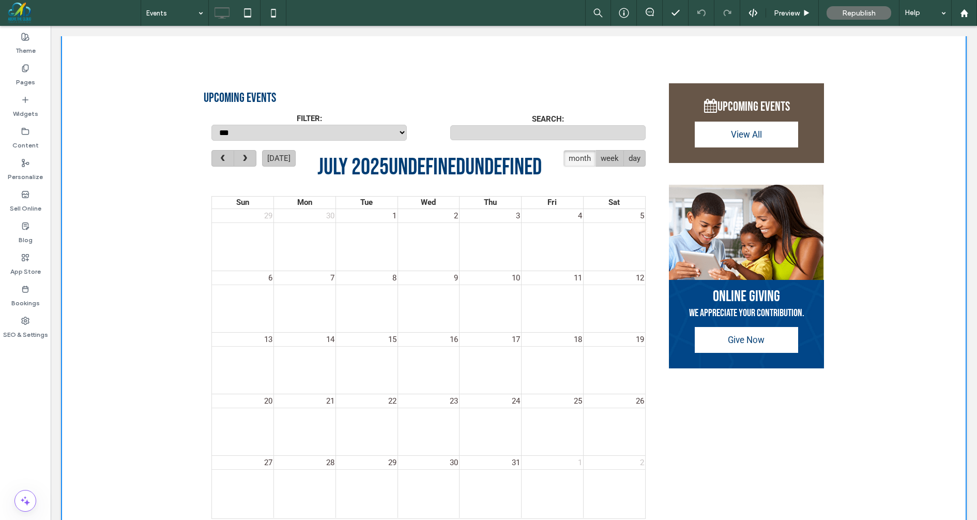
scroll to position [1922, 0]
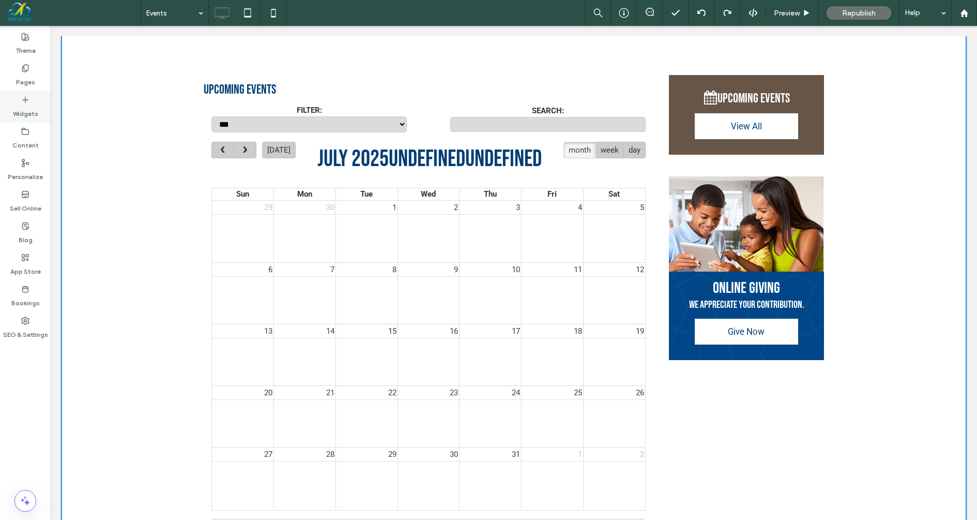
click at [29, 100] on icon at bounding box center [25, 100] width 8 height 8
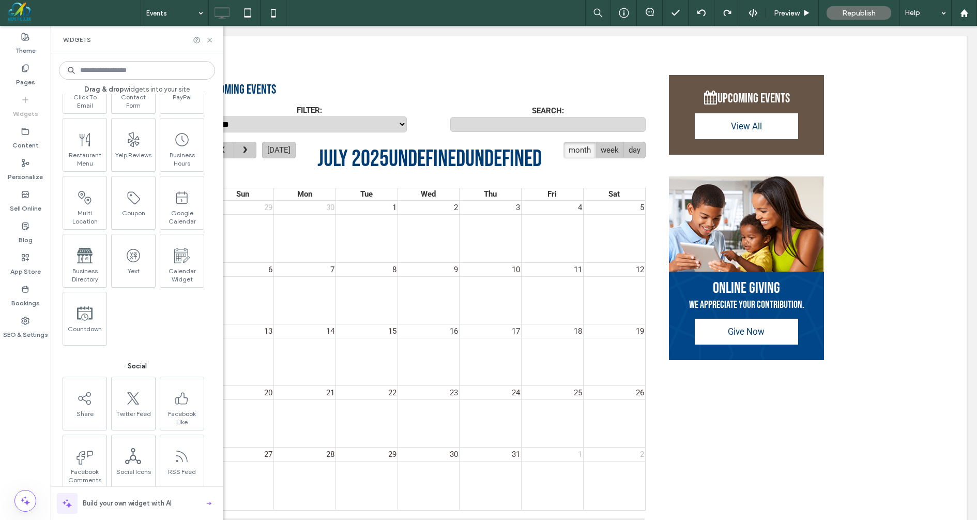
scroll to position [1430, 0]
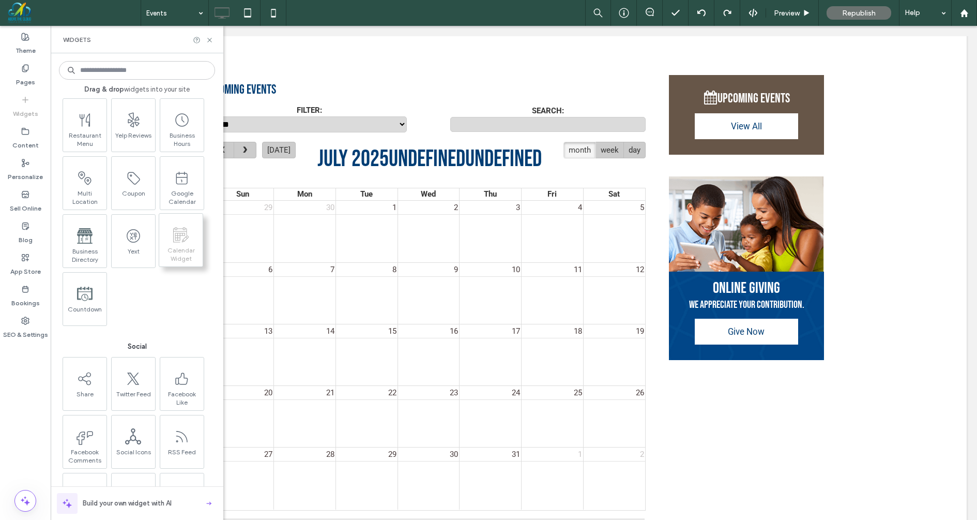
click at [183, 243] on span at bounding box center [180, 234] width 43 height 23
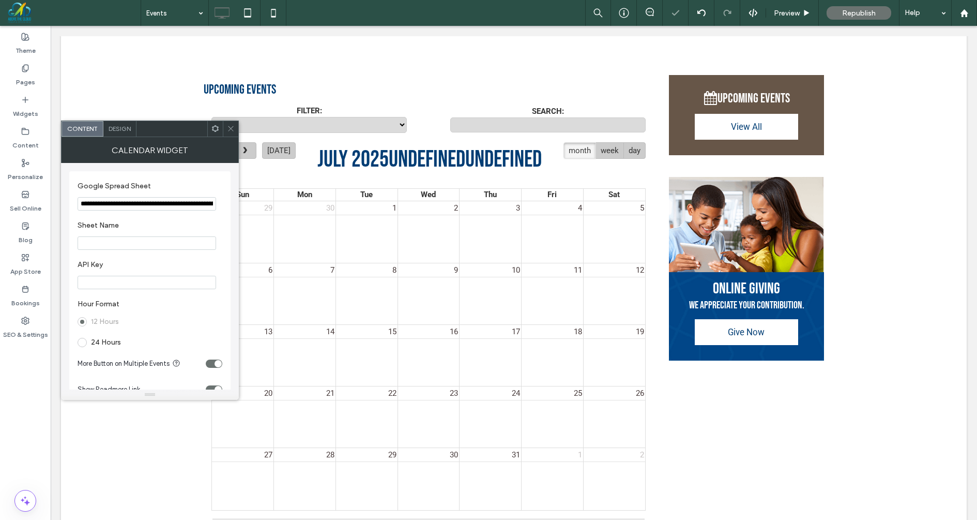
type input "**********"
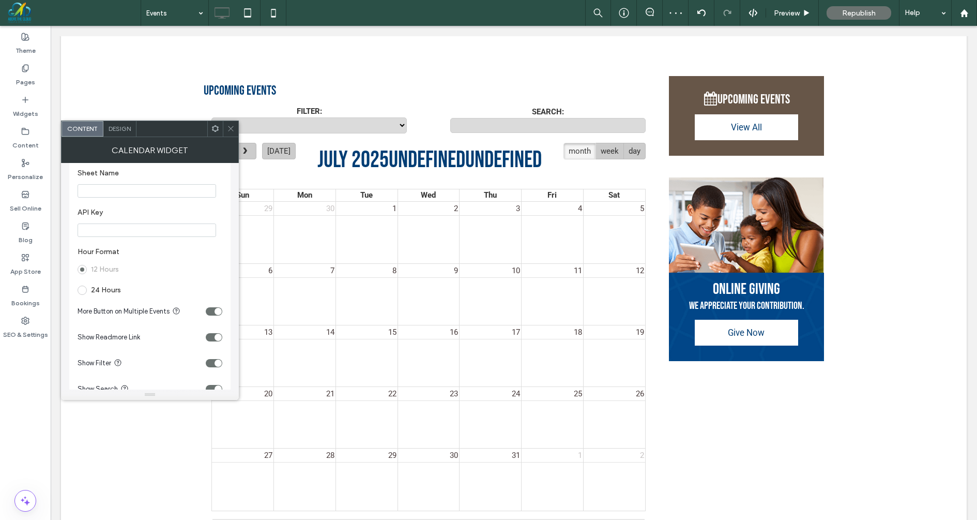
scroll to position [54, 0]
click at [233, 130] on icon at bounding box center [231, 129] width 8 height 8
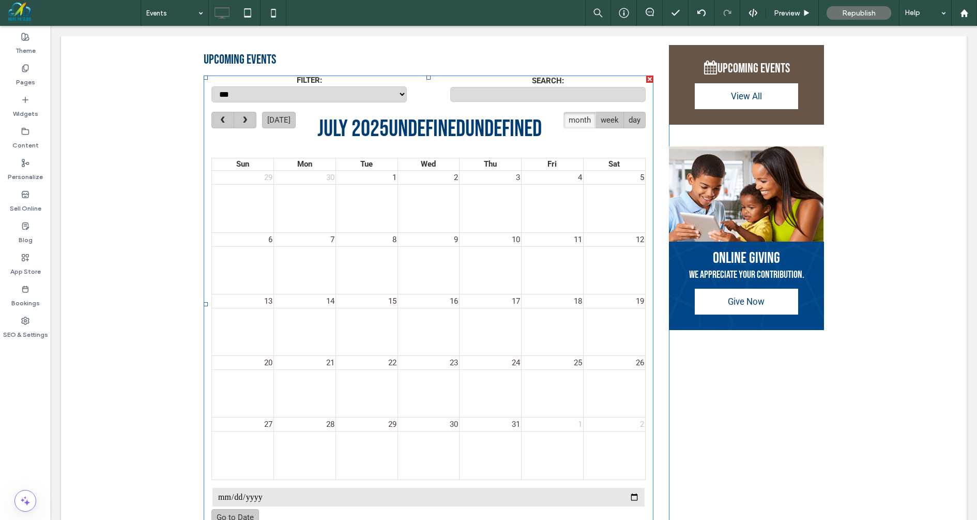
scroll to position [2737, 0]
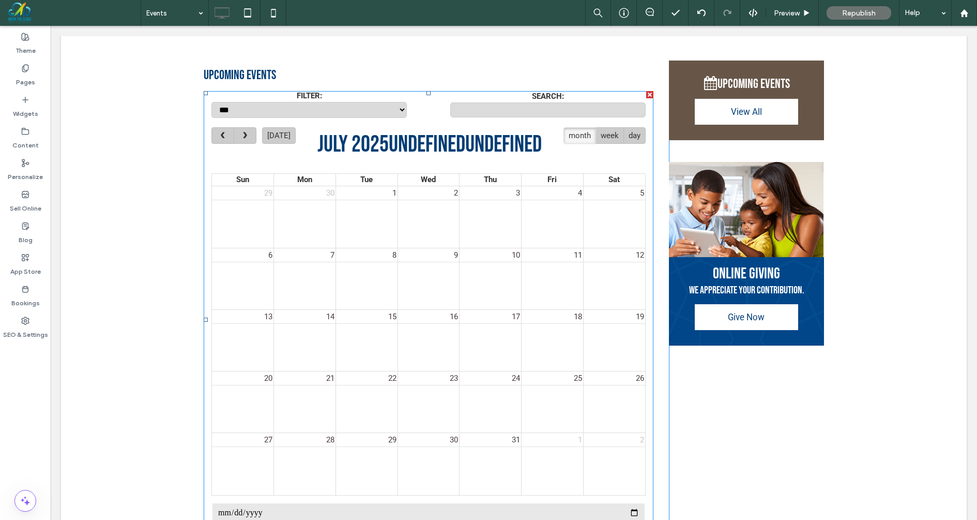
click at [210, 93] on span at bounding box center [429, 320] width 450 height 458
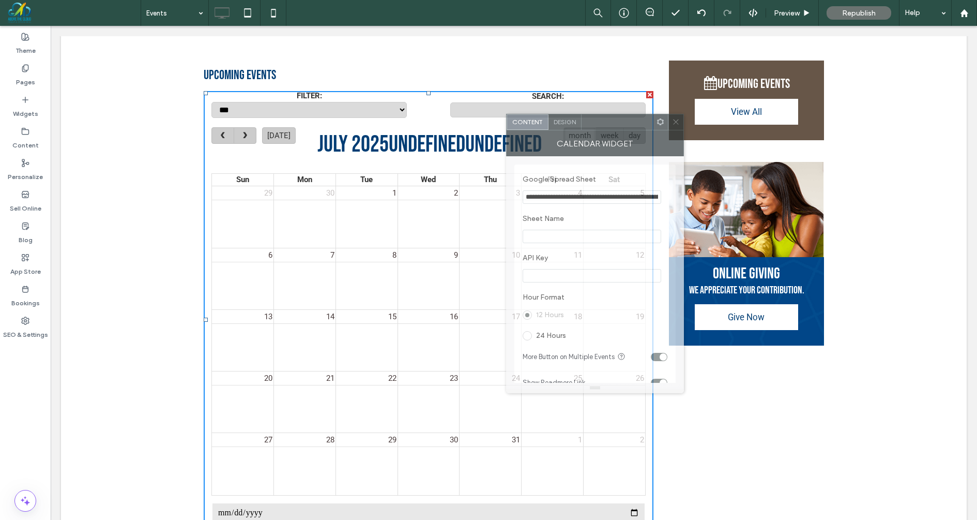
drag, startPoint x: 770, startPoint y: 134, endPoint x: 603, endPoint y: 127, distance: 167.1
click at [603, 127] on div at bounding box center [617, 122] width 71 height 16
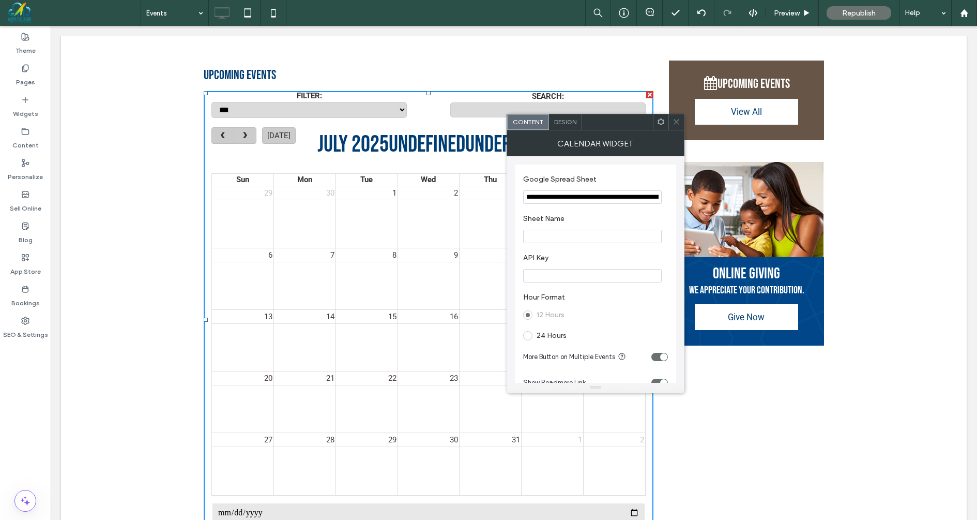
click at [676, 120] on icon at bounding box center [677, 122] width 8 height 8
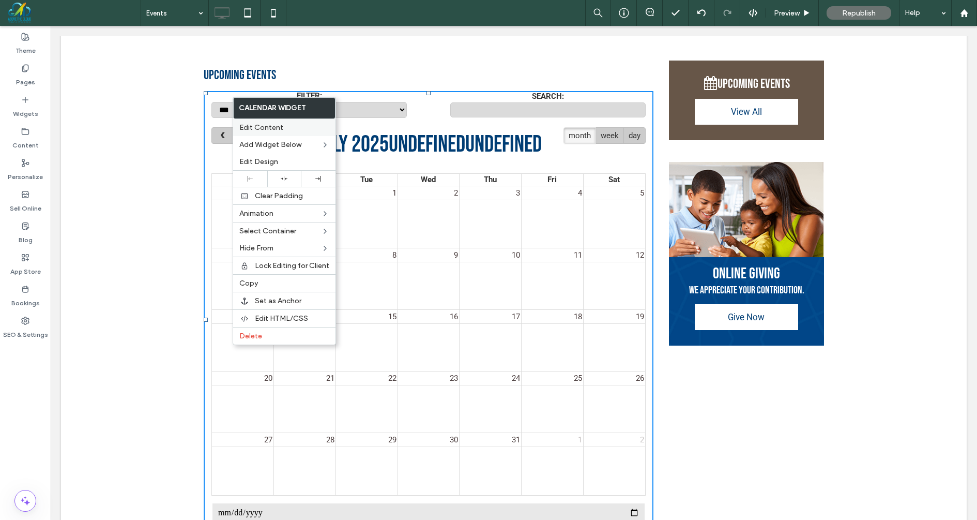
click at [261, 126] on span "Edit Content" at bounding box center [261, 127] width 44 height 9
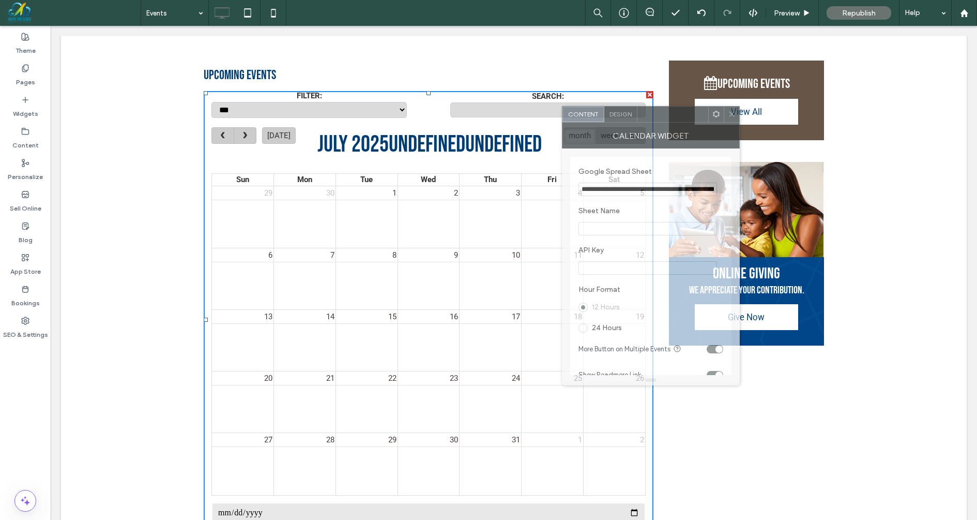
drag, startPoint x: 779, startPoint y: 134, endPoint x: 666, endPoint y: 118, distance: 113.3
click at [666, 119] on div at bounding box center [673, 115] width 71 height 16
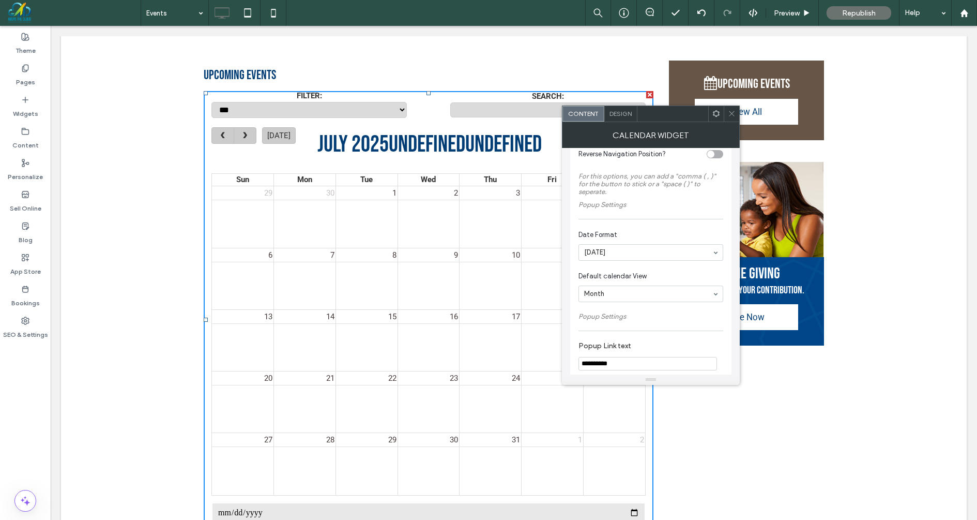
scroll to position [442, 0]
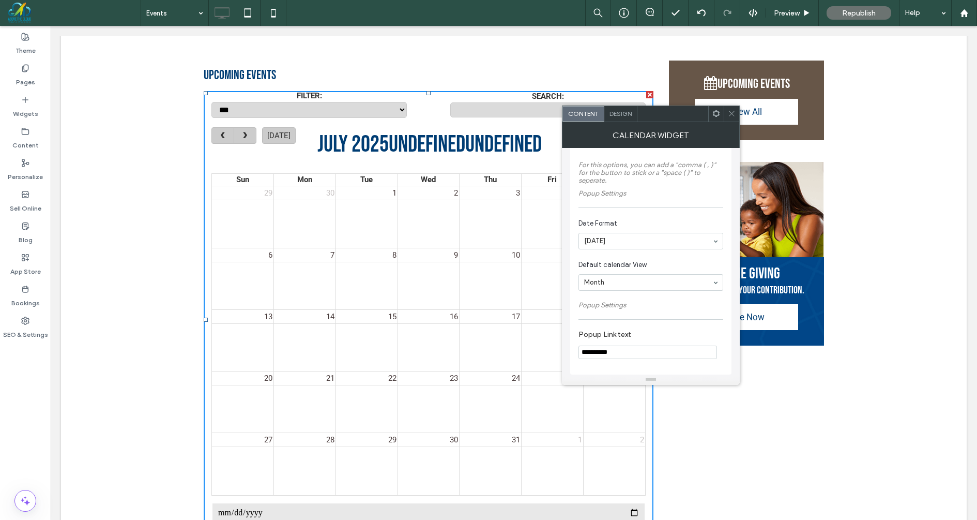
click at [736, 122] on div "Calendar Widget" at bounding box center [651, 135] width 178 height 26
click at [732, 113] on icon at bounding box center [732, 114] width 8 height 8
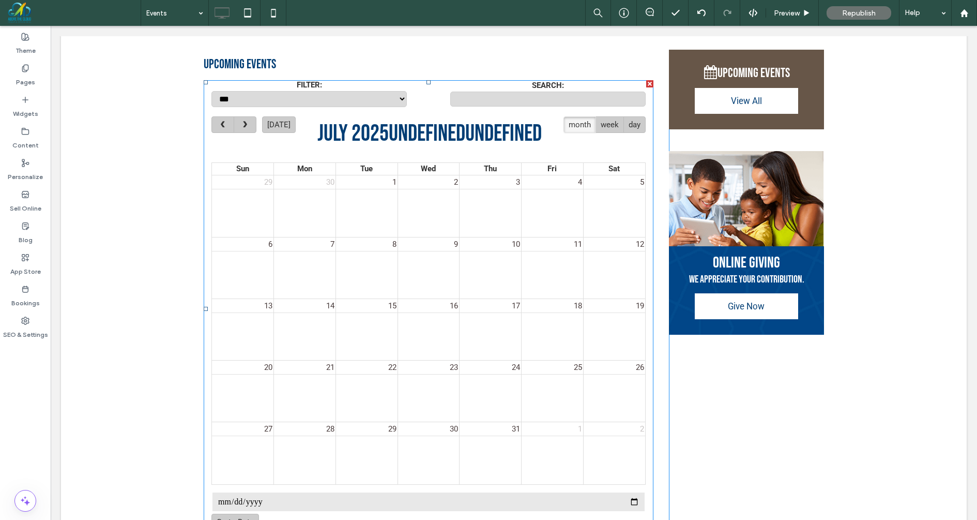
scroll to position [2742, 0]
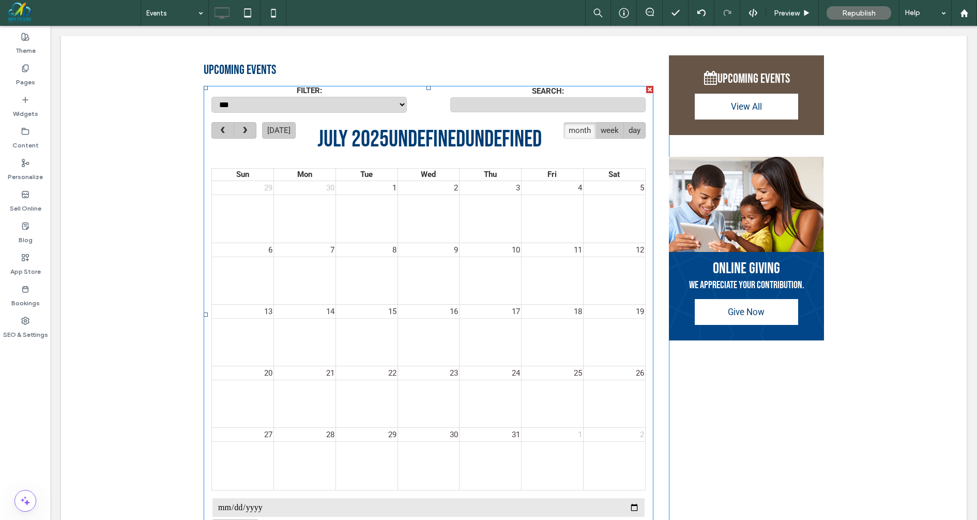
click at [213, 87] on span at bounding box center [429, 315] width 450 height 458
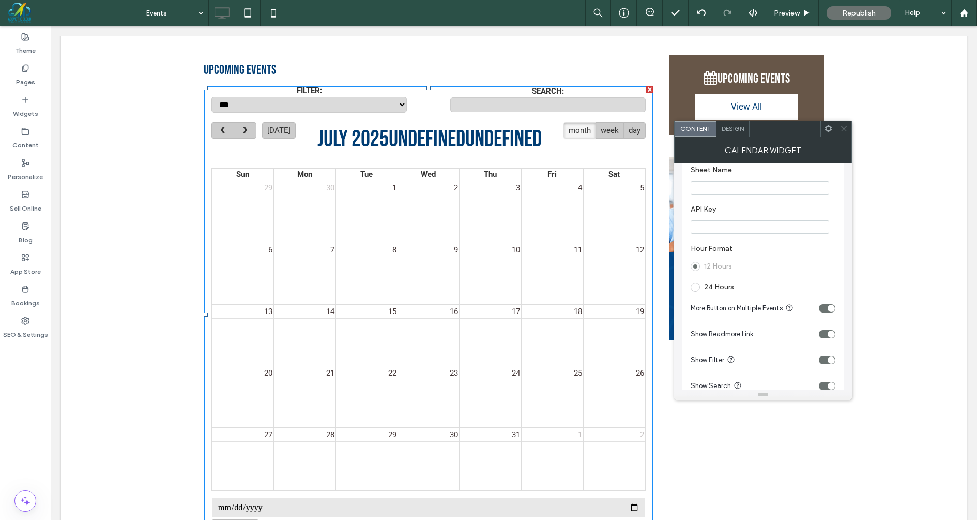
scroll to position [0, 0]
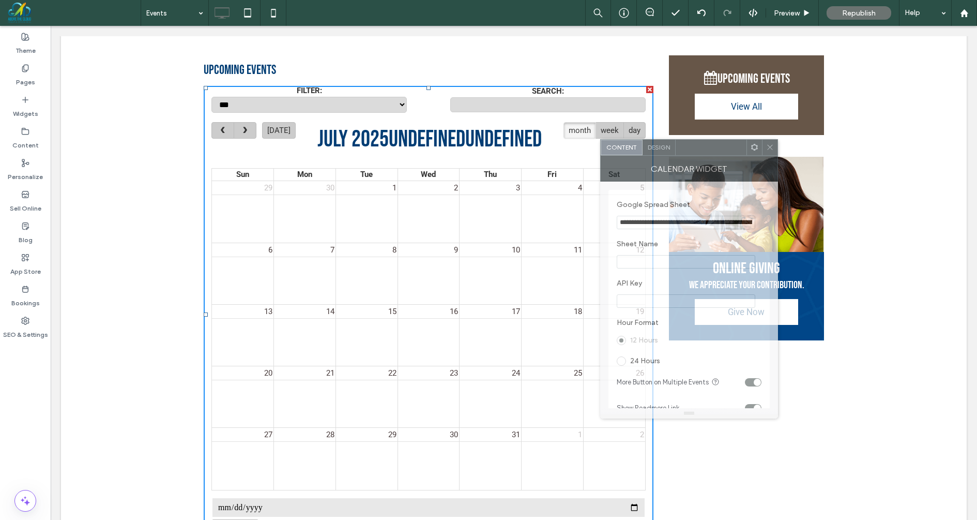
drag, startPoint x: 783, startPoint y: 135, endPoint x: 709, endPoint y: 154, distance: 76.2
click at [709, 154] on div at bounding box center [711, 148] width 71 height 16
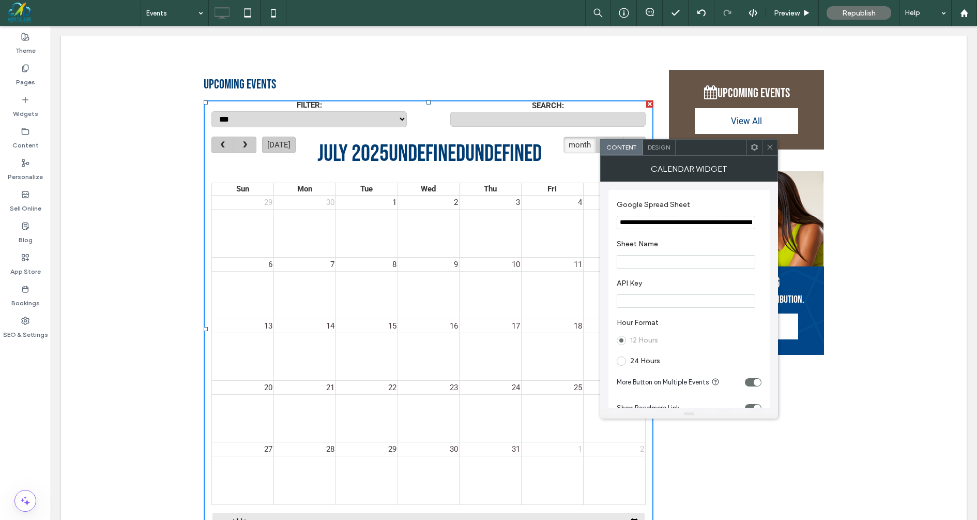
scroll to position [2726, 0]
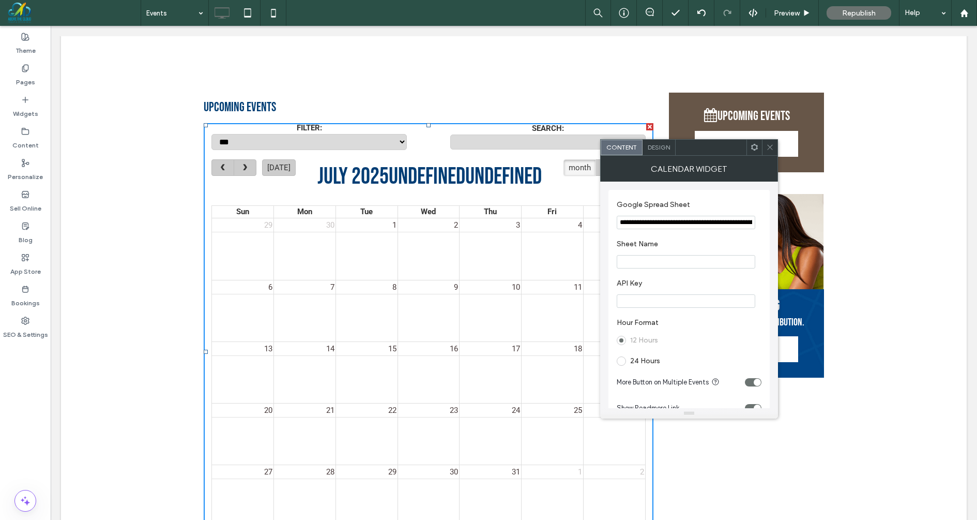
click at [413, 317] on div "6 7 8 9 10 11 12" at bounding box center [428, 311] width 433 height 62
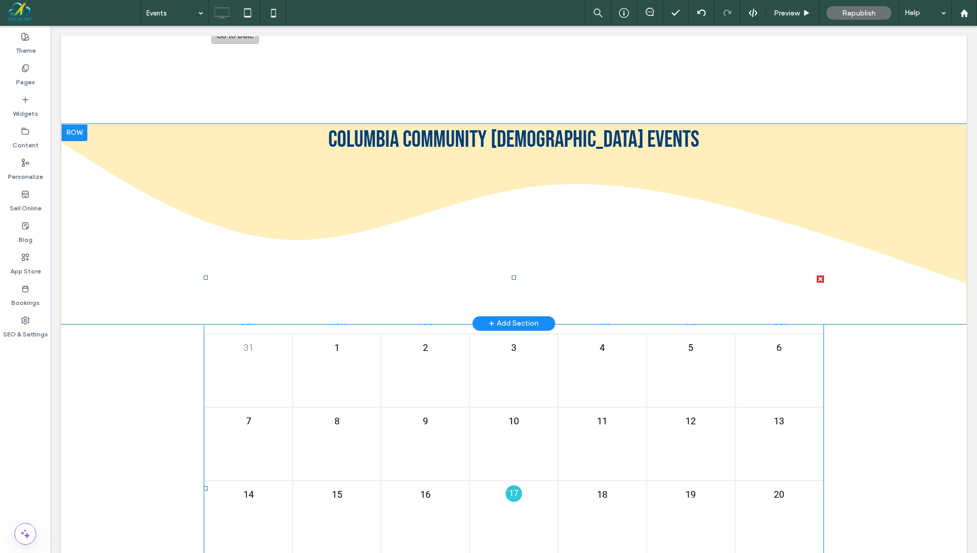
scroll to position [3232, 0]
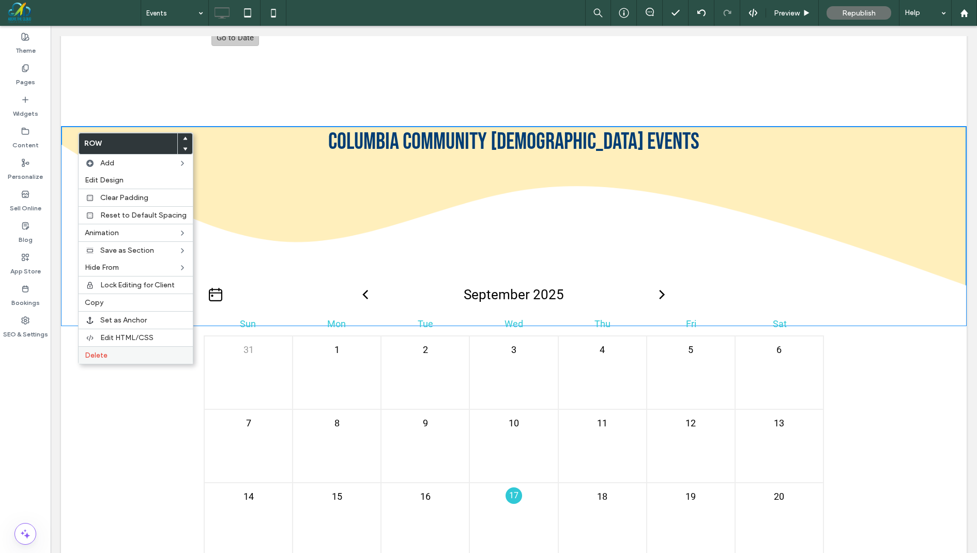
click at [106, 352] on span "Delete" at bounding box center [96, 355] width 23 height 9
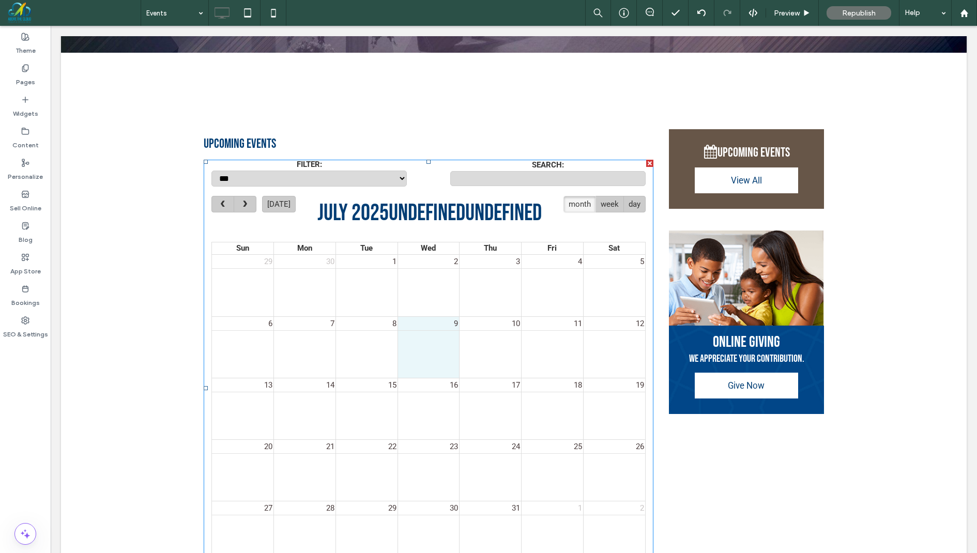
scroll to position [2663, 0]
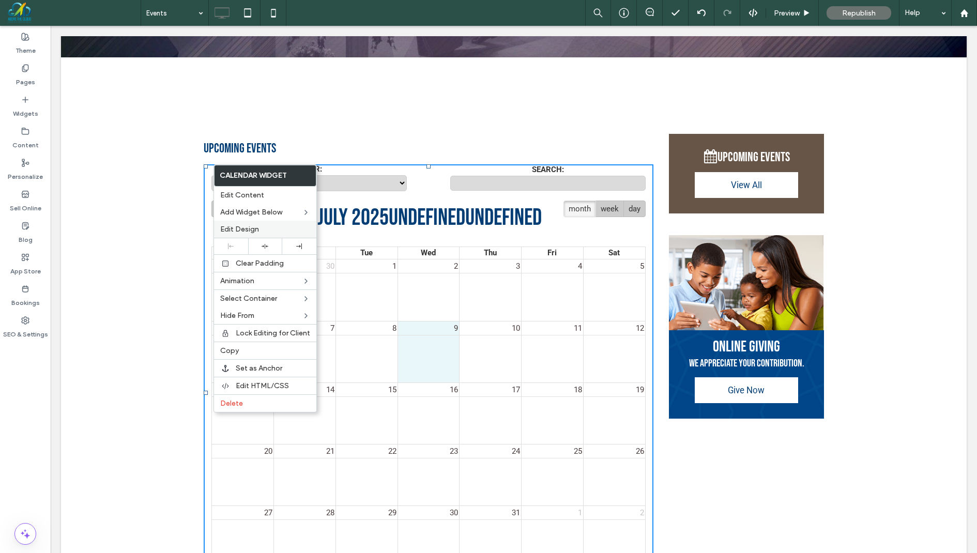
click at [239, 226] on span "Edit Design" at bounding box center [239, 229] width 39 height 9
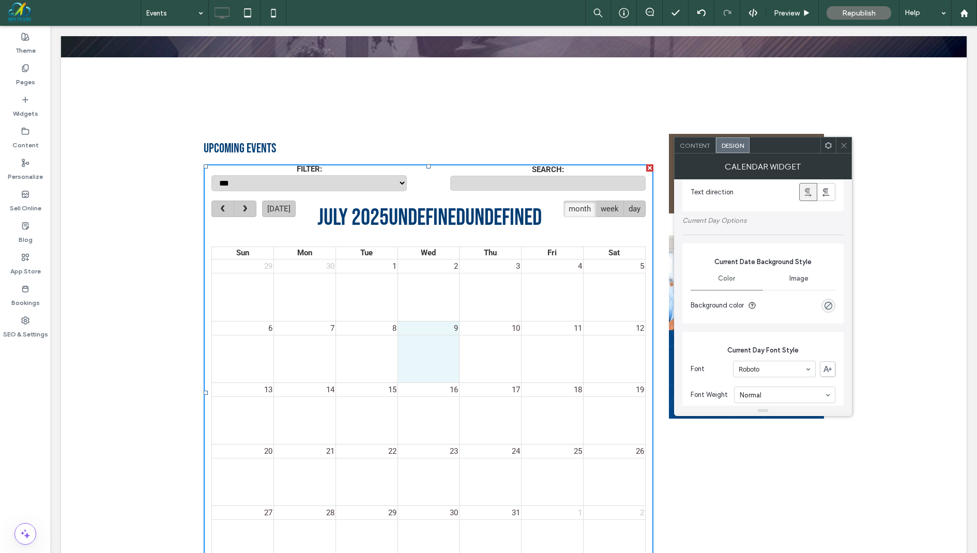
scroll to position [566, 0]
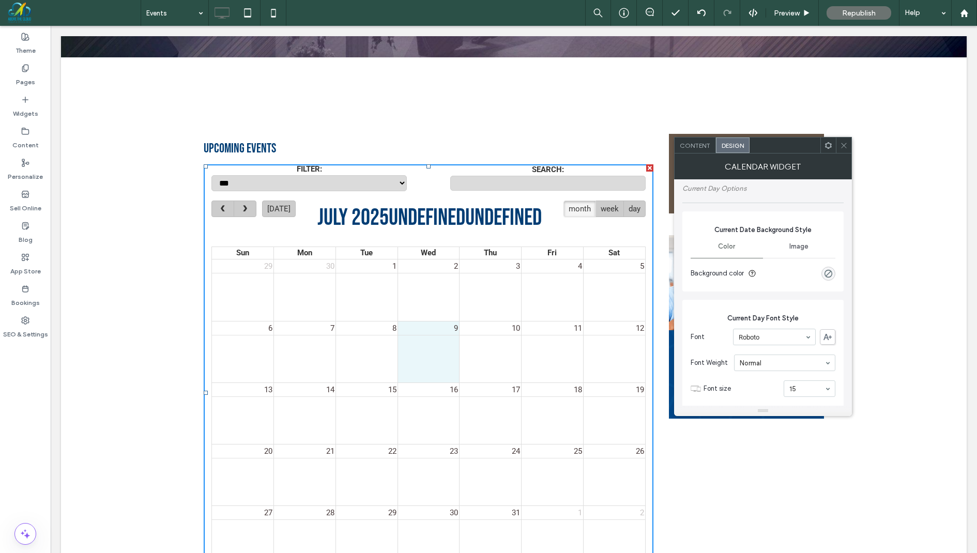
click at [842, 142] on icon at bounding box center [844, 146] width 8 height 8
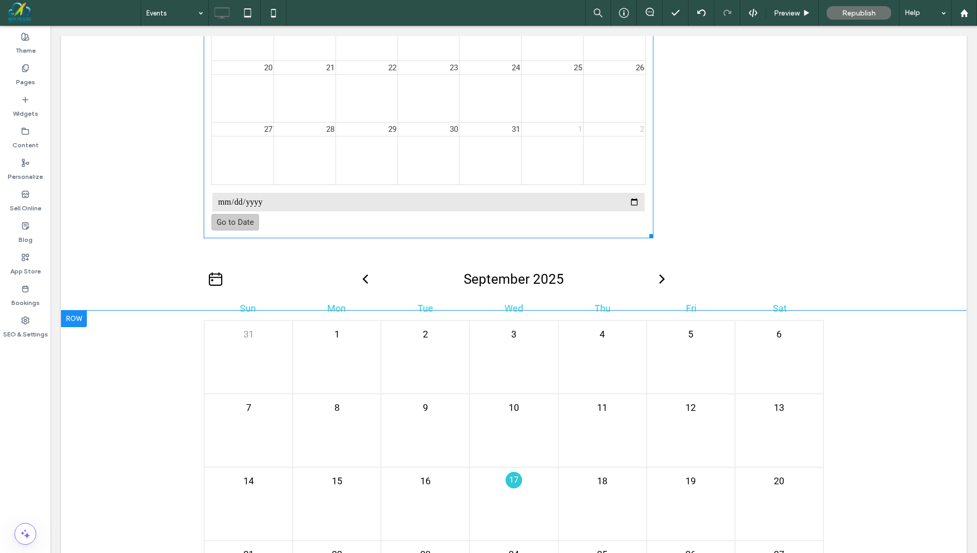
scroll to position [3044, 0]
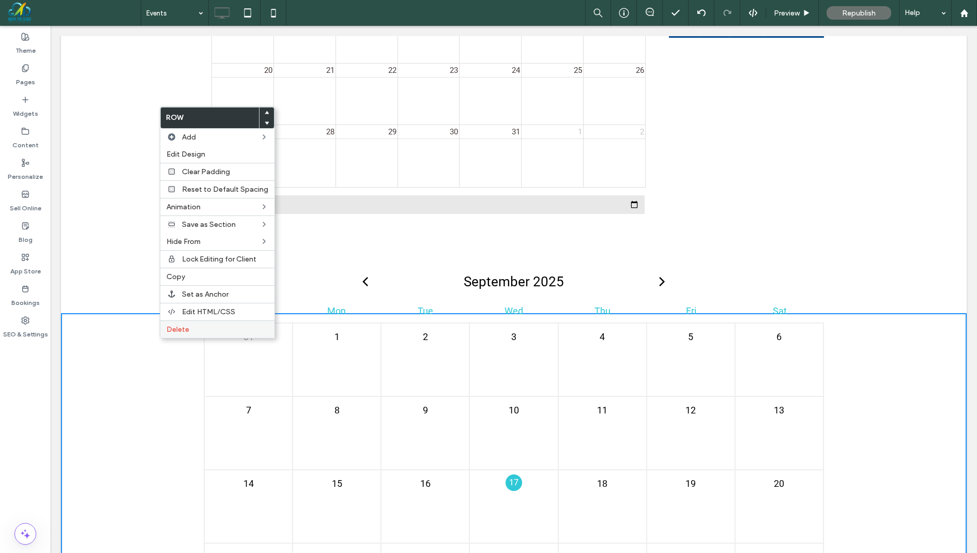
click at [205, 329] on label "Delete" at bounding box center [217, 329] width 102 height 9
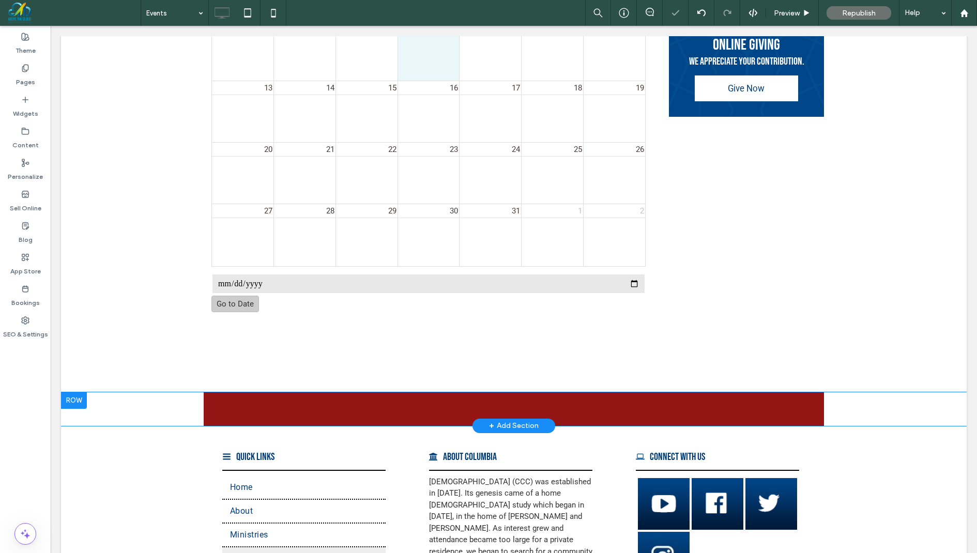
scroll to position [2963, 0]
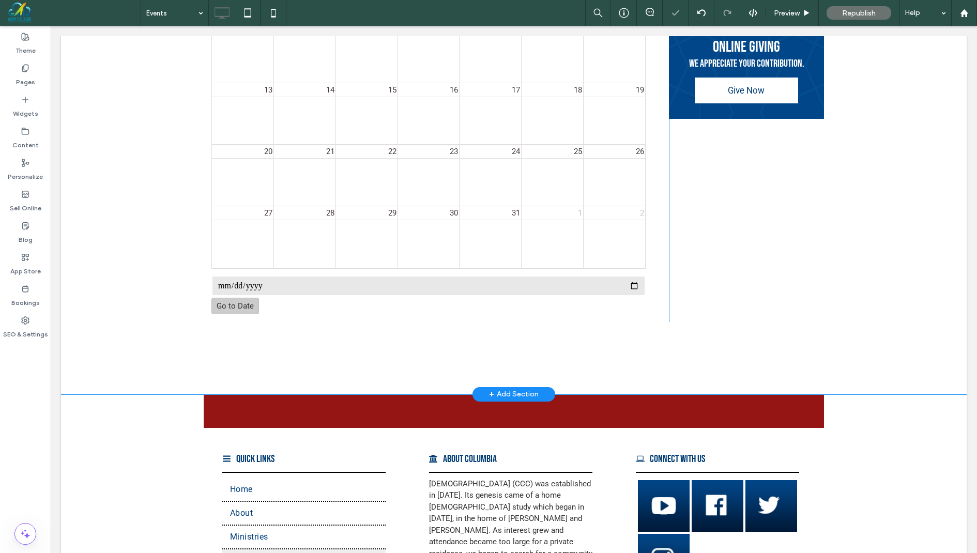
click at [529, 389] on div "+ Add Section" at bounding box center [514, 394] width 50 height 11
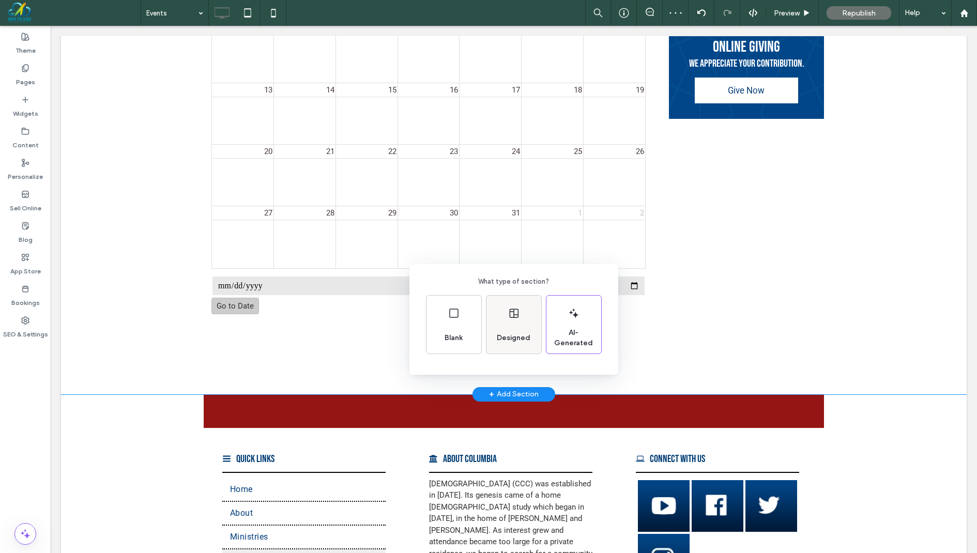
click at [511, 318] on icon at bounding box center [514, 313] width 12 height 12
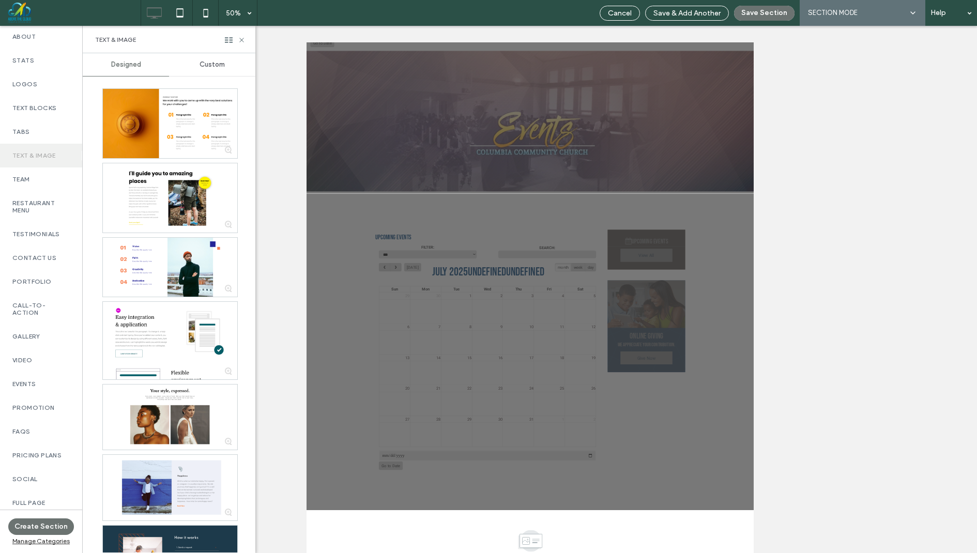
scroll to position [202, 0]
click at [31, 371] on div "Events" at bounding box center [41, 377] width 82 height 24
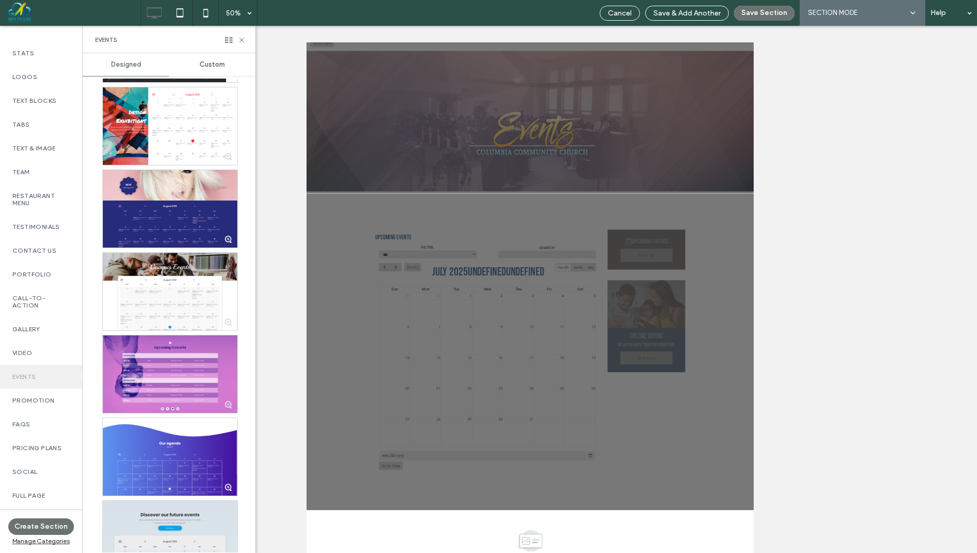
scroll to position [0, 0]
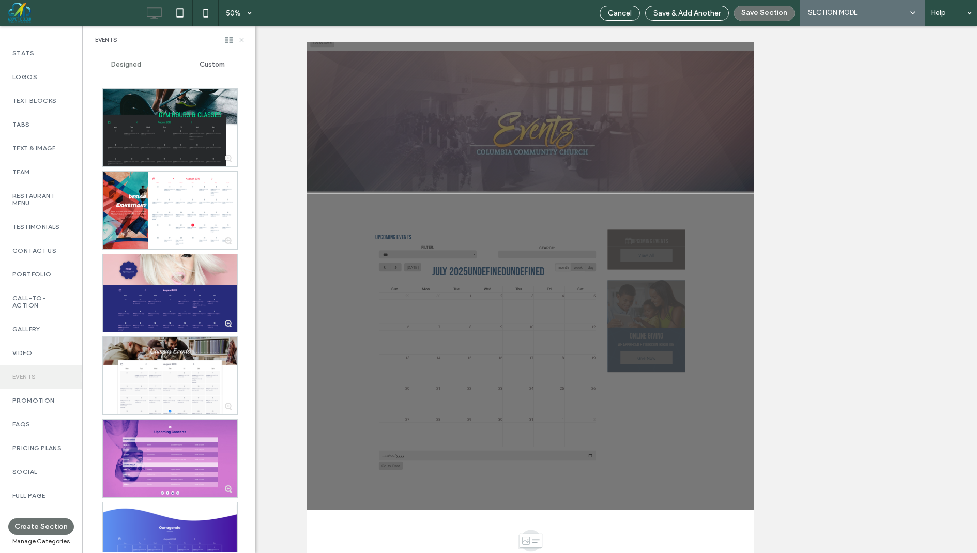
click at [245, 38] on icon at bounding box center [242, 40] width 8 height 8
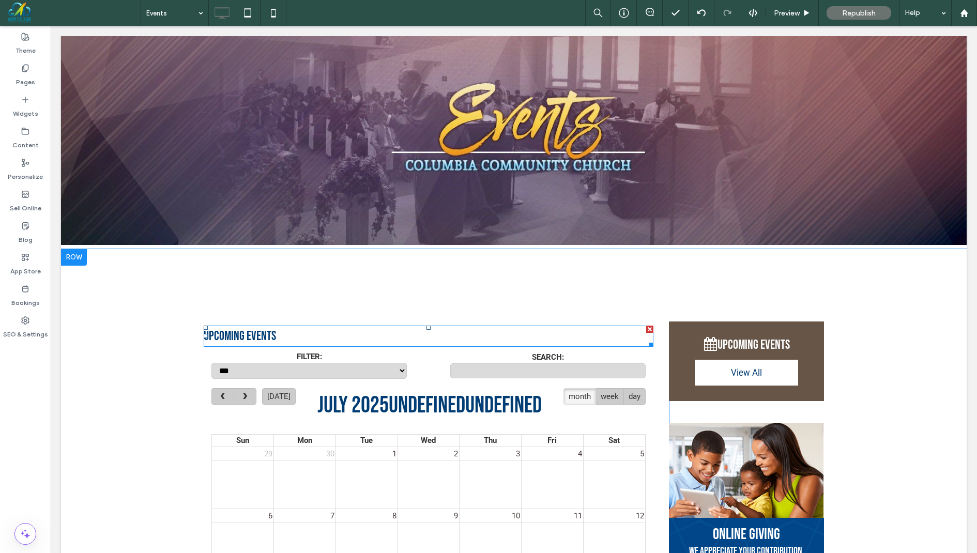
scroll to position [2491, 0]
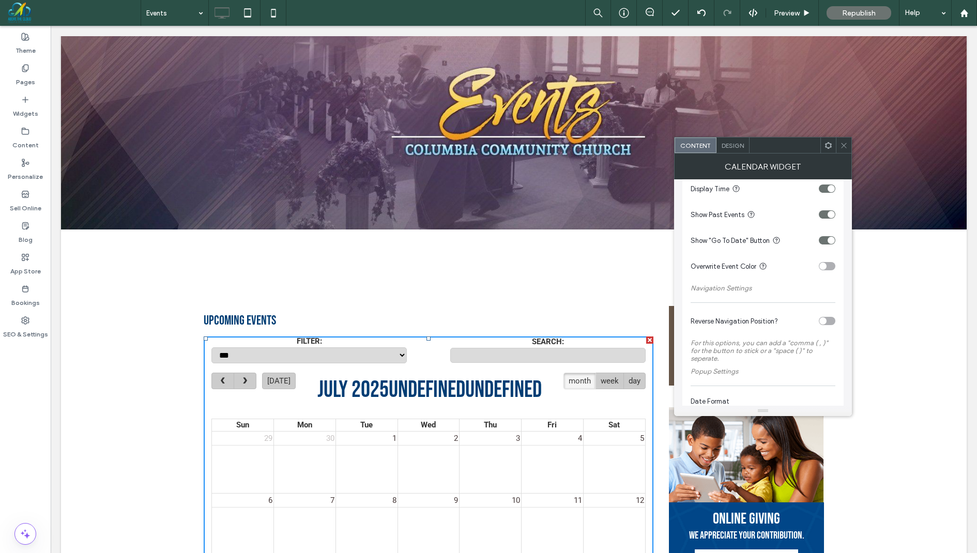
scroll to position [309, 0]
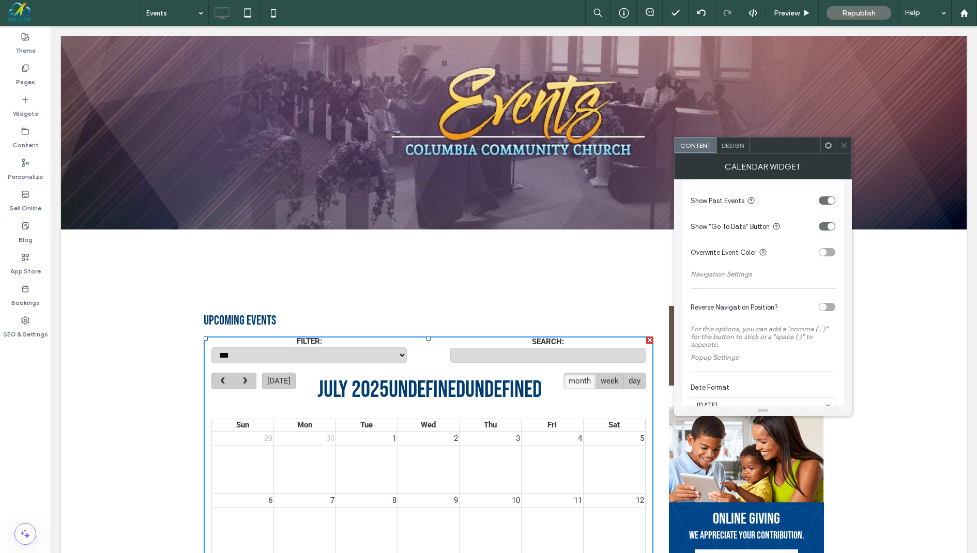
click at [828, 146] on icon at bounding box center [829, 146] width 8 height 8
click at [209, 338] on div "FILTER: *** SEARCH:" at bounding box center [429, 351] width 450 height 28
click at [240, 342] on div "FILTER:" at bounding box center [308, 341] width 195 height 9
click at [291, 342] on div "FILTER:" at bounding box center [308, 341] width 195 height 9
click at [842, 144] on icon at bounding box center [844, 146] width 8 height 8
